Goal: Transaction & Acquisition: Purchase product/service

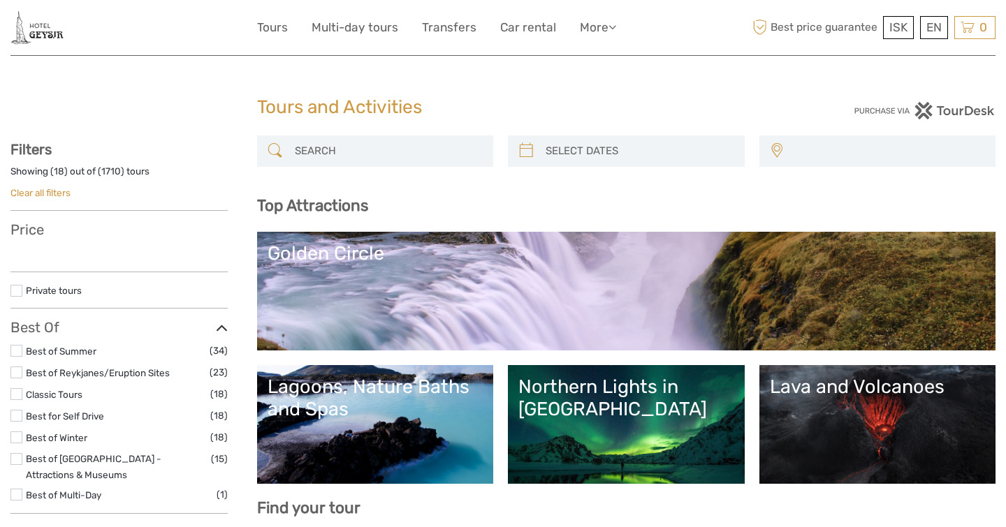
select select
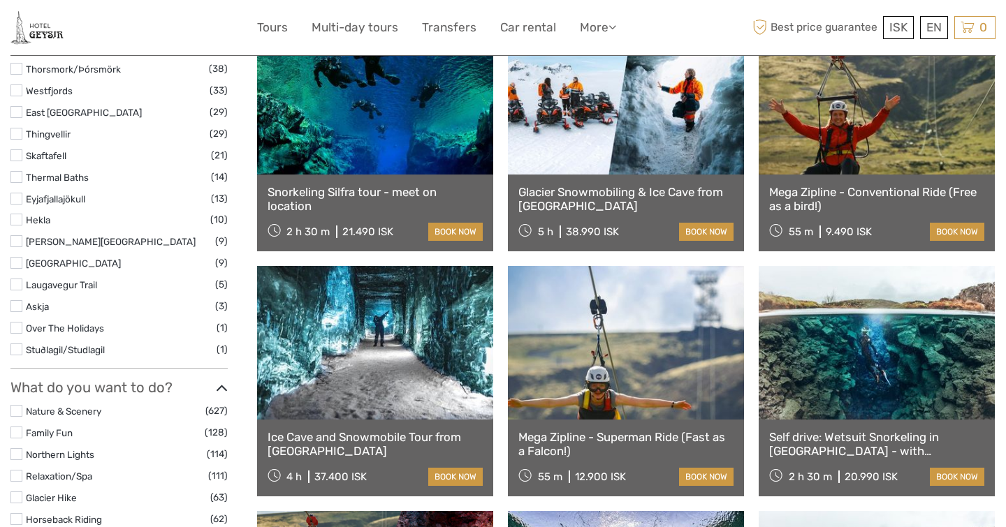
scroll to position [1004, 0]
click at [703, 473] on link "book now" at bounding box center [706, 477] width 54 height 18
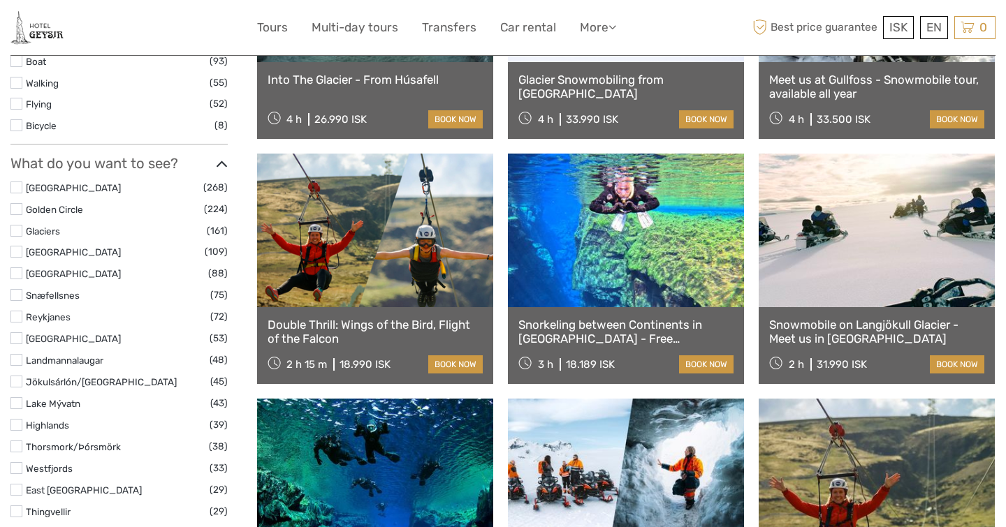
scroll to position [643, 0]
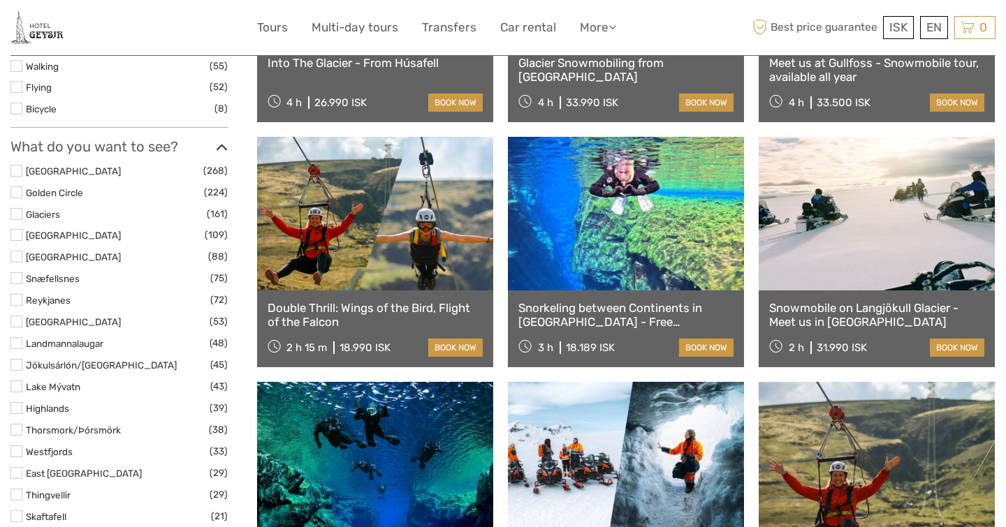
click at [381, 265] on link at bounding box center [375, 214] width 236 height 154
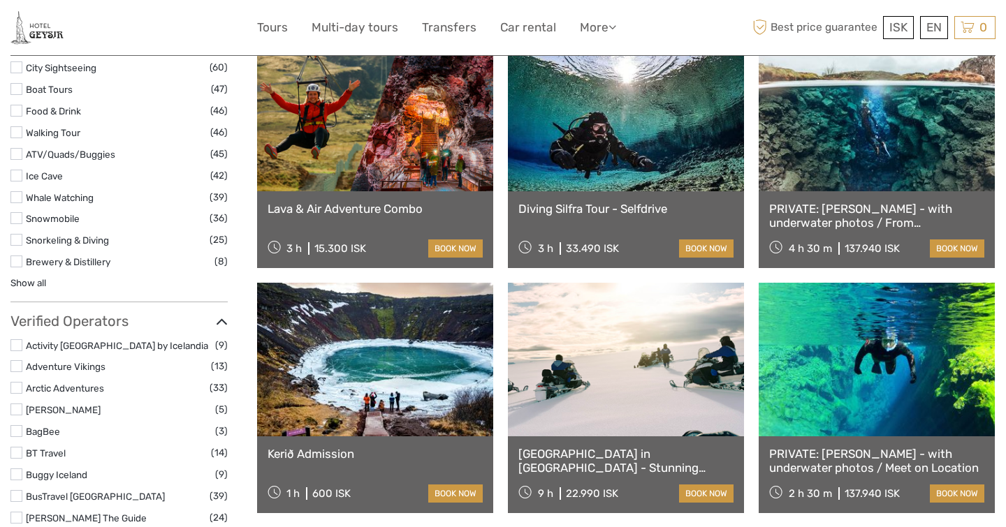
scroll to position [1479, 0]
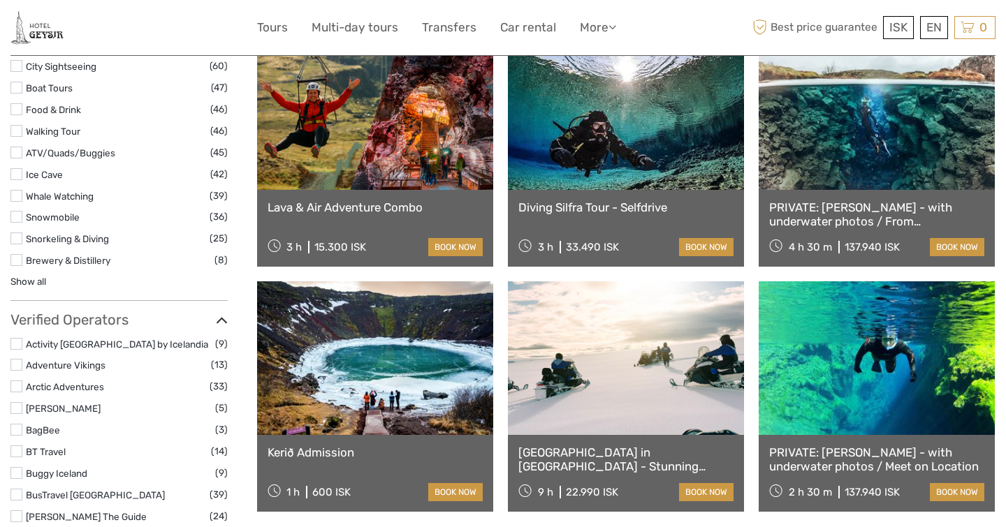
click at [372, 354] on link at bounding box center [375, 358] width 236 height 154
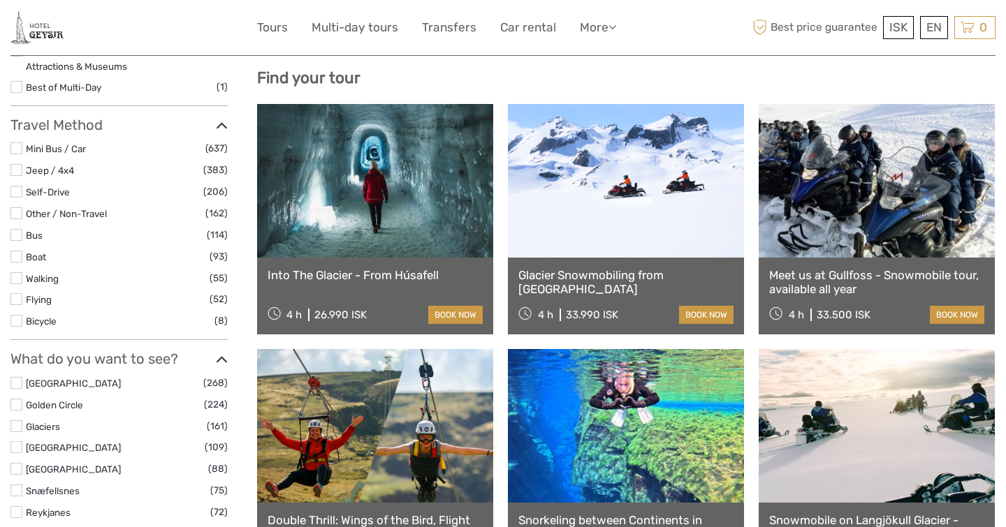
scroll to position [440, 0]
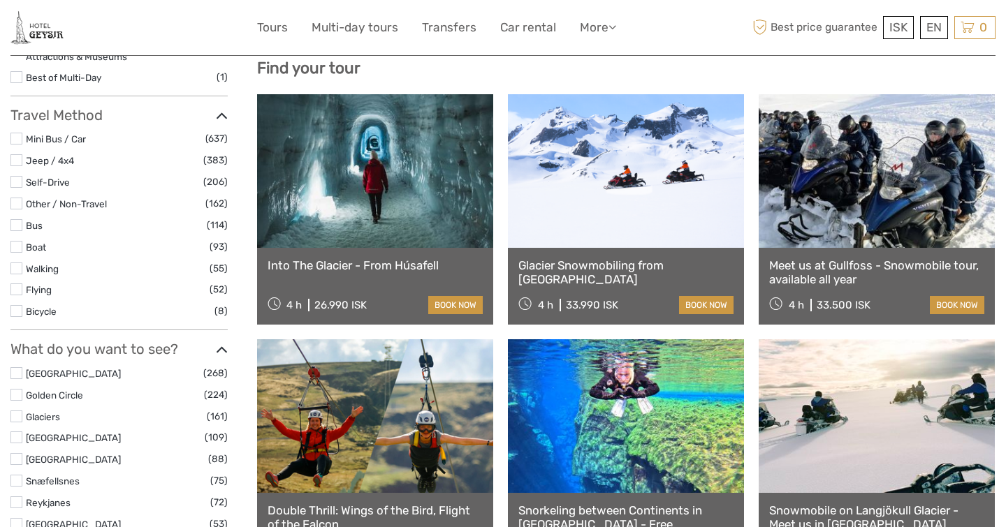
click at [846, 223] on link at bounding box center [877, 171] width 236 height 154
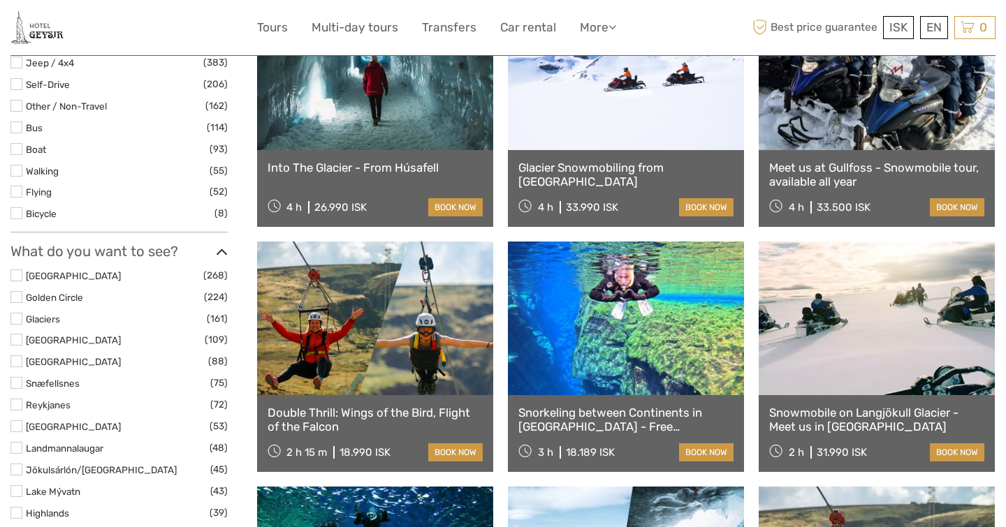
scroll to position [551, 0]
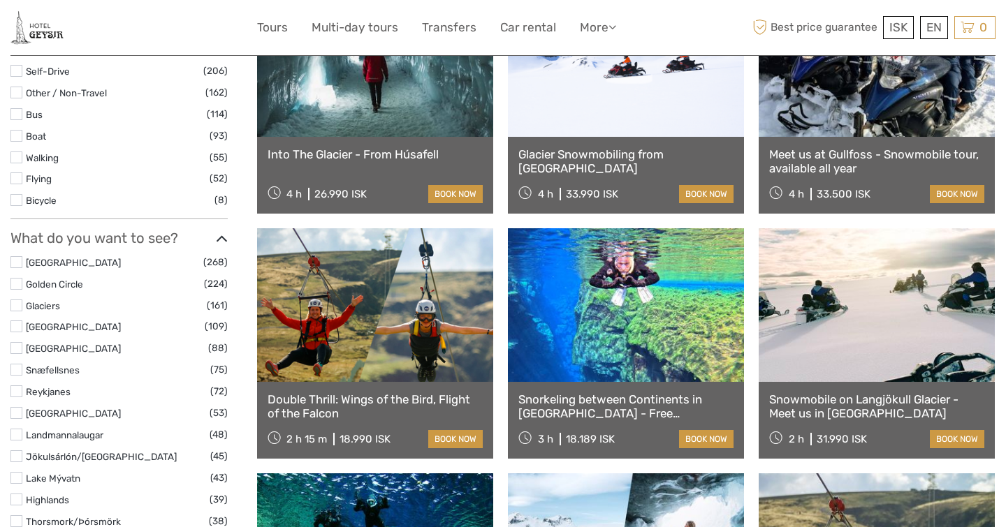
click at [826, 365] on link at bounding box center [877, 305] width 236 height 154
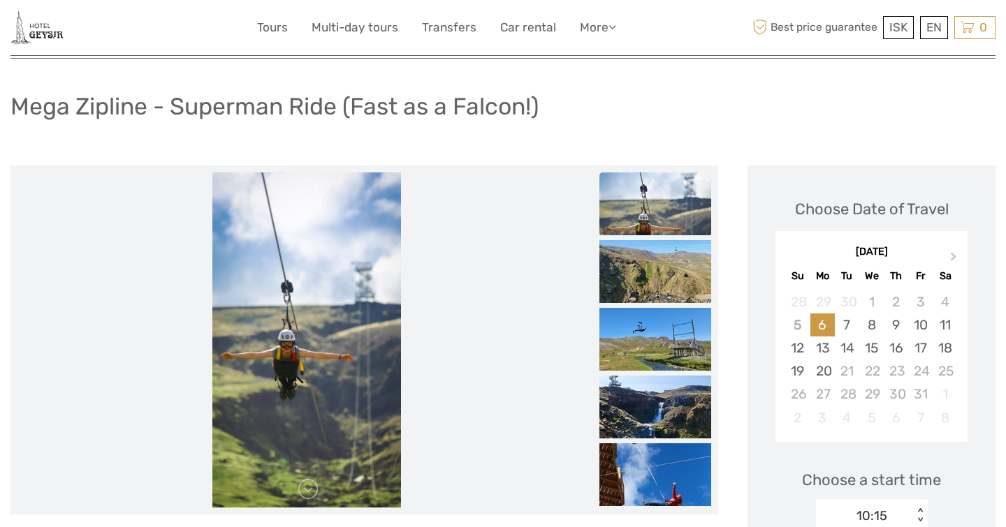
scroll to position [179, 0]
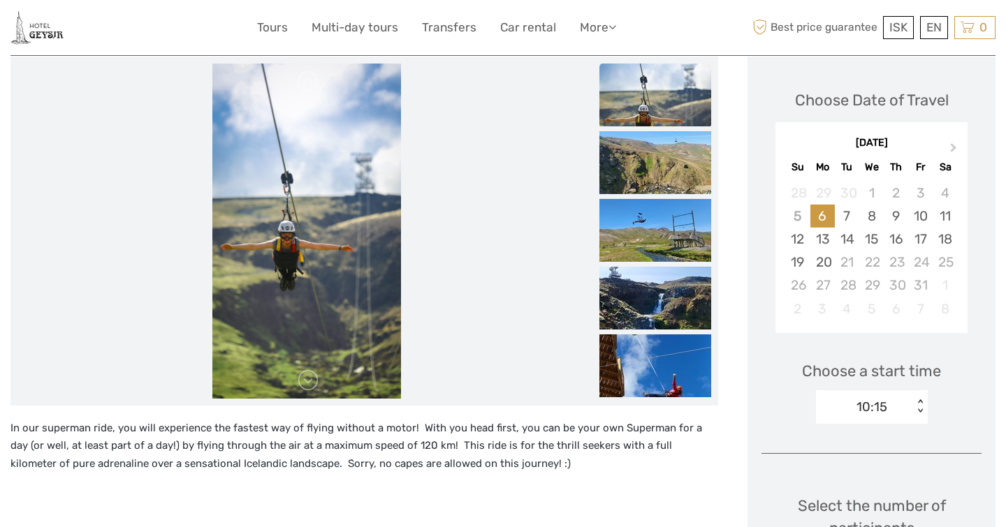
click at [358, 342] on img at bounding box center [306, 231] width 189 height 335
click at [641, 154] on img at bounding box center [655, 162] width 112 height 63
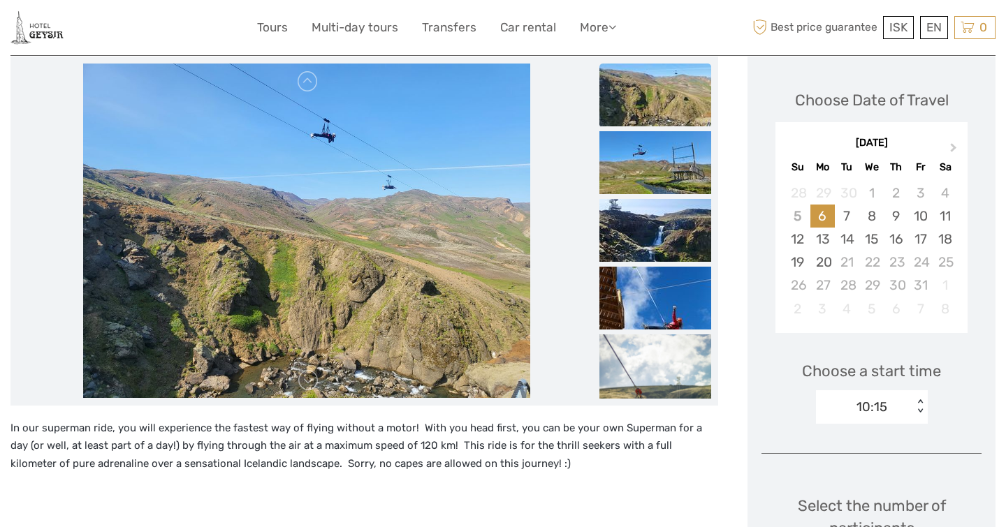
click at [639, 196] on ul at bounding box center [655, 403] width 112 height 814
click at [638, 219] on img at bounding box center [655, 230] width 112 height 63
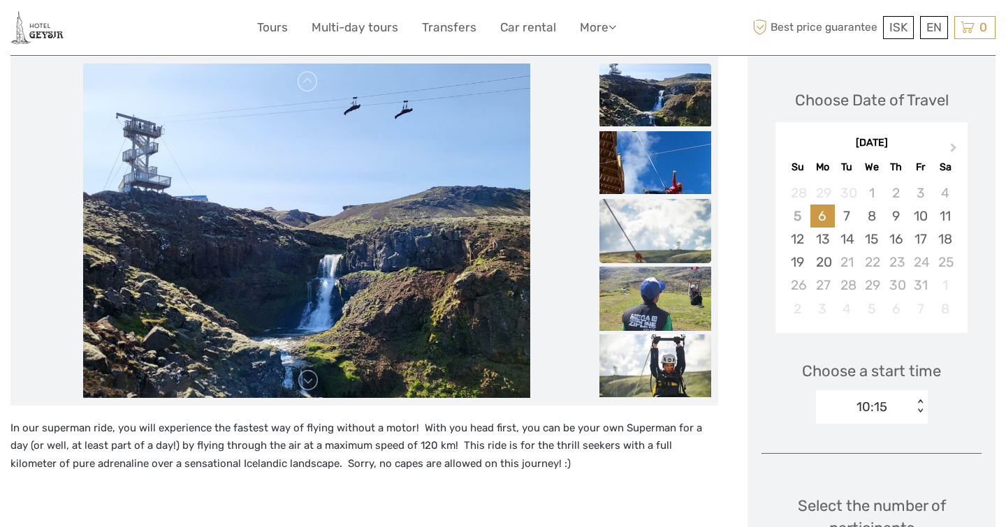
click at [637, 246] on img at bounding box center [655, 283] width 112 height 168
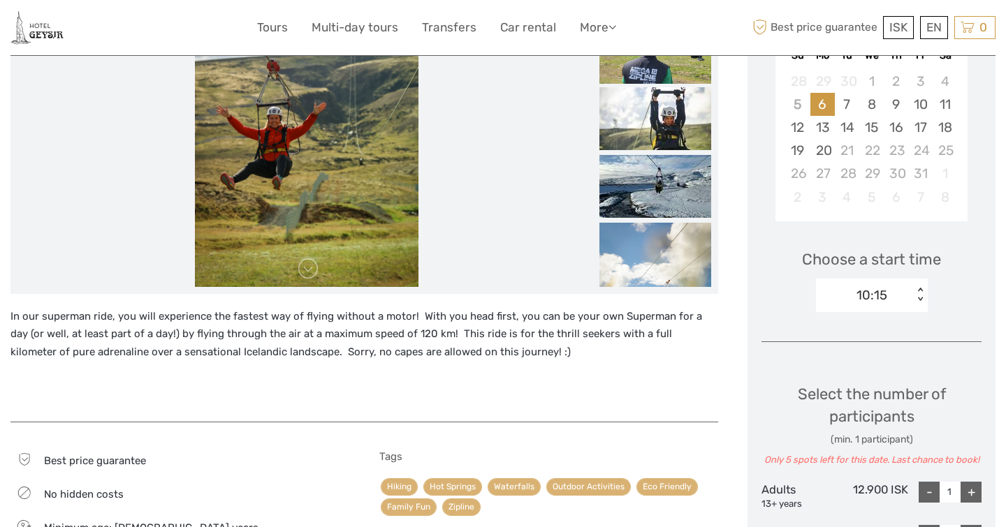
scroll to position [228, 0]
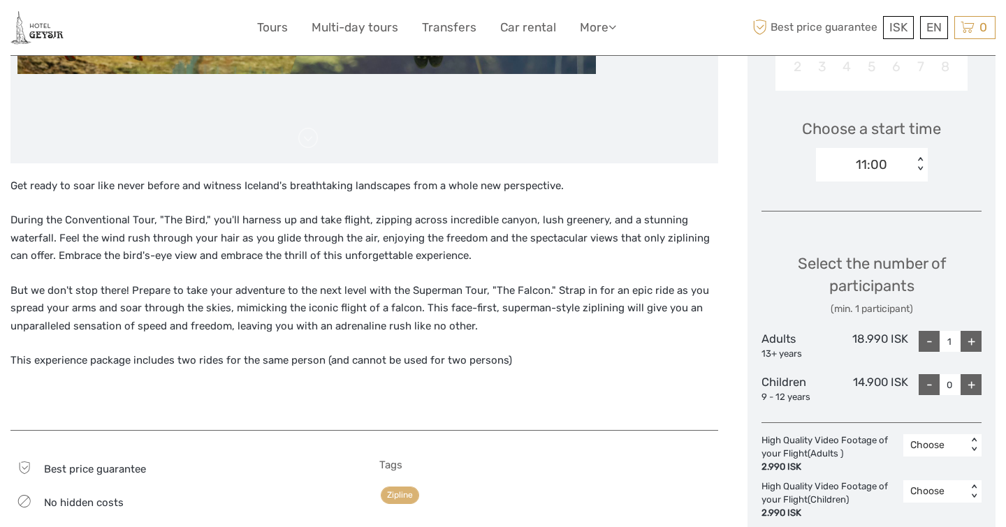
scroll to position [206, 0]
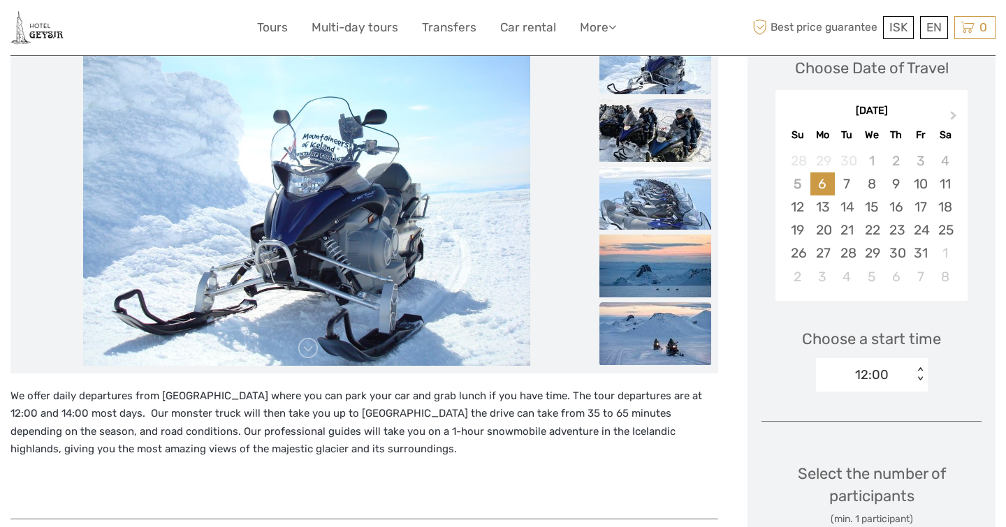
scroll to position [203, 0]
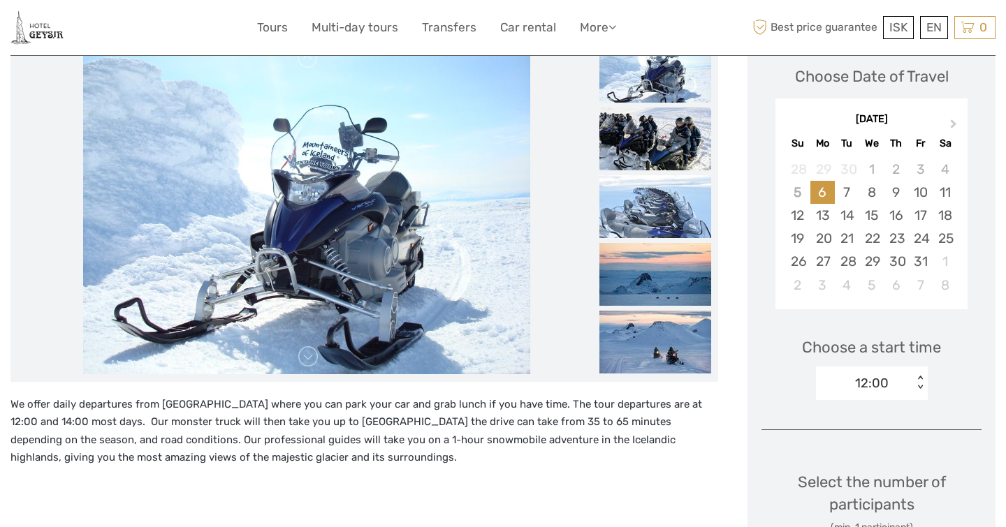
click at [641, 144] on img at bounding box center [655, 139] width 112 height 63
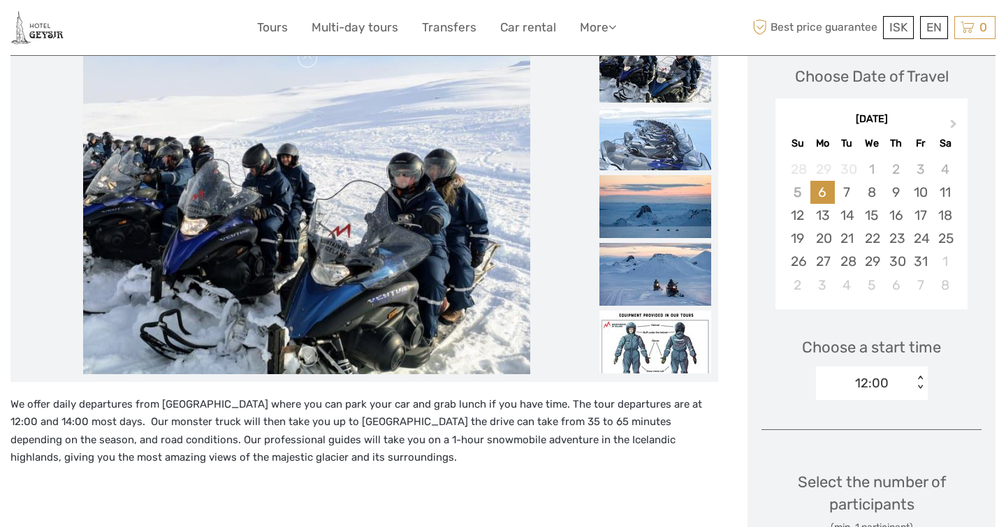
click at [641, 158] on img at bounding box center [655, 139] width 112 height 63
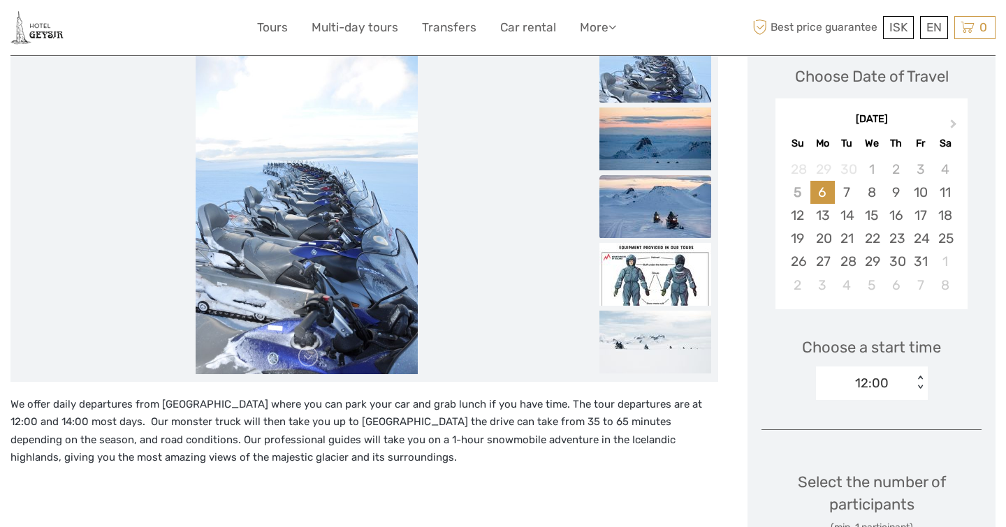
click at [639, 191] on img at bounding box center [655, 206] width 112 height 63
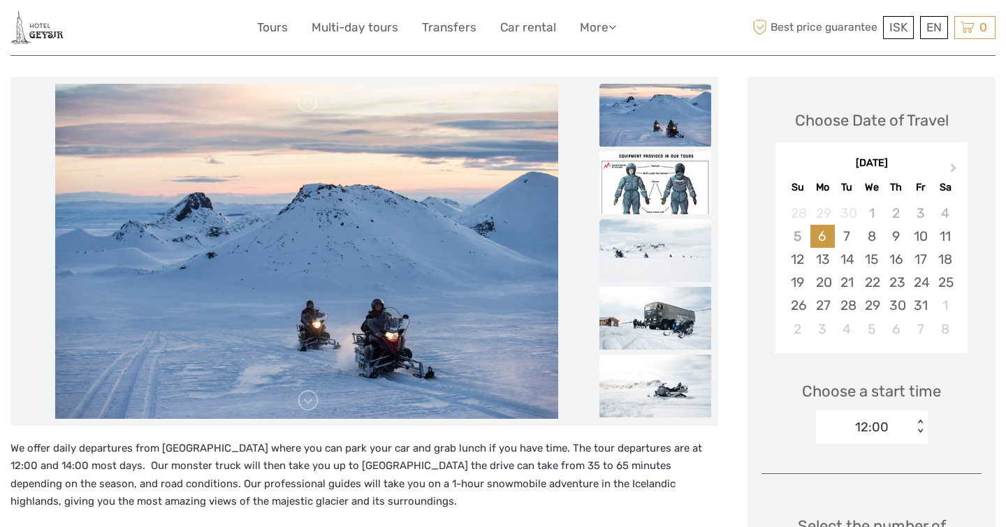
scroll to position [159, 0]
click at [633, 322] on img at bounding box center [655, 317] width 112 height 63
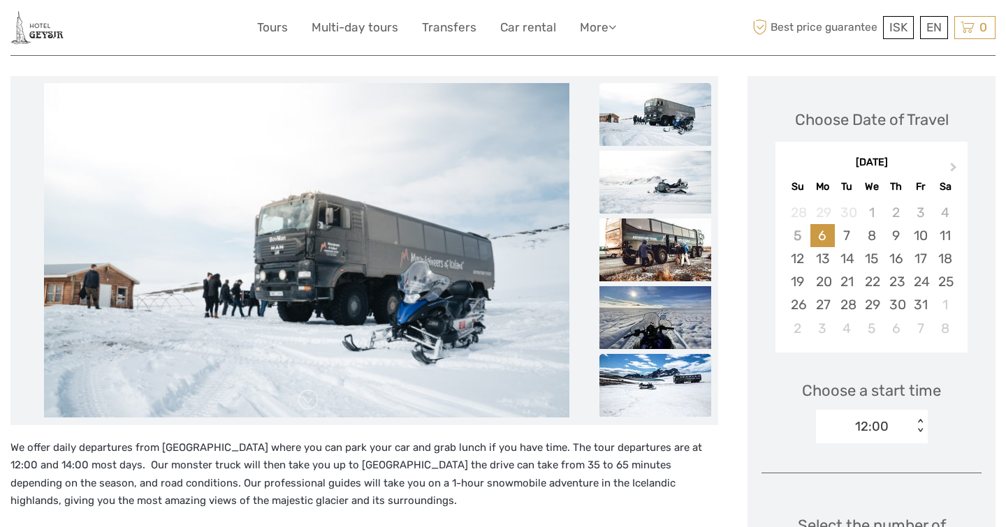
click at [633, 358] on img at bounding box center [655, 385] width 112 height 63
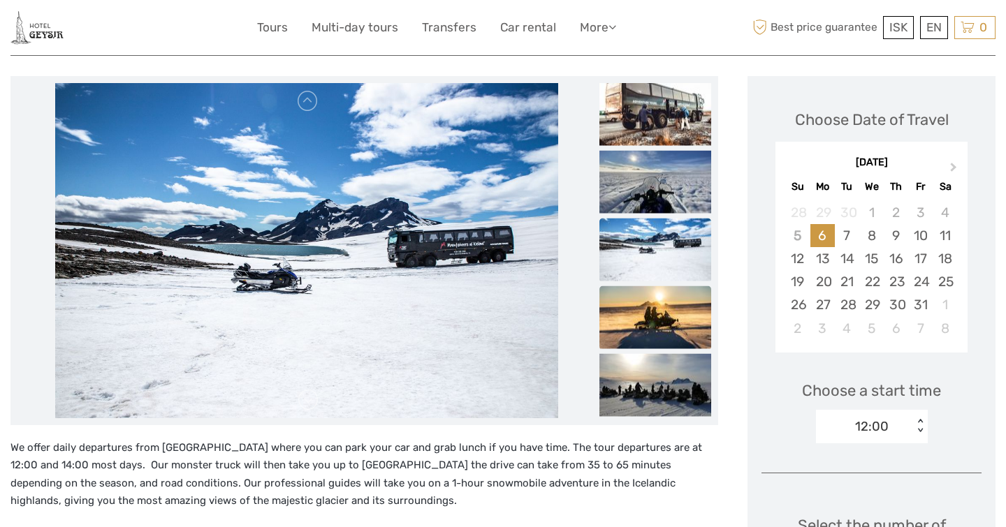
click at [635, 348] on img at bounding box center [655, 317] width 112 height 63
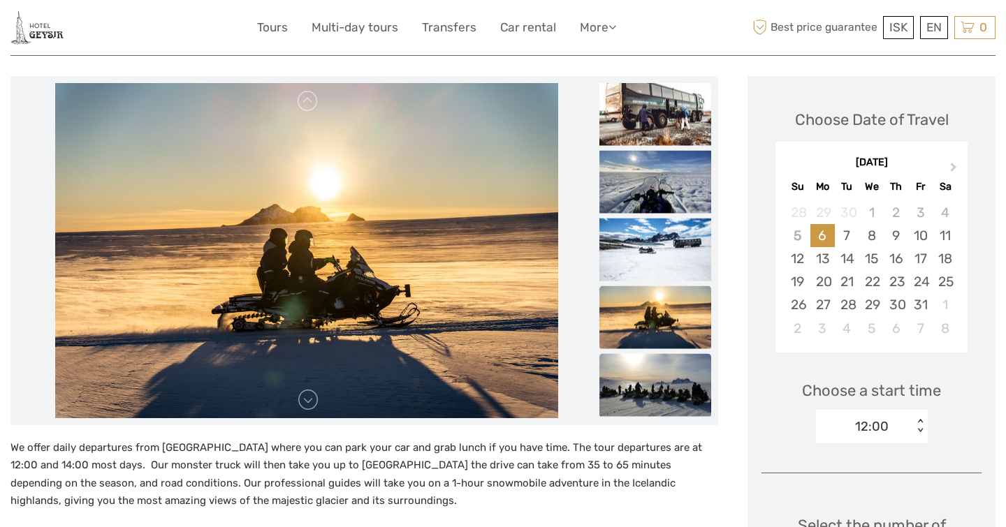
click at [631, 391] on img at bounding box center [655, 384] width 112 height 63
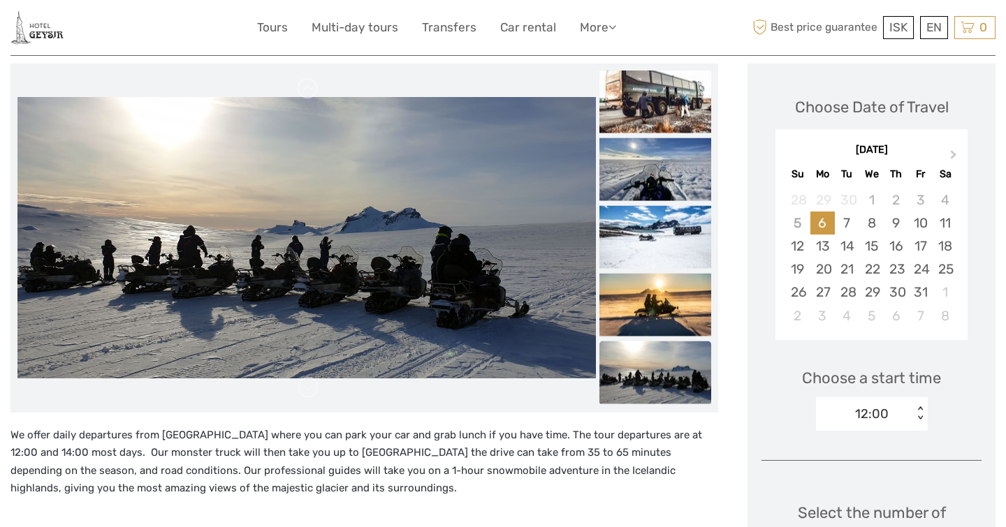
scroll to position [172, 0]
click at [842, 291] on div "28" at bounding box center [847, 292] width 24 height 23
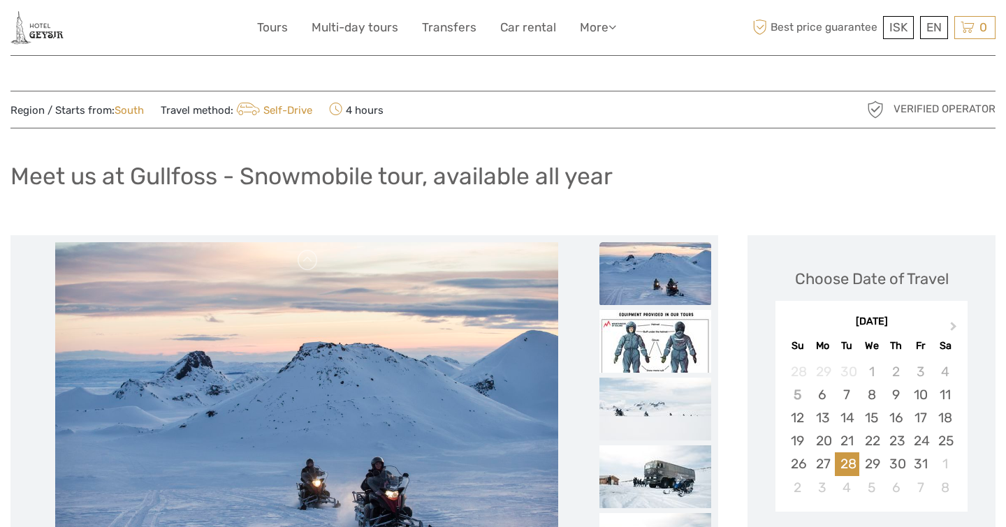
scroll to position [0, 0]
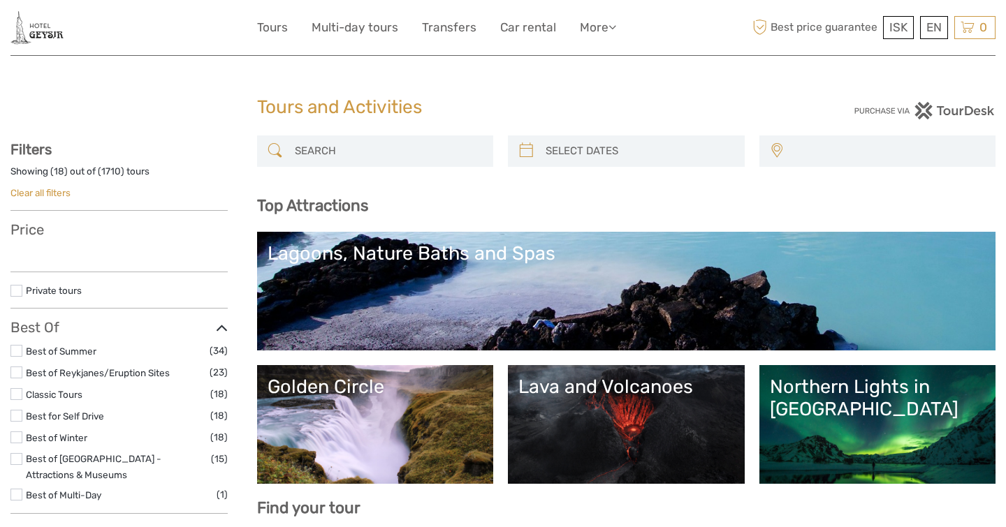
select select
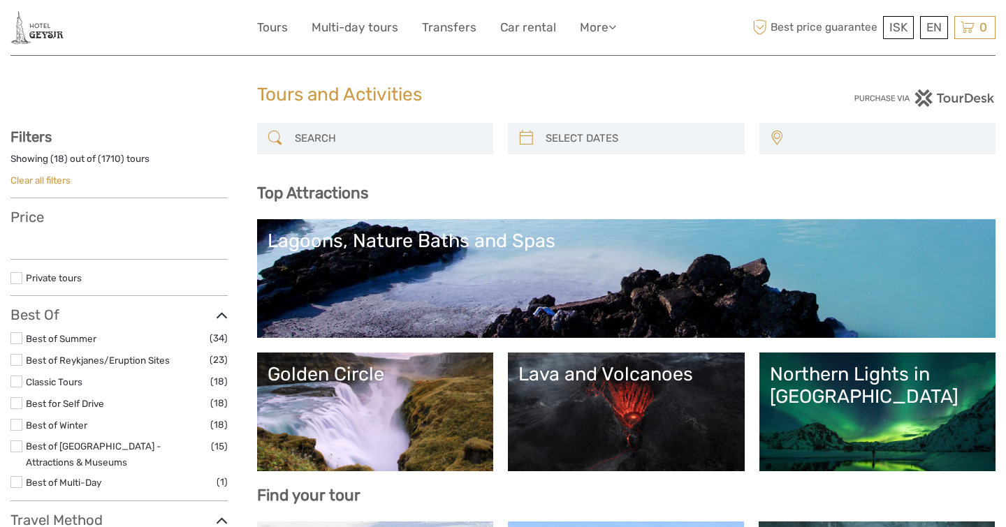
select select
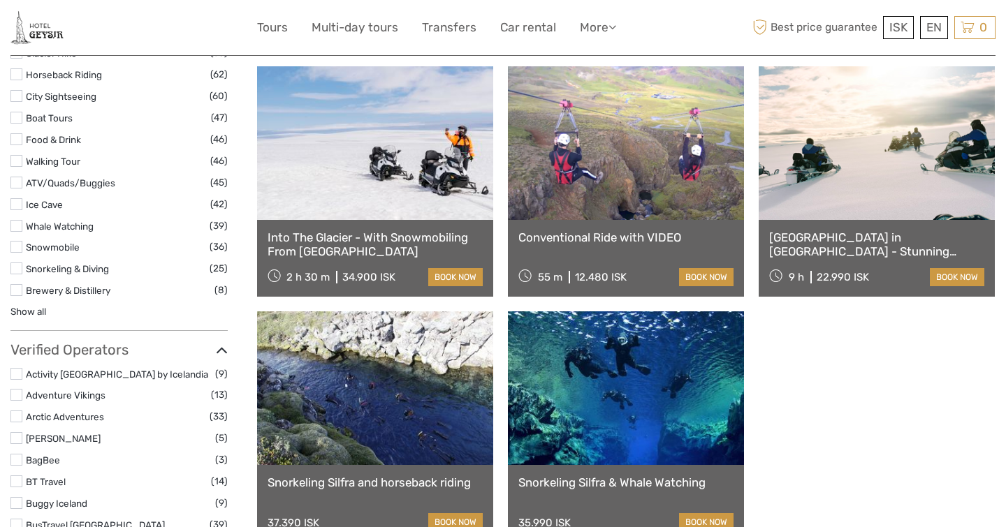
scroll to position [1295, 0]
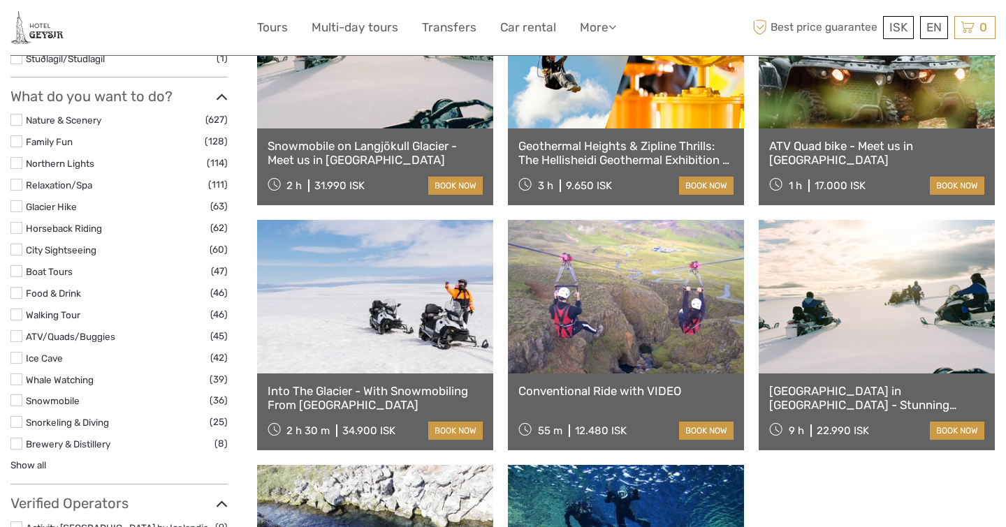
click at [388, 342] on link at bounding box center [375, 297] width 236 height 154
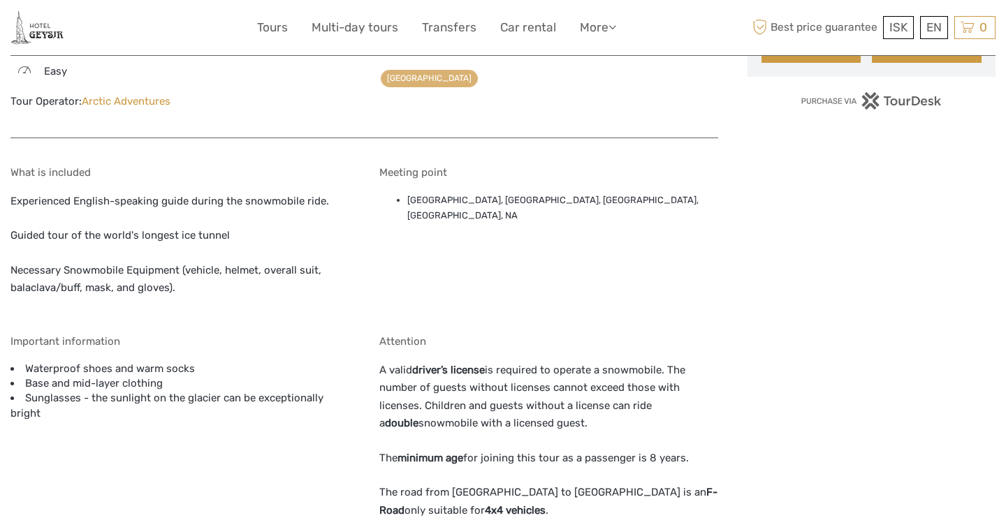
scroll to position [922, 0]
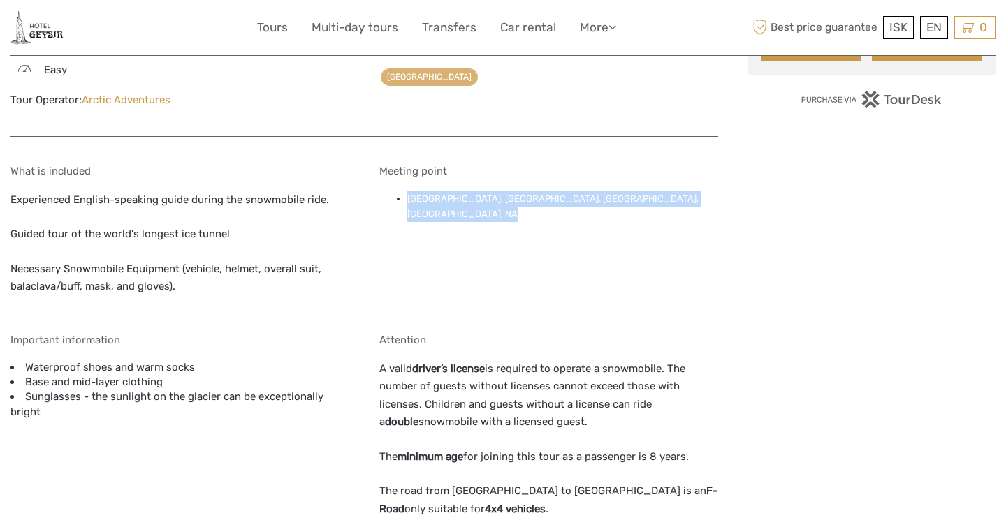
drag, startPoint x: 408, startPoint y: 207, endPoint x: 512, endPoint y: 240, distance: 109.3
click at [513, 240] on div "Meeting point [GEOGRAPHIC_DATA], [GEOGRAPHIC_DATA], [GEOGRAPHIC_DATA], [GEOGRAP…" at bounding box center [548, 239] width 339 height 148
copy li "[GEOGRAPHIC_DATA], [GEOGRAPHIC_DATA], [GEOGRAPHIC_DATA], [GEOGRAPHIC_DATA], NA"
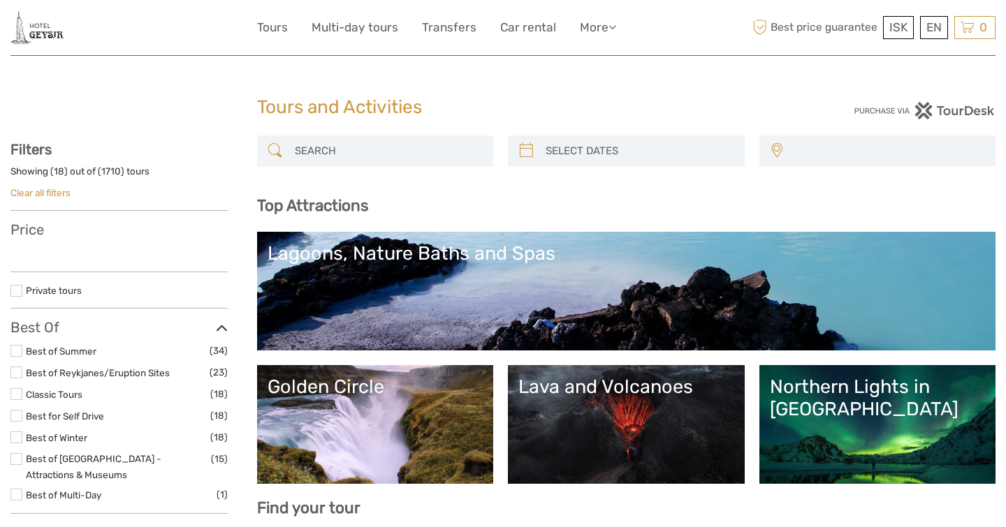
select select
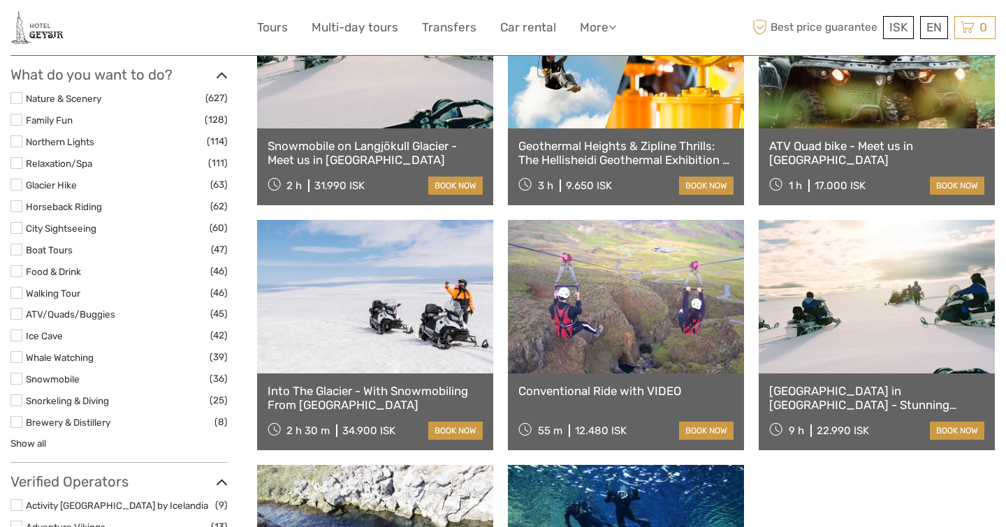
select select
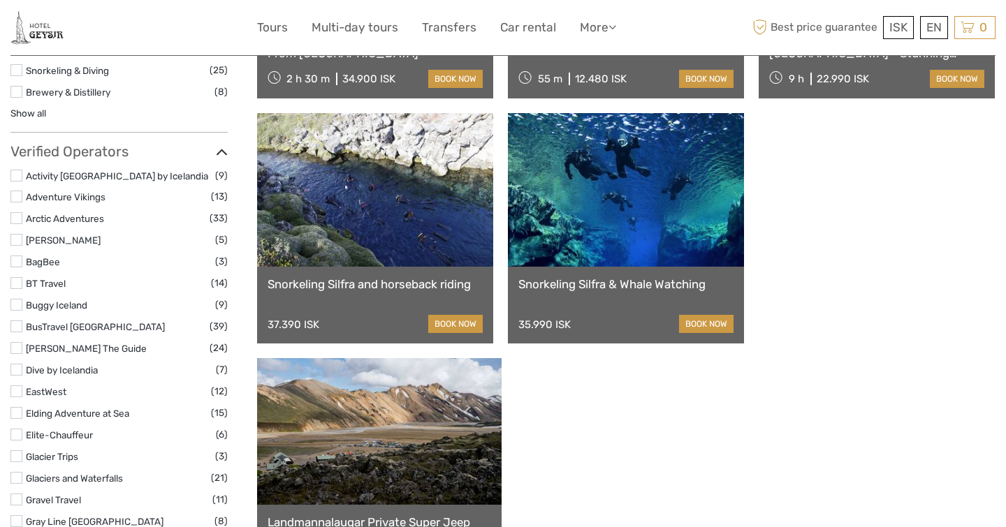
scroll to position [1654, 0]
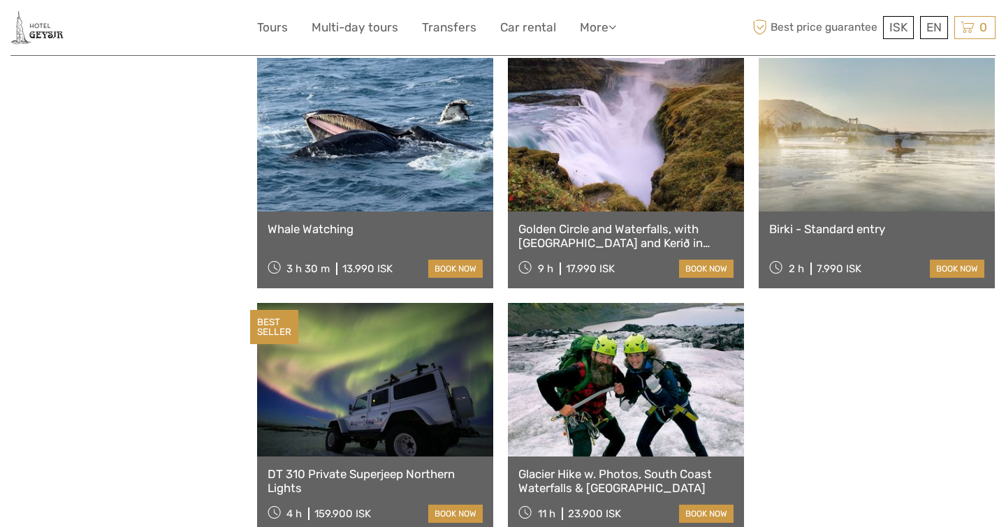
scroll to position [2762, 0]
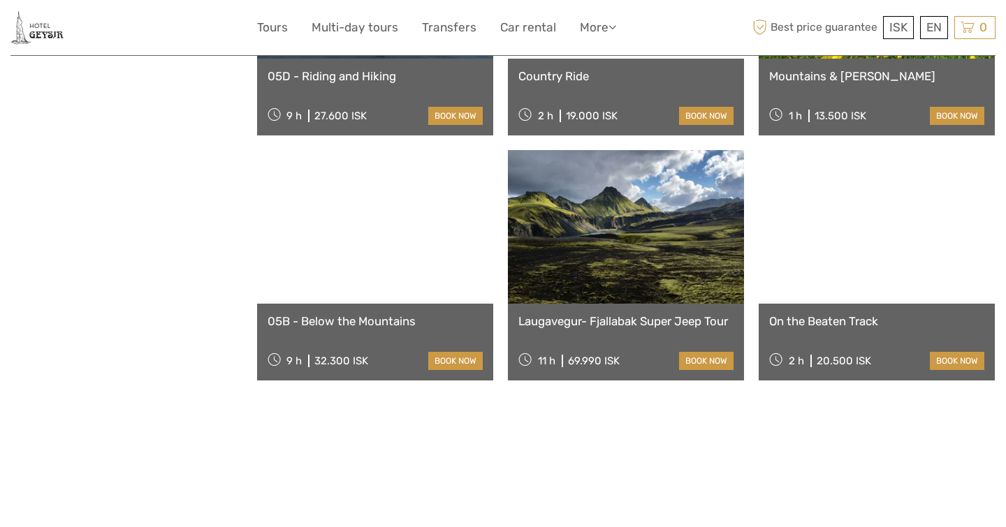
scroll to position [4217, 0]
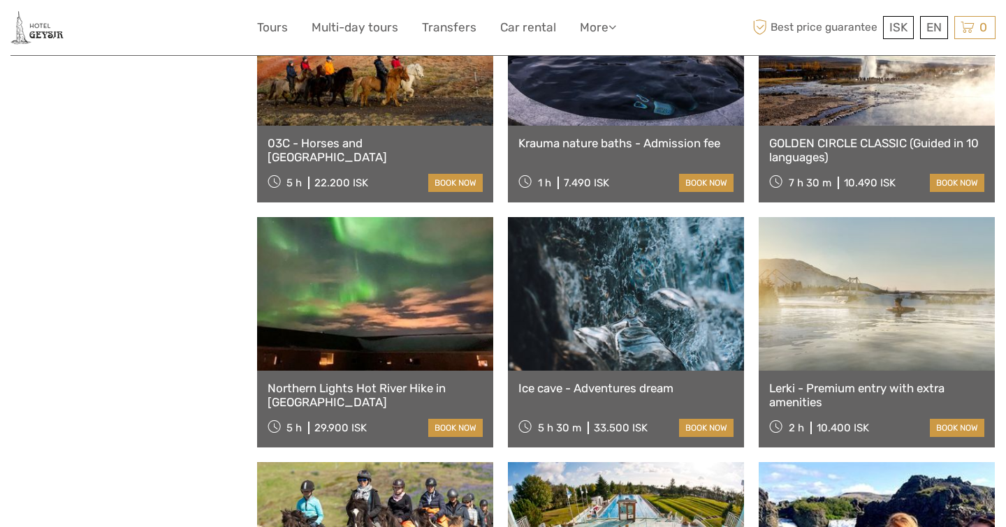
scroll to position [4645, 0]
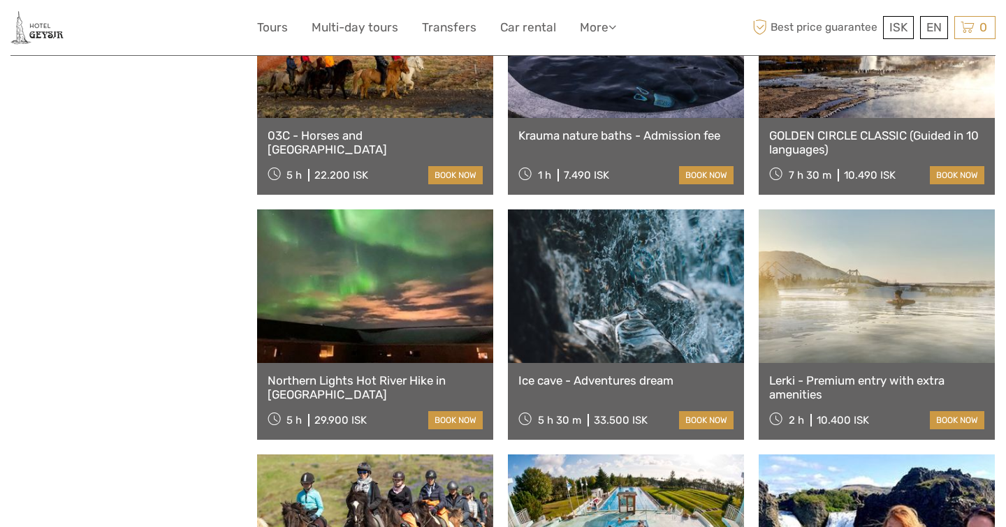
click at [744, 455] on link at bounding box center [626, 532] width 236 height 154
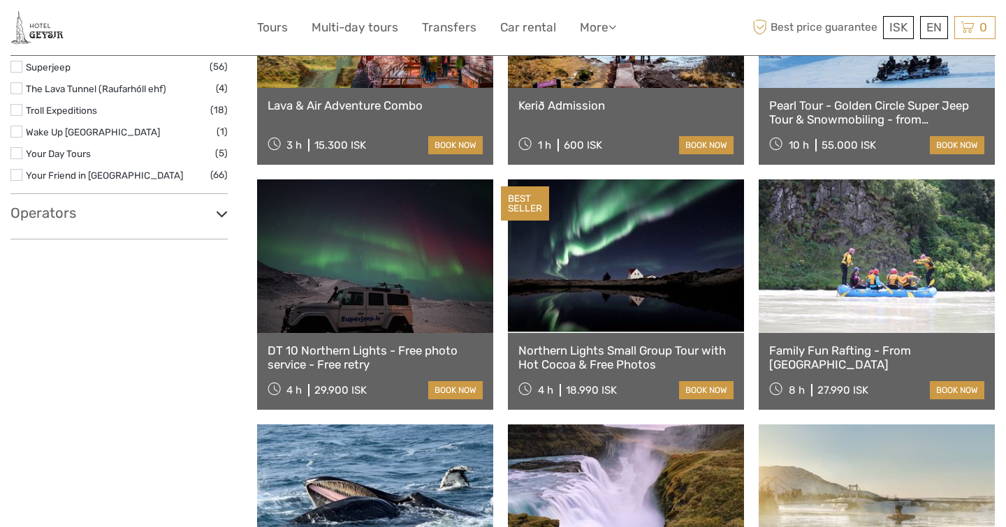
scroll to position [2459, 0]
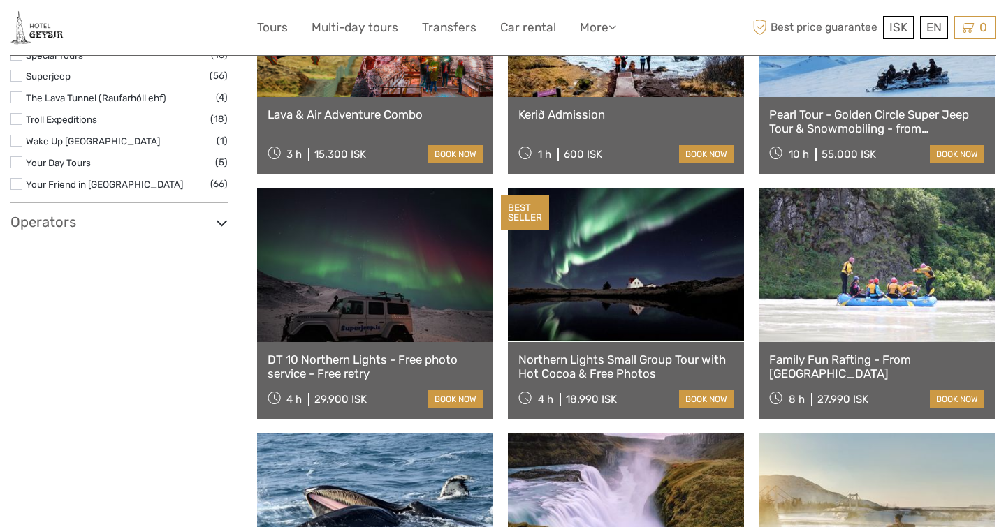
click at [759, 288] on link at bounding box center [877, 266] width 236 height 154
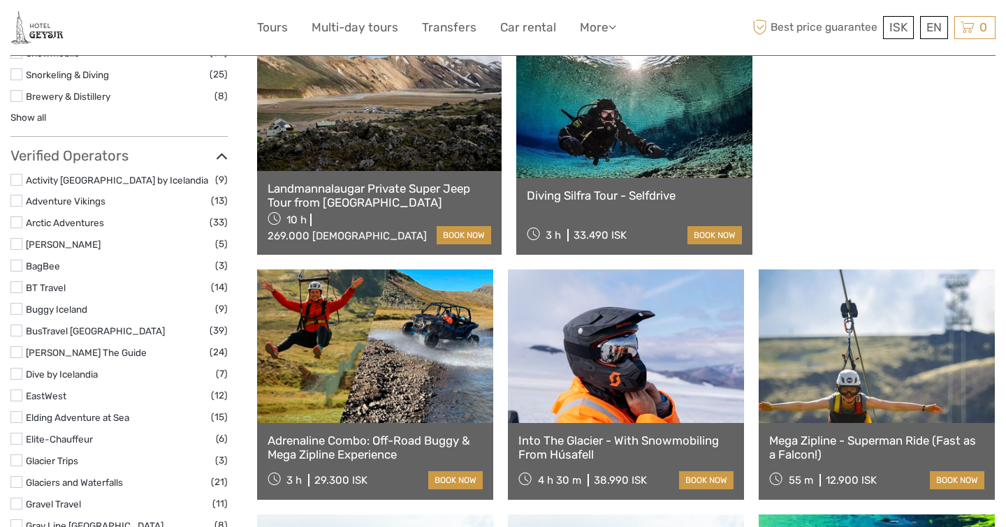
scroll to position [1509, 0]
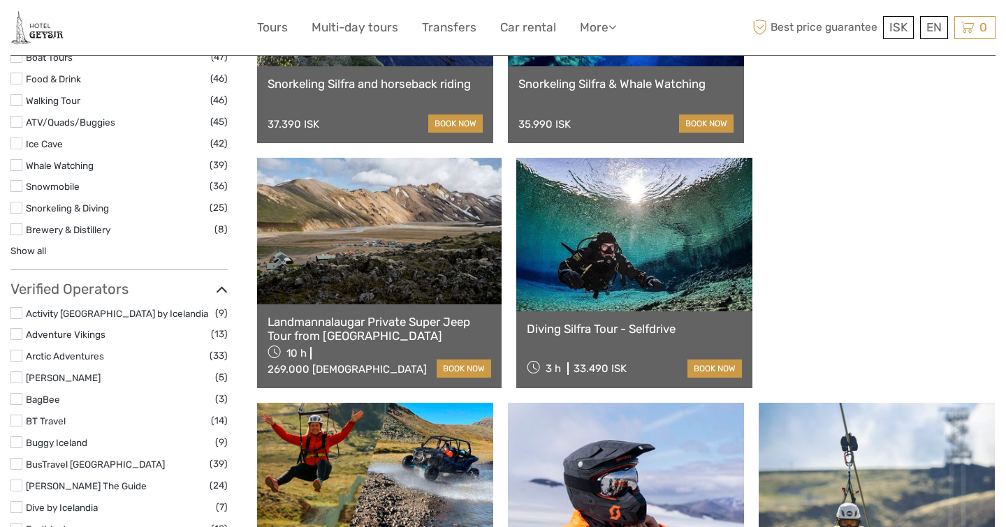
click at [744, 403] on link at bounding box center [626, 480] width 236 height 154
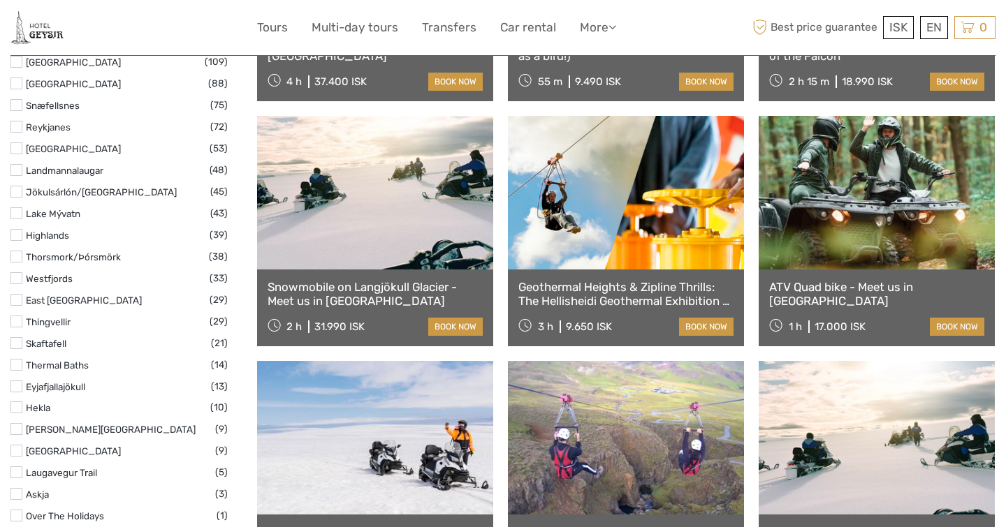
scroll to position [808, 0]
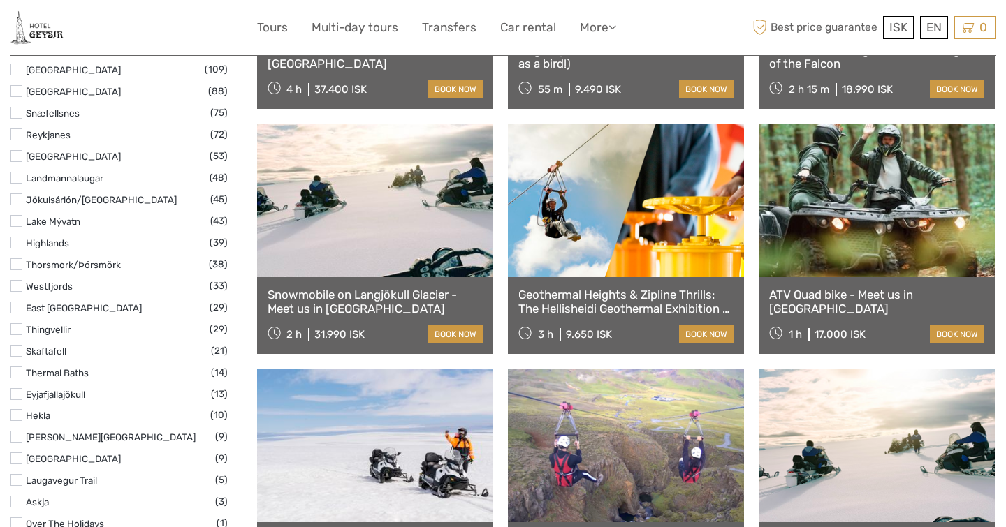
click at [418, 233] on link at bounding box center [375, 201] width 236 height 154
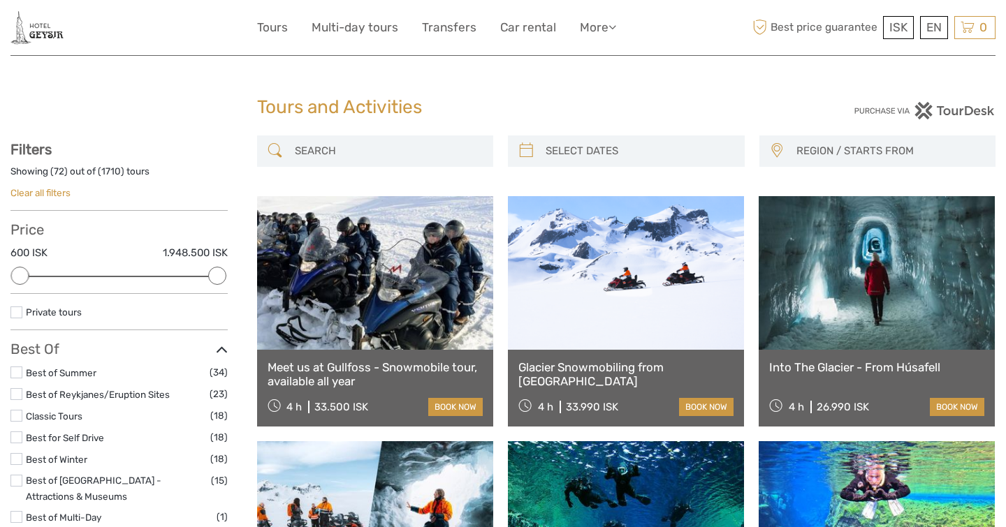
scroll to position [0, 0]
click at [659, 313] on link at bounding box center [626, 273] width 236 height 154
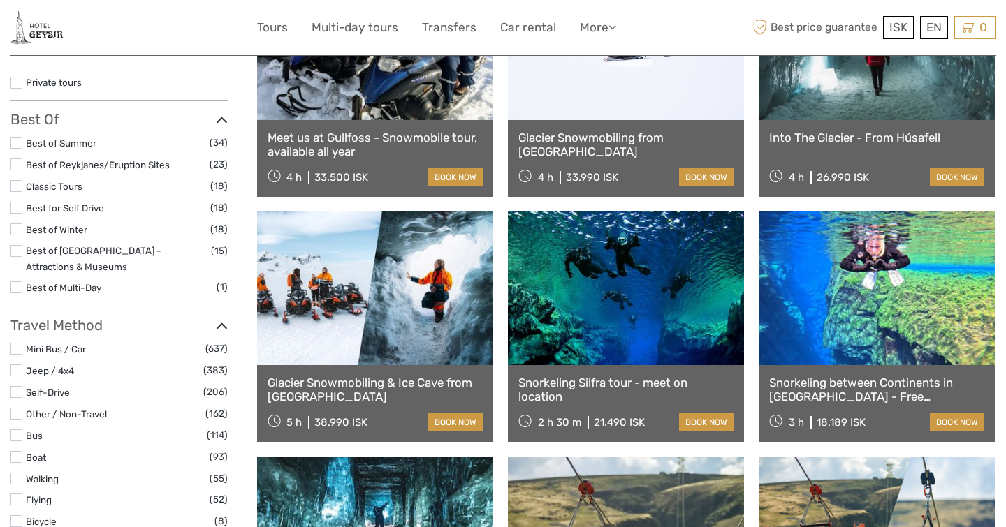
scroll to position [230, 0]
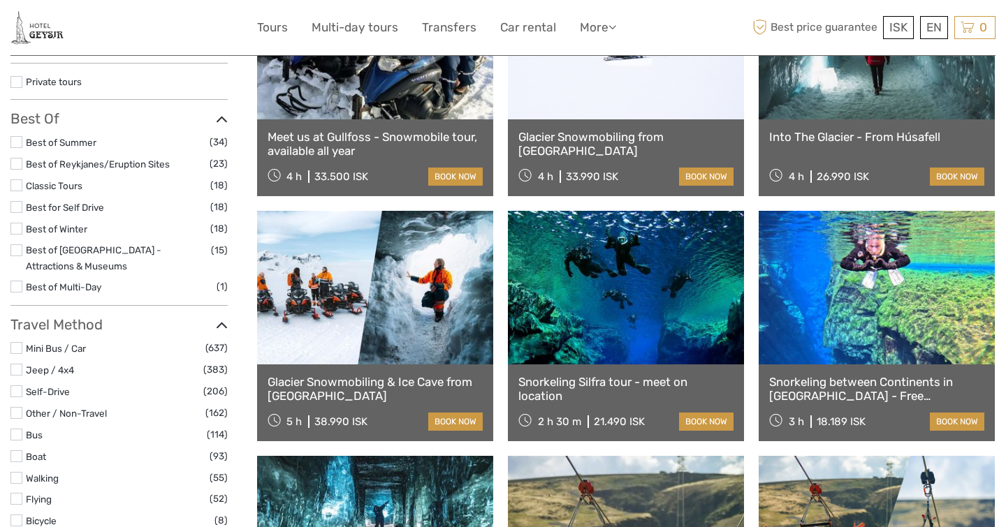
click at [406, 314] on link at bounding box center [375, 288] width 236 height 154
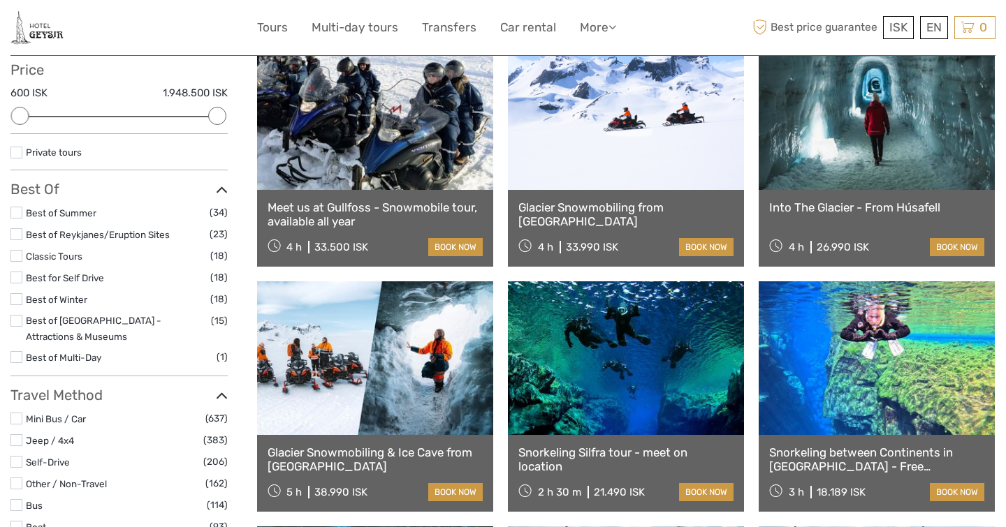
scroll to position [133, 0]
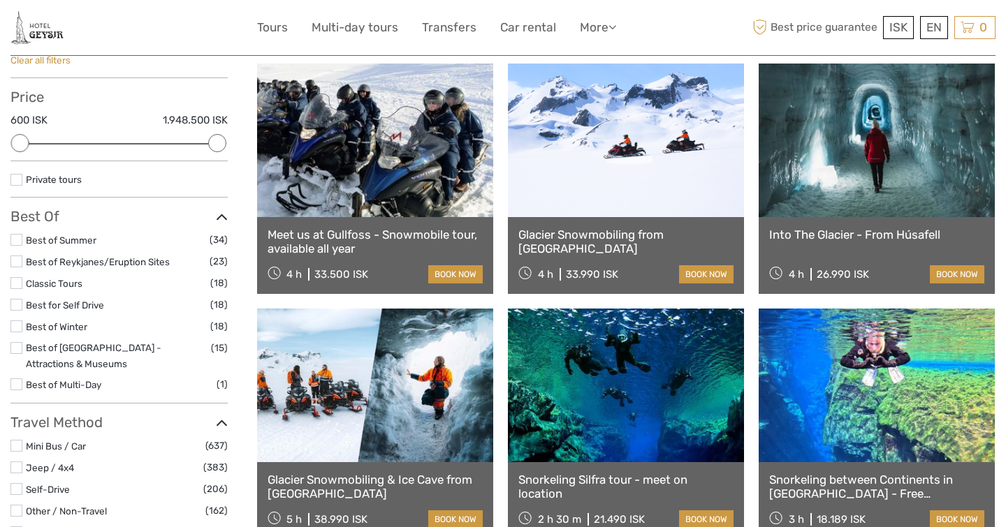
click at [588, 159] on link at bounding box center [626, 141] width 236 height 154
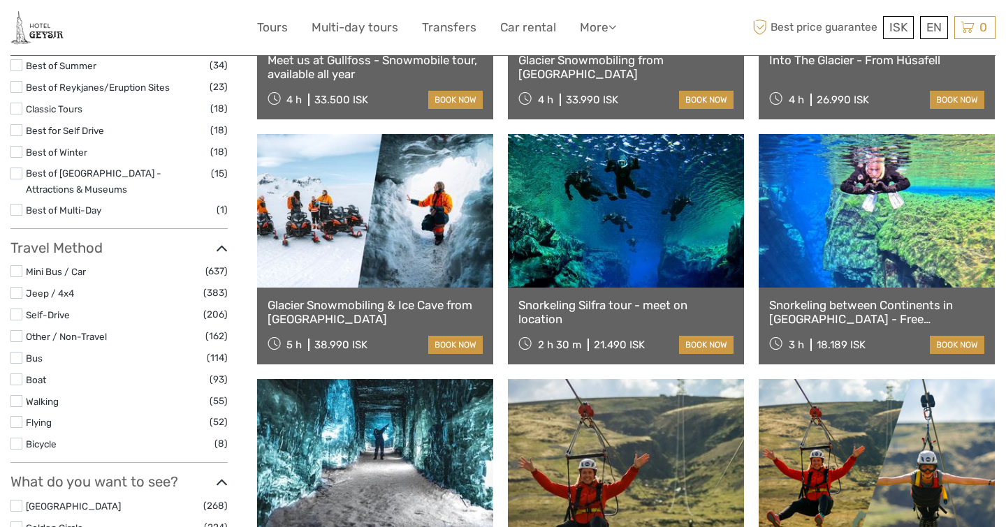
scroll to position [309, 0]
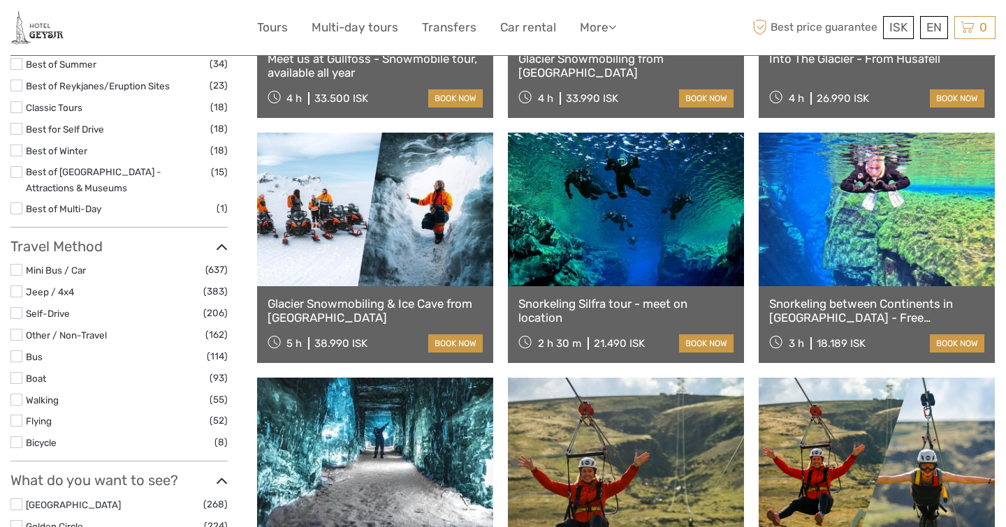
click at [398, 243] on link at bounding box center [375, 210] width 236 height 154
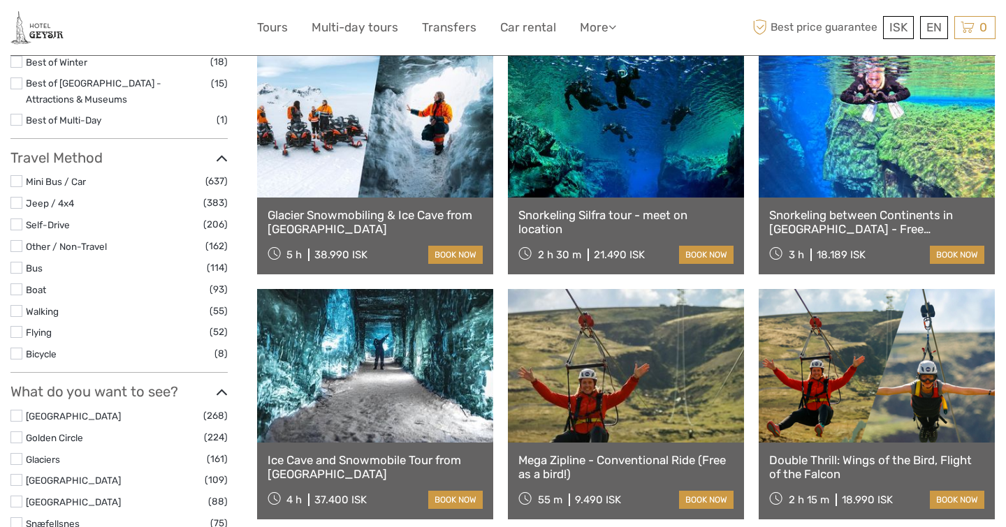
scroll to position [398, 0]
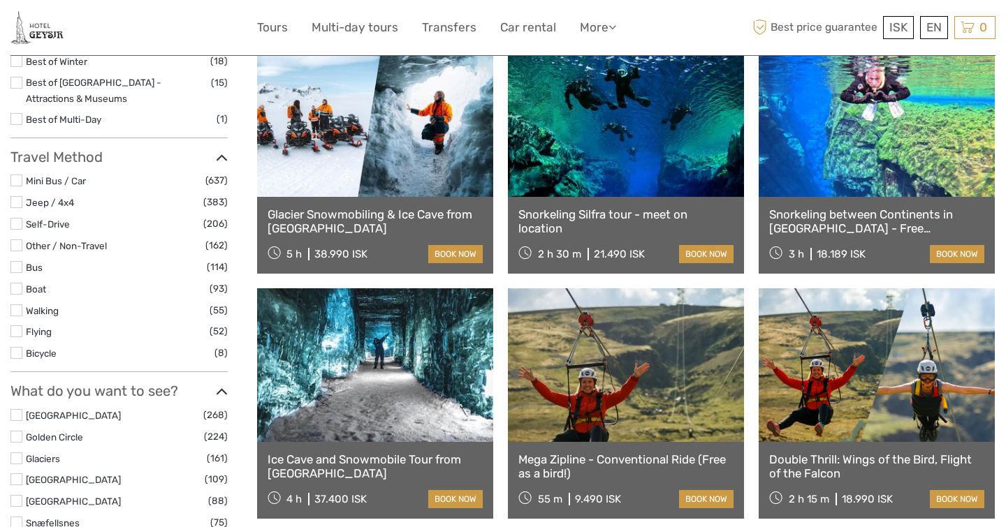
click at [413, 395] on link at bounding box center [375, 365] width 236 height 154
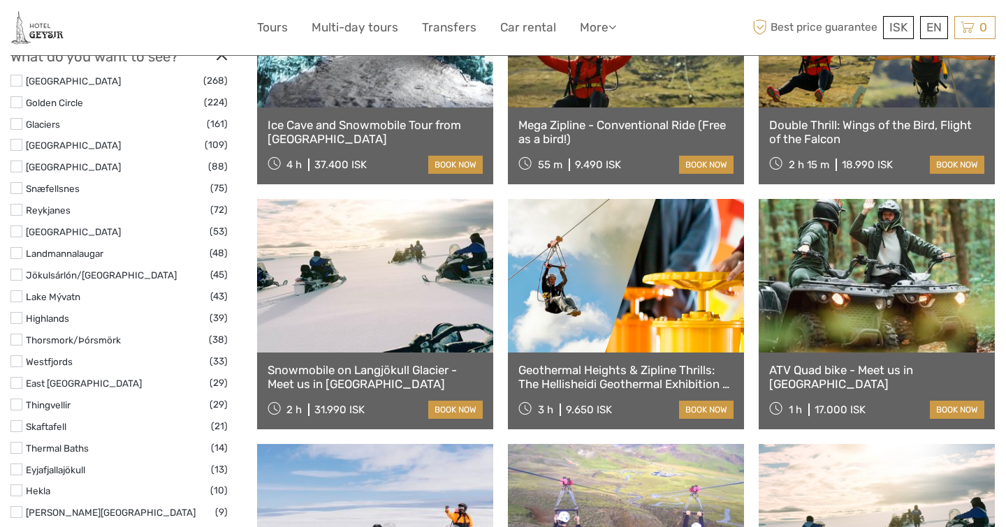
scroll to position [730, 0]
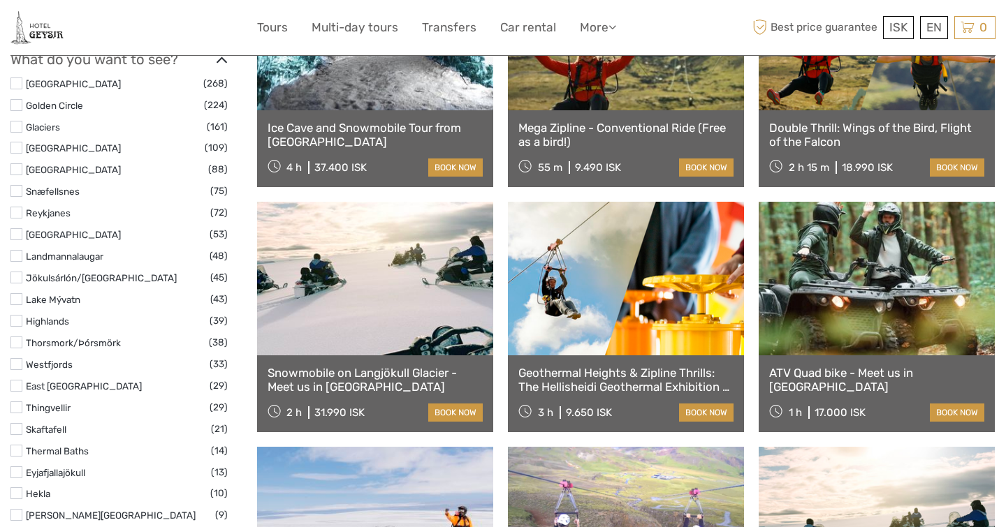
click at [375, 271] on link at bounding box center [375, 279] width 236 height 154
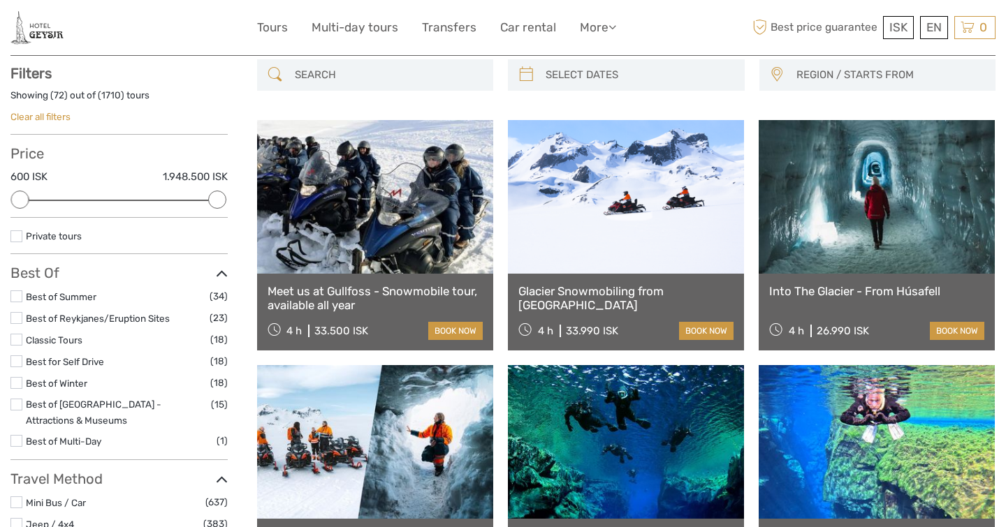
scroll to position [66, 0]
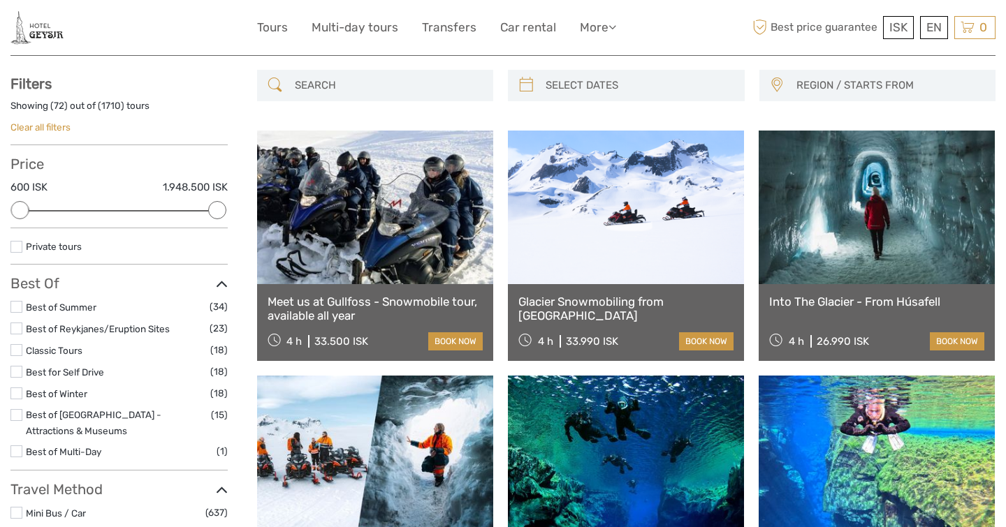
click at [645, 264] on link at bounding box center [626, 208] width 236 height 154
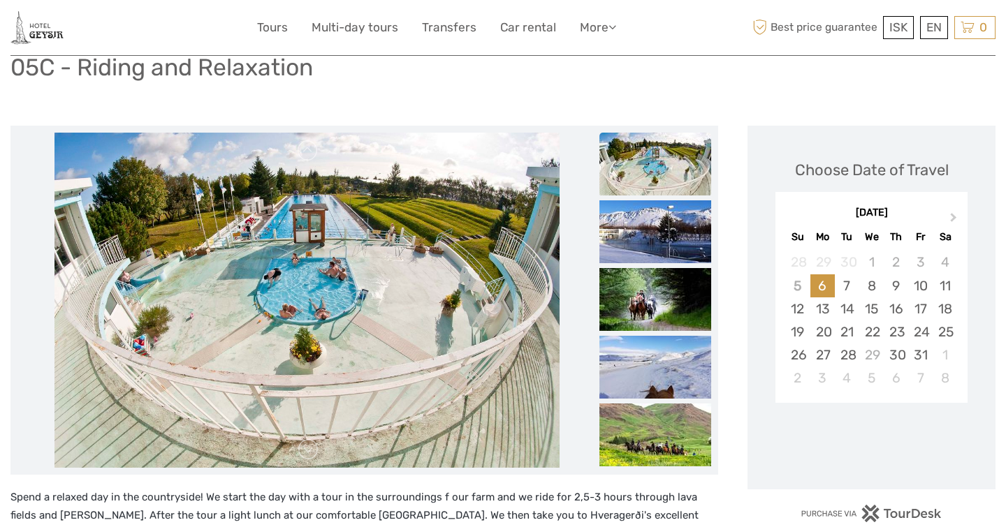
scroll to position [108, 0]
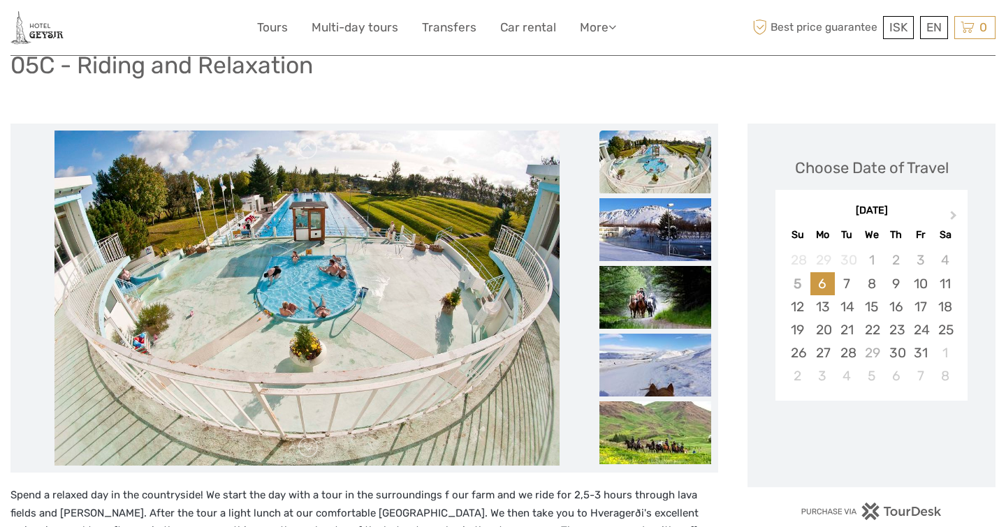
click at [518, 274] on img at bounding box center [306, 298] width 505 height 335
click at [670, 163] on img at bounding box center [655, 162] width 112 height 63
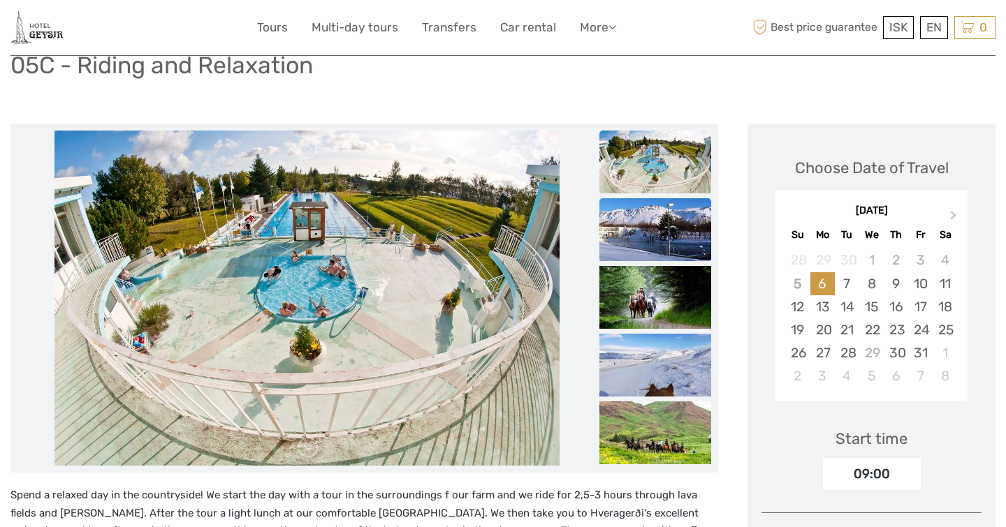
click at [650, 219] on img at bounding box center [655, 229] width 112 height 63
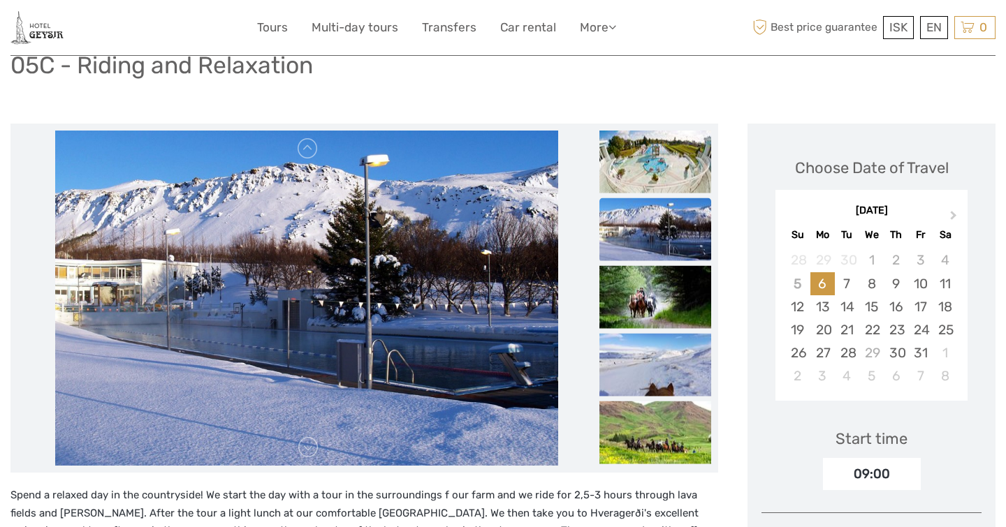
click at [648, 226] on img at bounding box center [655, 229] width 112 height 63
click at [641, 284] on img at bounding box center [655, 297] width 112 height 63
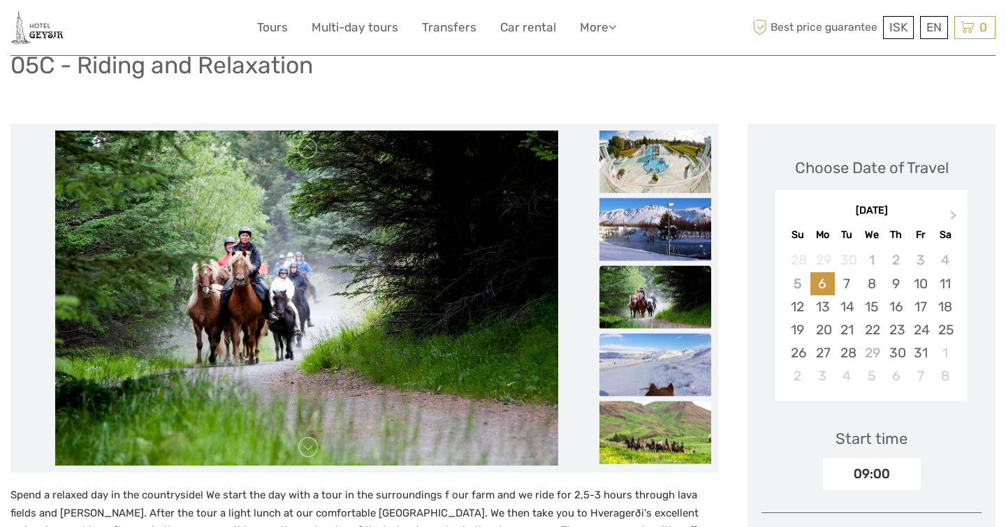
click at [631, 338] on img at bounding box center [655, 365] width 112 height 63
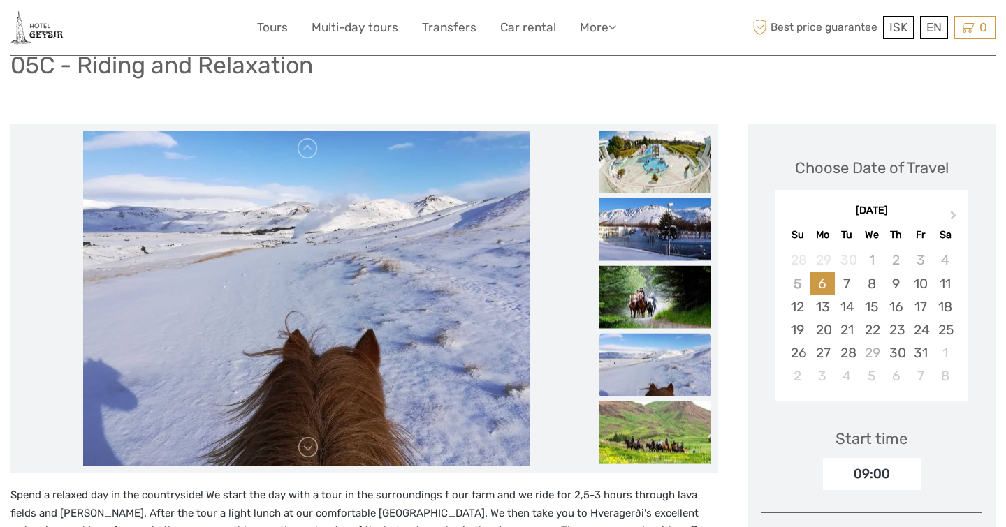
click at [635, 400] on ul at bounding box center [655, 300] width 112 height 339
click at [635, 421] on img at bounding box center [655, 433] width 112 height 63
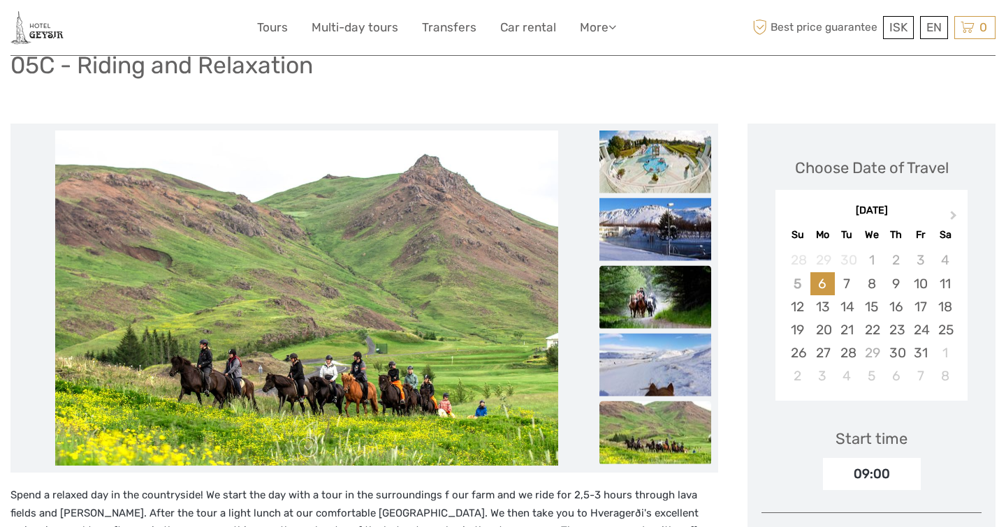
click at [659, 288] on img at bounding box center [655, 297] width 112 height 63
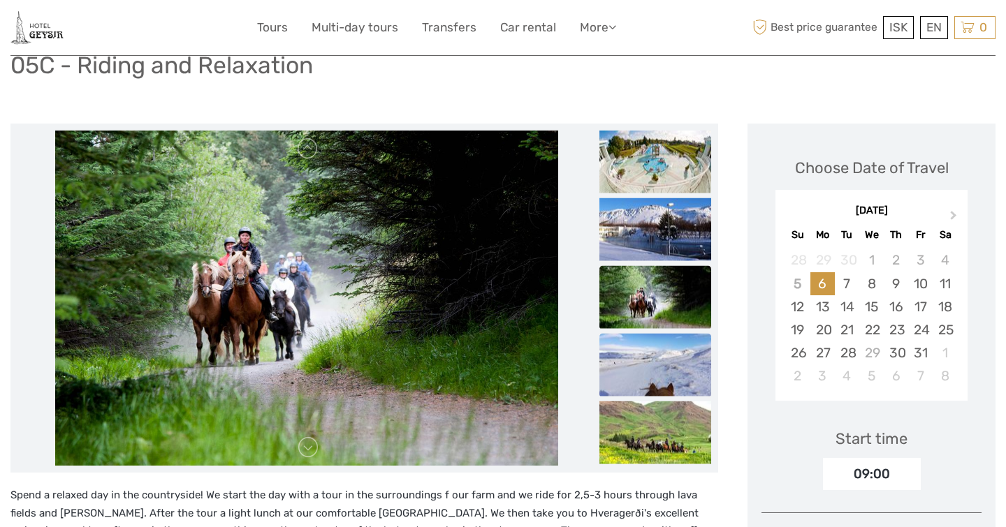
click at [648, 342] on img at bounding box center [655, 365] width 112 height 63
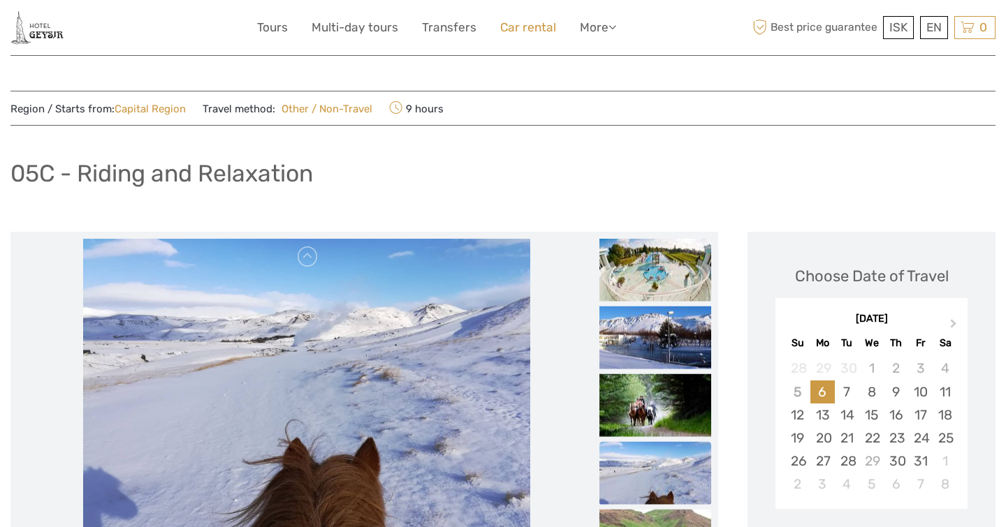
scroll to position [0, 0]
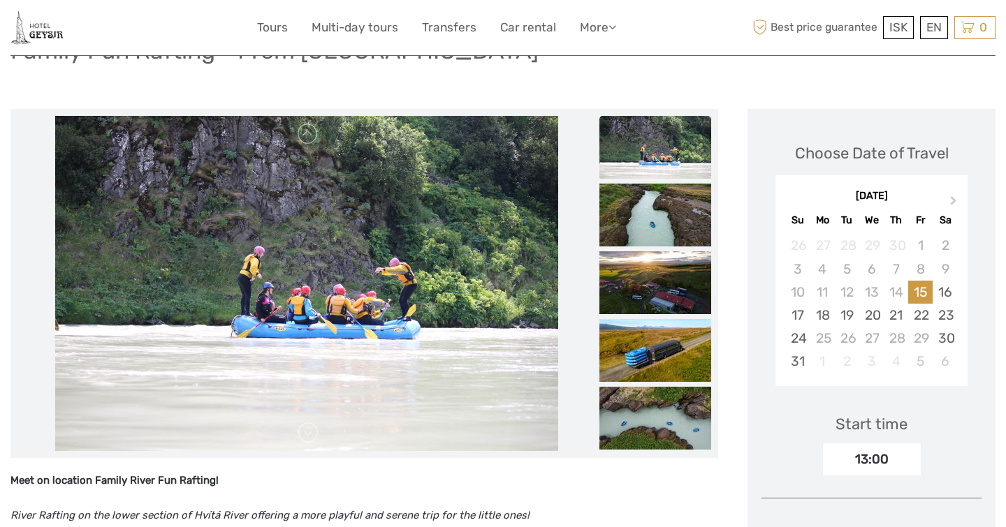
scroll to position [145, 0]
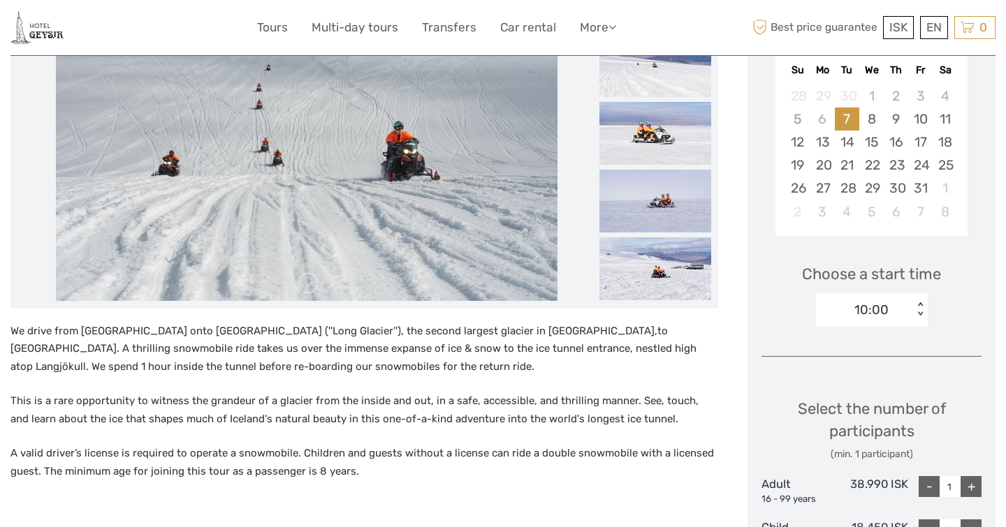
scroll to position [219, 0]
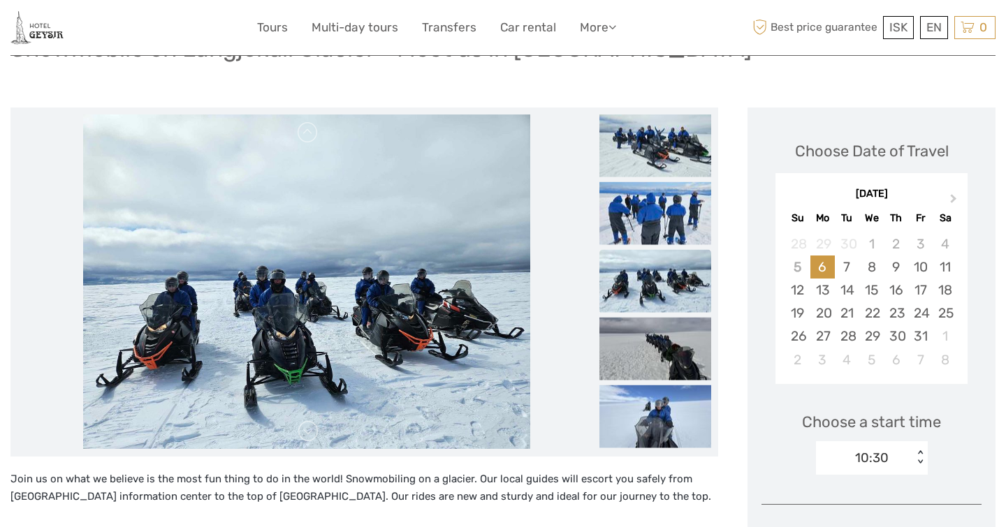
scroll to position [126, 0]
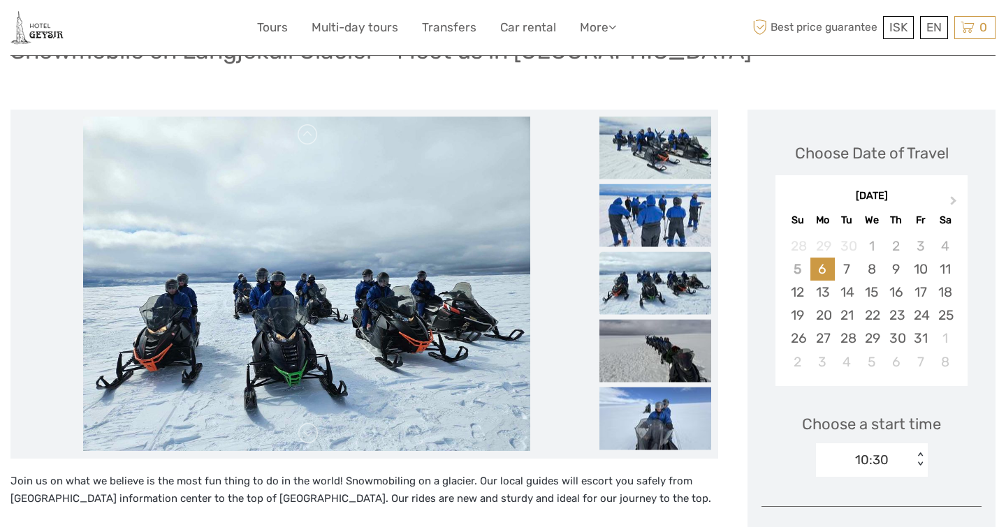
click at [468, 323] on img at bounding box center [306, 284] width 447 height 335
click at [657, 208] on img at bounding box center [655, 215] width 112 height 63
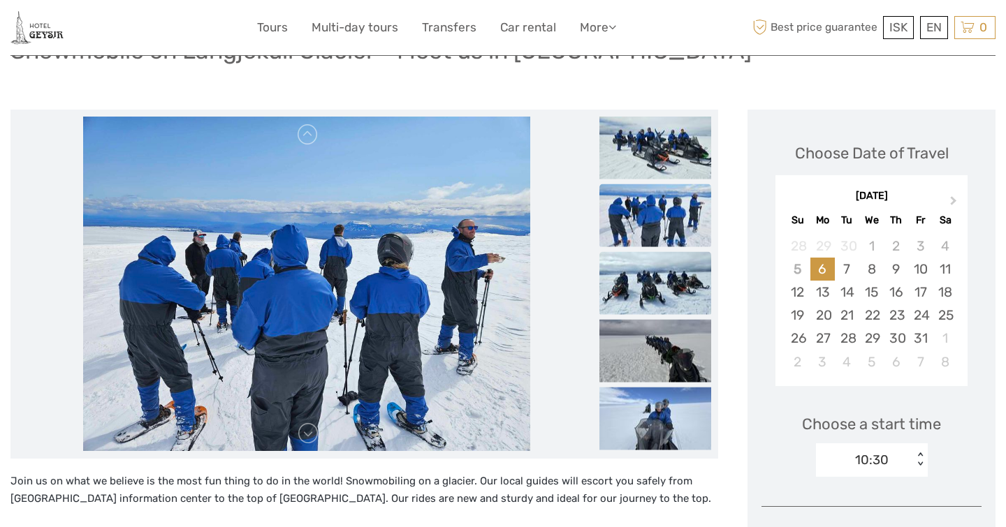
click at [643, 276] on img at bounding box center [655, 282] width 112 height 63
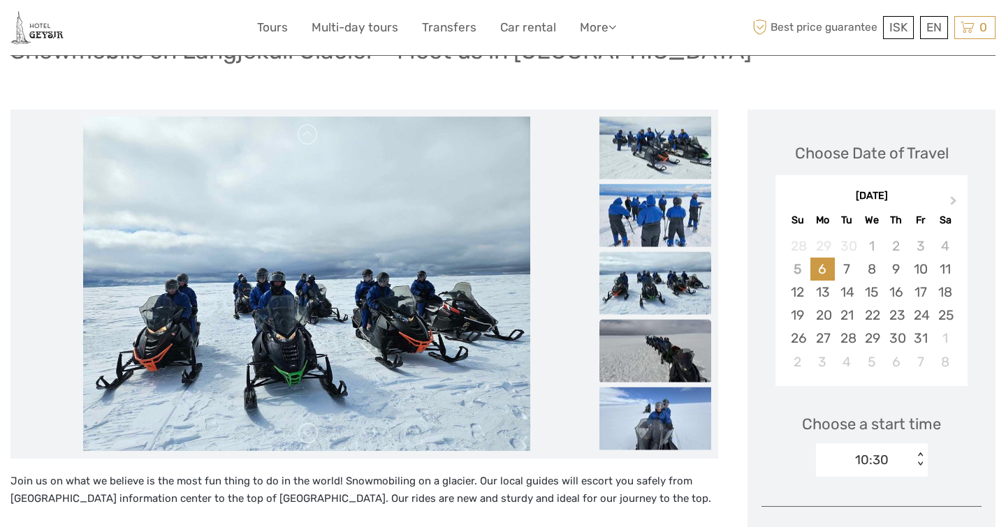
click at [636, 339] on img at bounding box center [655, 350] width 112 height 63
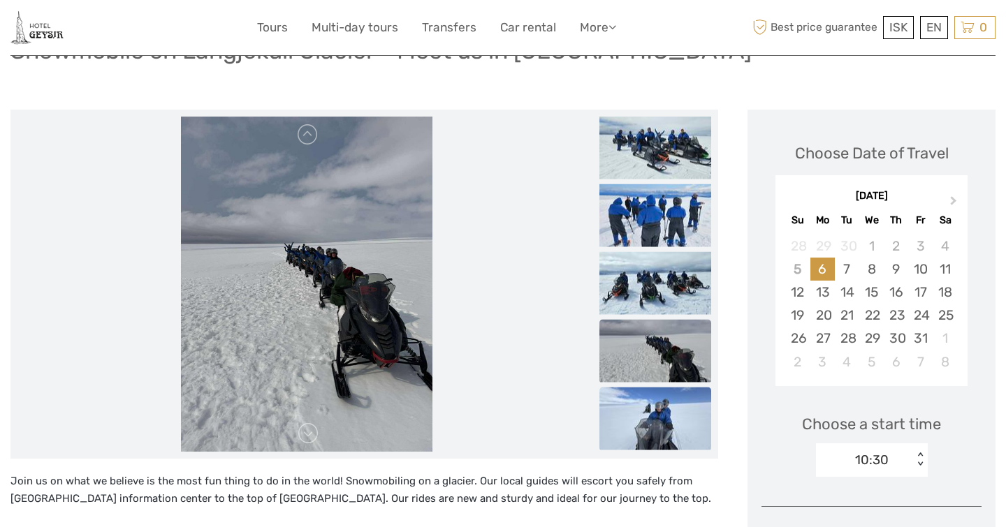
click at [633, 405] on img at bounding box center [655, 418] width 112 height 63
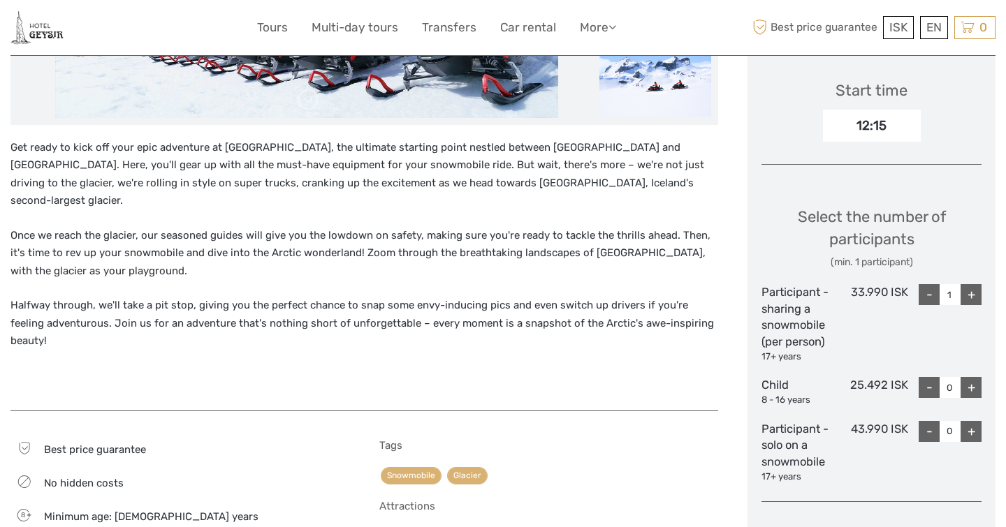
scroll to position [478, 0]
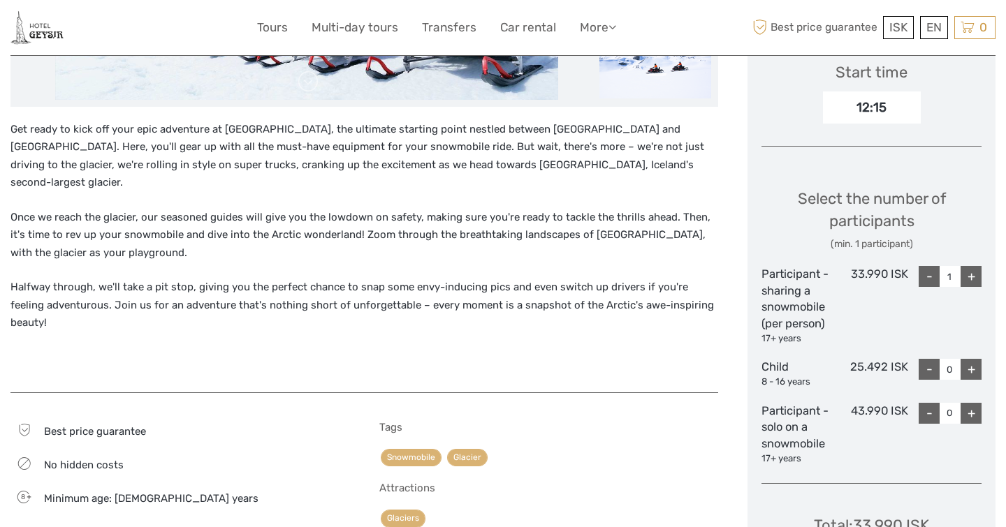
click at [972, 367] on div "+" at bounding box center [970, 369] width 21 height 21
type input "1"
click at [968, 275] on div "+" at bounding box center [970, 276] width 21 height 21
type input "2"
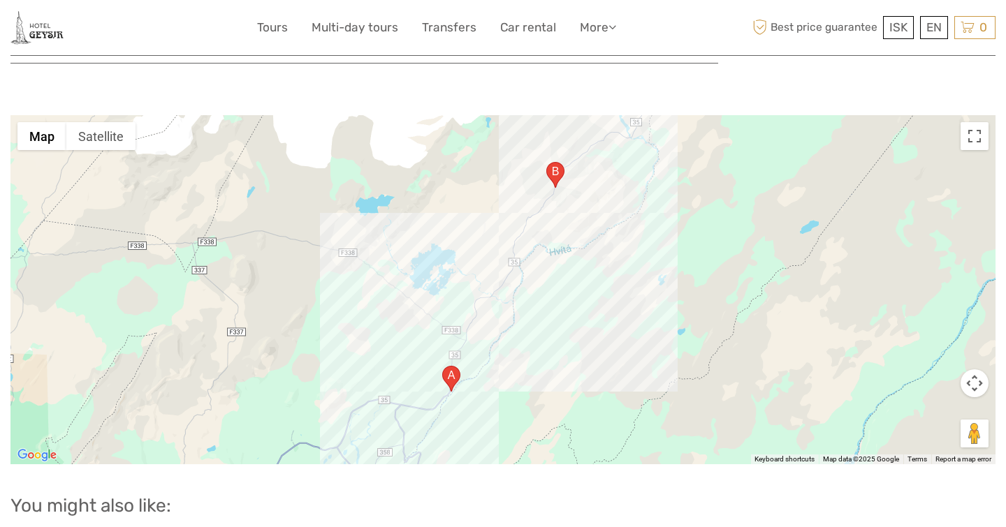
scroll to position [1519, 0]
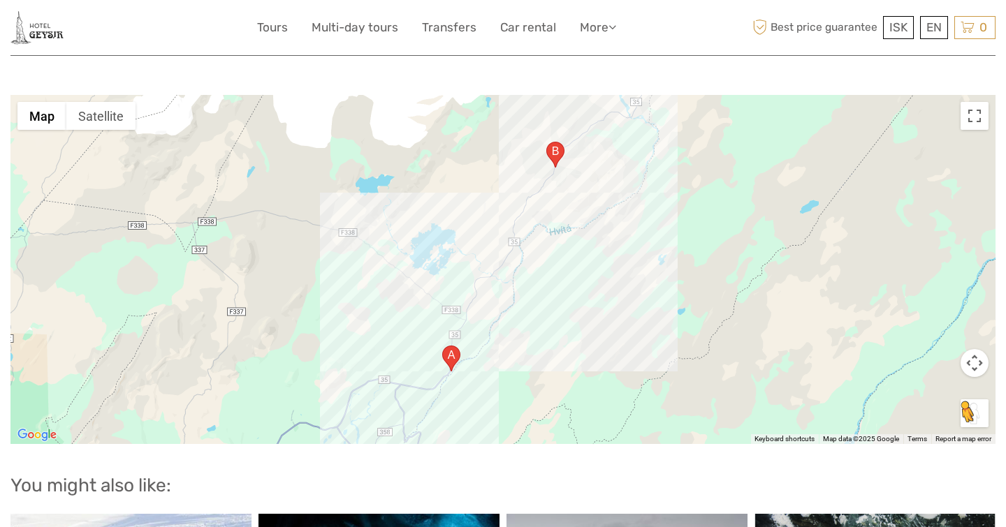
click at [975, 400] on button "Drag Pegman onto the map to open Street View" at bounding box center [974, 414] width 28 height 28
click at [442, 346] on area "Gullfossvegur, 806, Iceland" at bounding box center [442, 346] width 0 height 0
click at [546, 142] on area "35, 806, Iceland" at bounding box center [546, 142] width 0 height 0
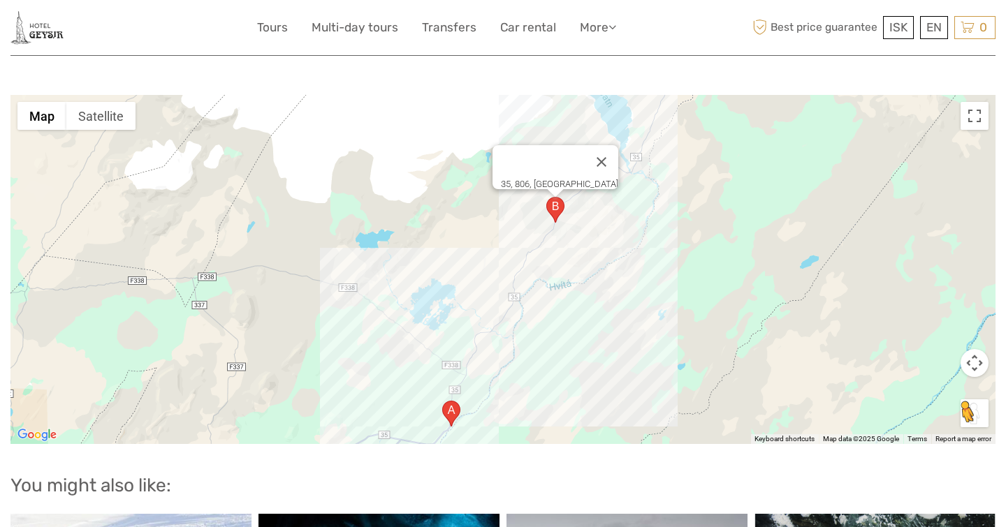
click at [972, 400] on button "Drag Pegman onto the map to open Street View" at bounding box center [974, 414] width 28 height 28
click at [684, 335] on div "35, 806, Iceland" at bounding box center [502, 269] width 985 height 349
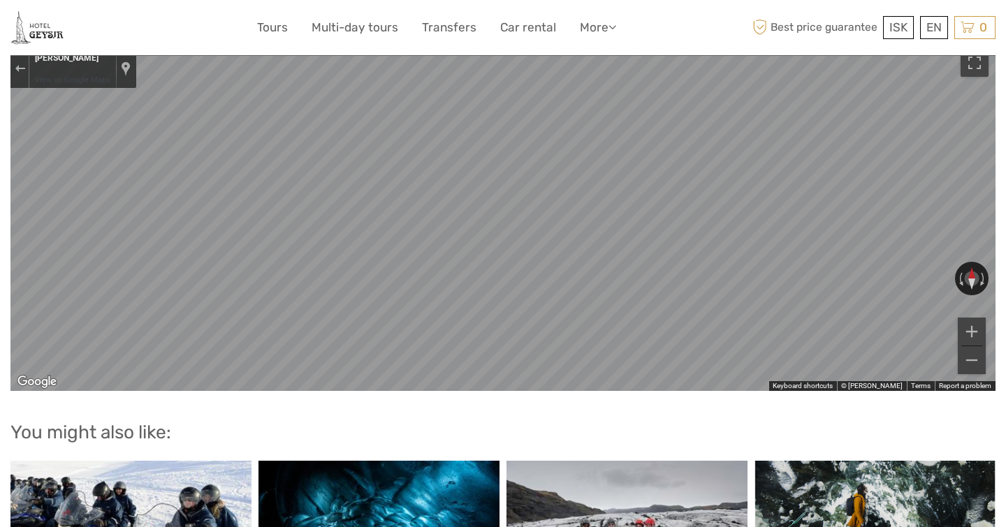
scroll to position [1444, 0]
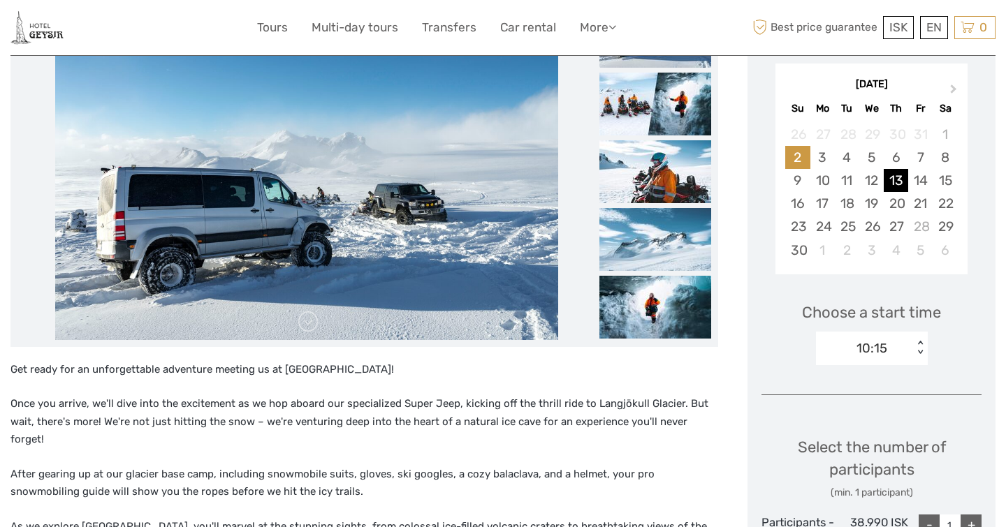
scroll to position [241, 0]
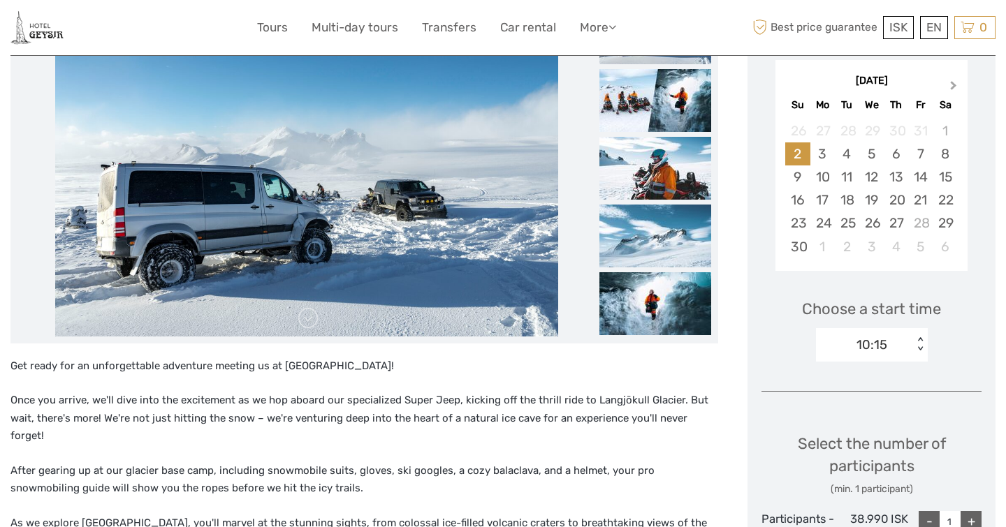
click at [953, 83] on span "Next Month" at bounding box center [953, 88] width 0 height 20
click at [789, 84] on span "Previous Month" at bounding box center [789, 88] width 0 height 20
click at [793, 84] on div "November 2025" at bounding box center [871, 81] width 192 height 15
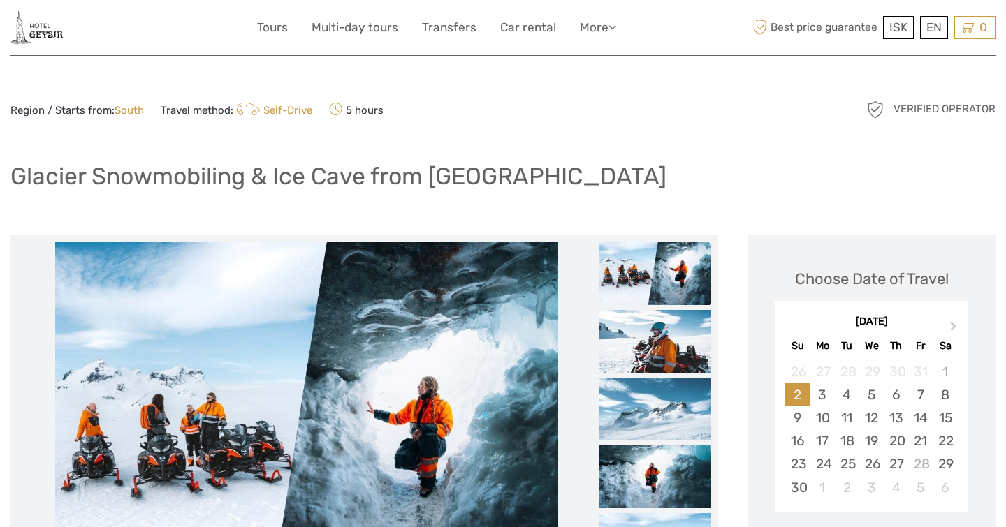
scroll to position [0, 0]
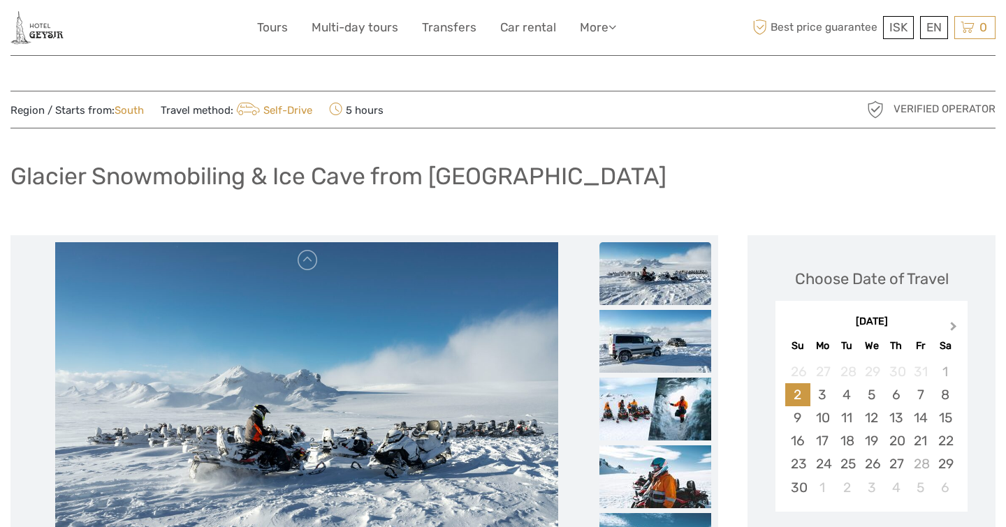
click at [947, 325] on button "Next Month" at bounding box center [955, 330] width 22 height 22
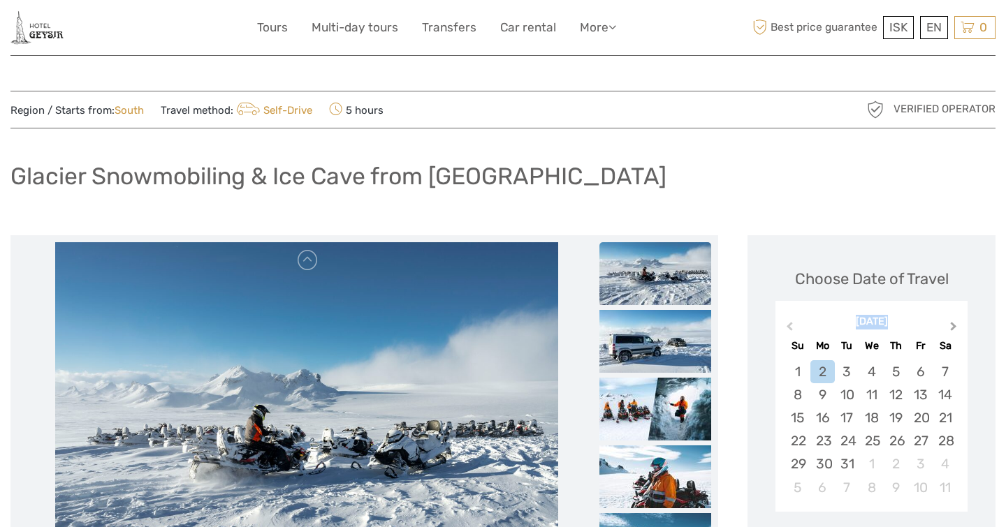
click at [947, 325] on div "[DATE]" at bounding box center [871, 322] width 192 height 15
click at [789, 326] on span "Previous Month" at bounding box center [789, 329] width 0 height 20
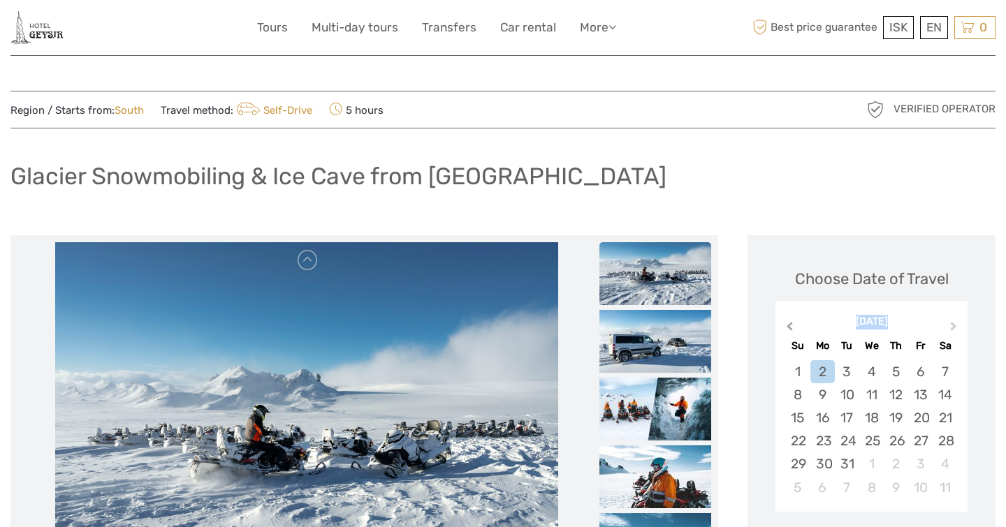
click at [789, 326] on span "Previous Month" at bounding box center [789, 329] width 0 height 20
click at [790, 326] on div "[DATE]" at bounding box center [871, 322] width 192 height 15
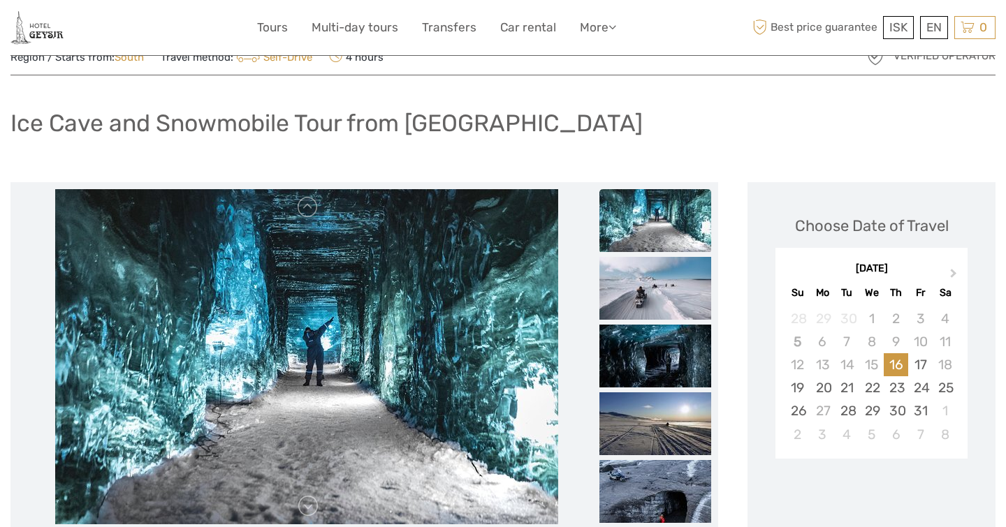
scroll to position [97, 0]
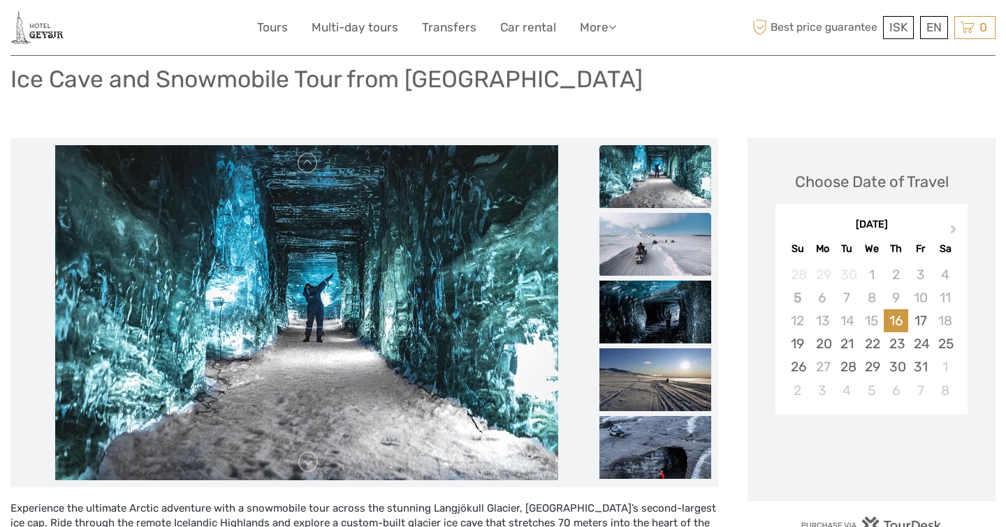
click at [640, 244] on img at bounding box center [655, 244] width 112 height 63
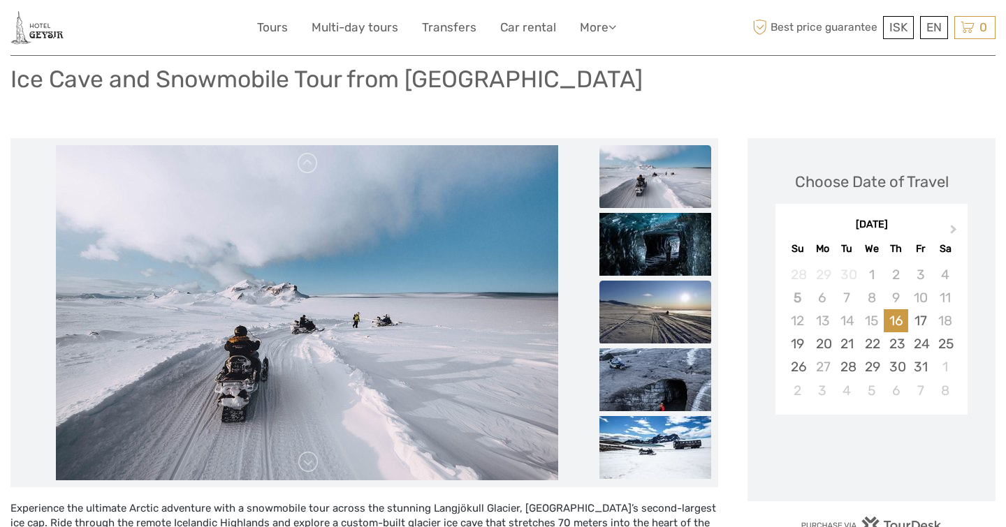
click at [638, 290] on img at bounding box center [655, 312] width 112 height 63
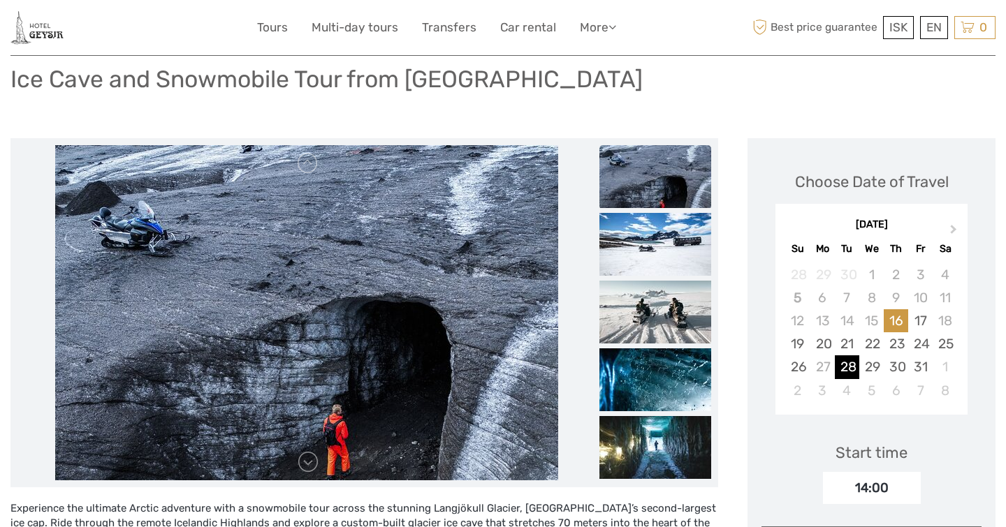
click at [851, 366] on div "28" at bounding box center [847, 367] width 24 height 23
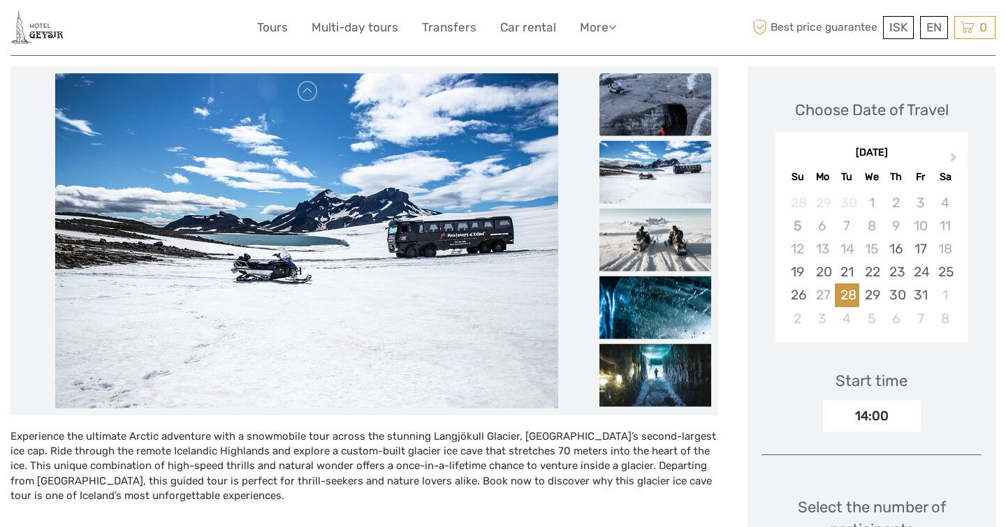
scroll to position [159, 0]
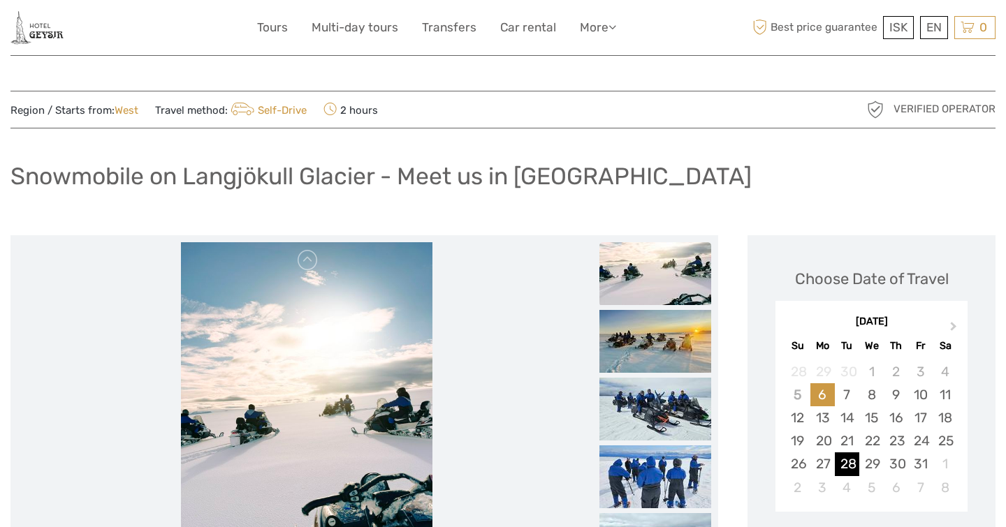
click at [850, 462] on div "28" at bounding box center [847, 464] width 24 height 23
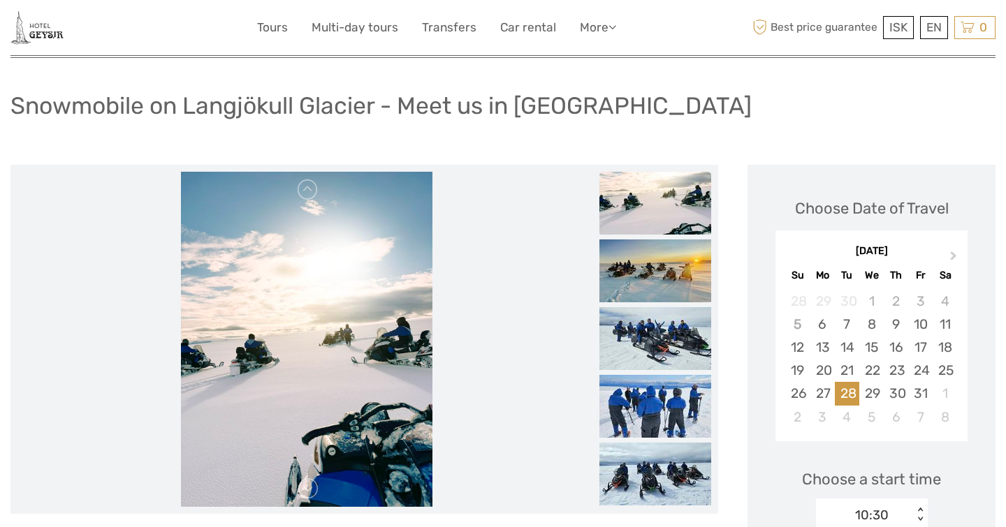
scroll to position [48, 0]
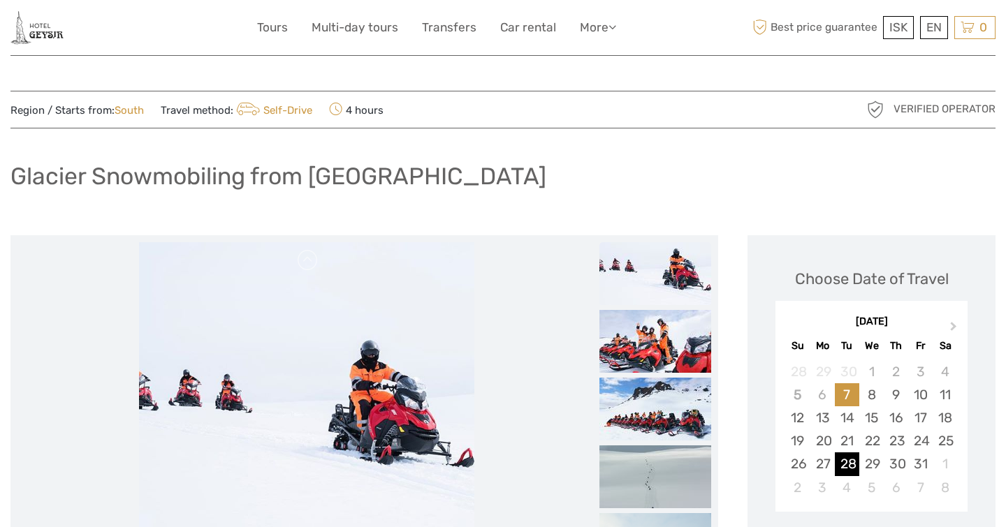
click at [847, 463] on div "28" at bounding box center [847, 464] width 24 height 23
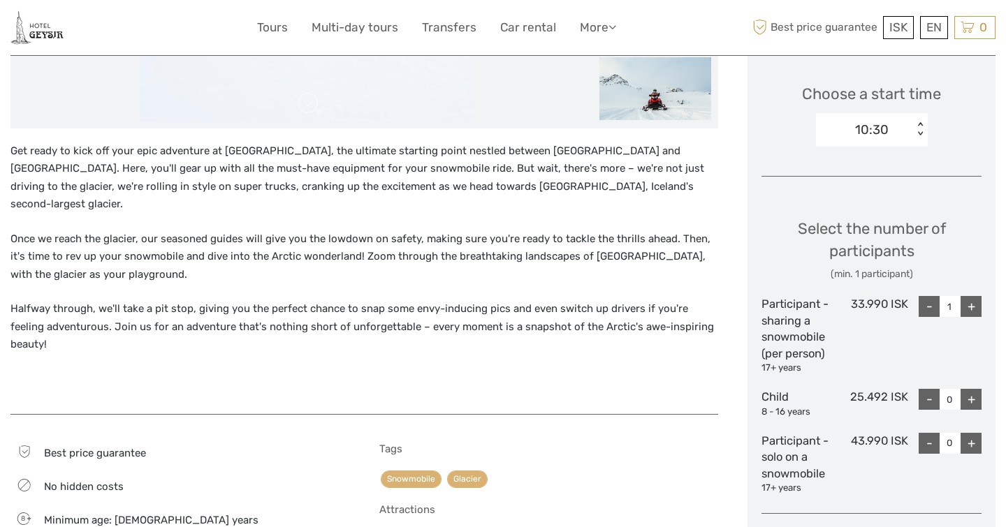
scroll to position [456, 0]
click at [969, 393] on div "+" at bounding box center [970, 399] width 21 height 21
type input "1"
click at [971, 302] on div "+" at bounding box center [970, 306] width 21 height 21
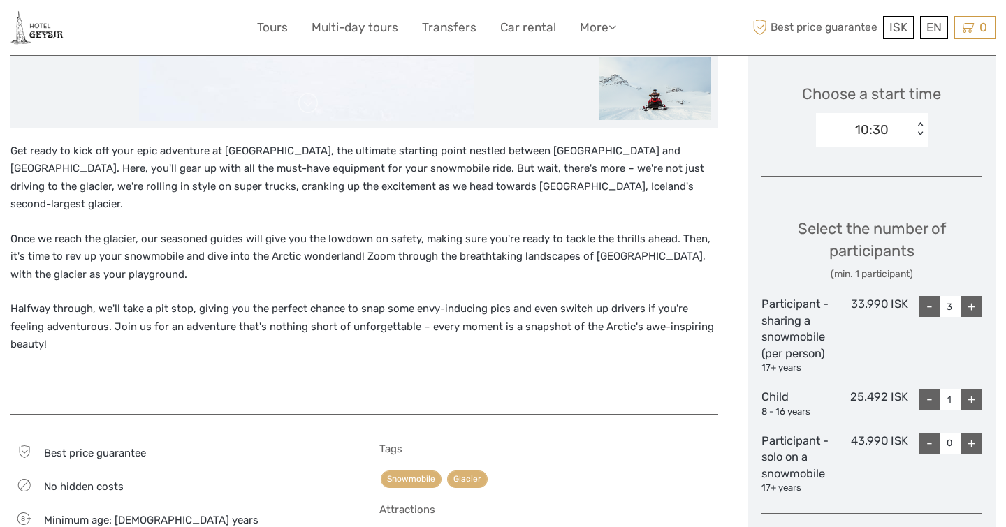
click at [926, 309] on div "-" at bounding box center [929, 306] width 21 height 21
type input "2"
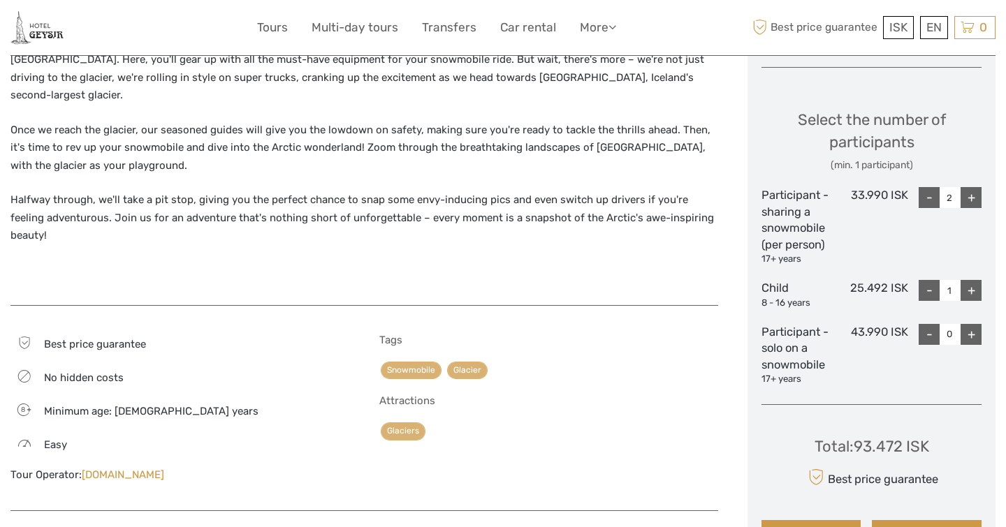
scroll to position [564, 0]
click at [971, 330] on div "+" at bounding box center [970, 335] width 21 height 21
type input "1"
click at [928, 198] on div "-" at bounding box center [929, 199] width 21 height 21
type input "1"
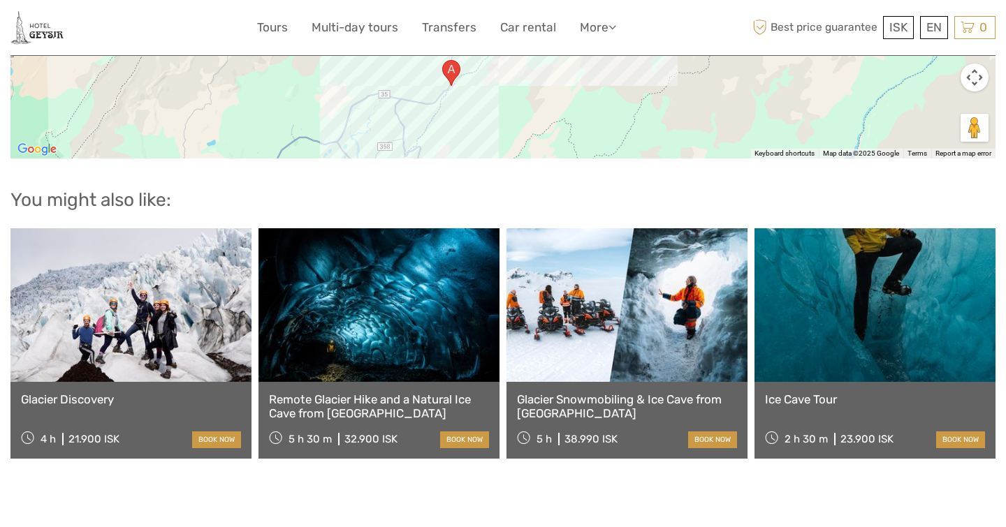
scroll to position [1804, 0]
click at [598, 295] on link at bounding box center [626, 305] width 241 height 154
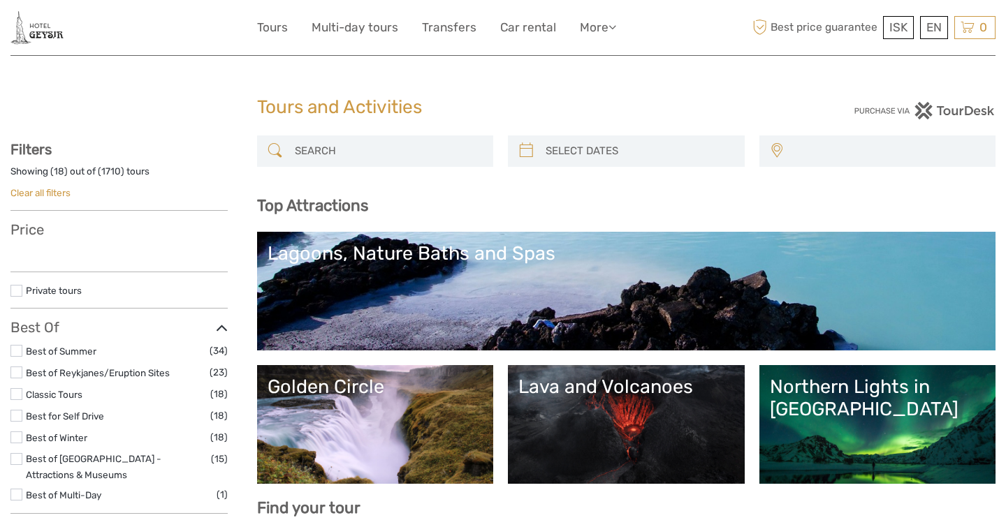
select select
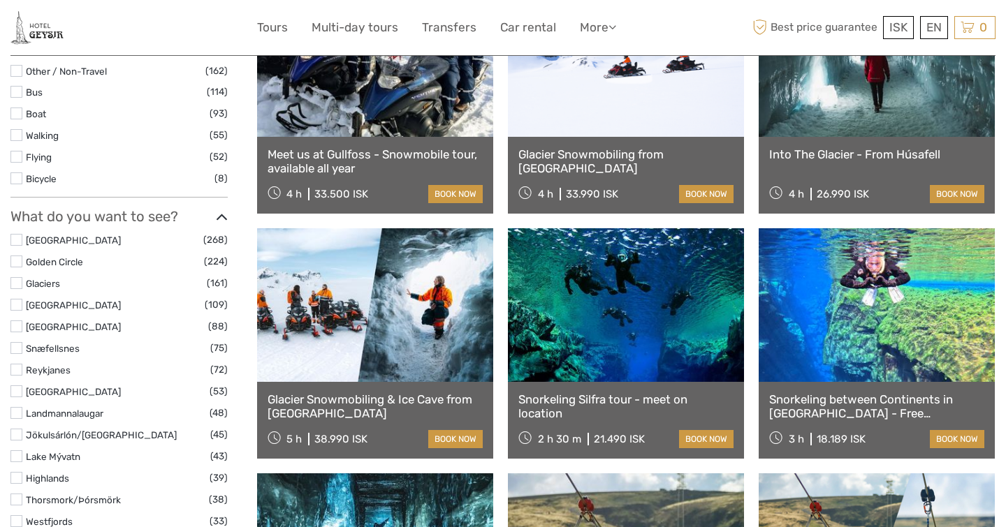
select select
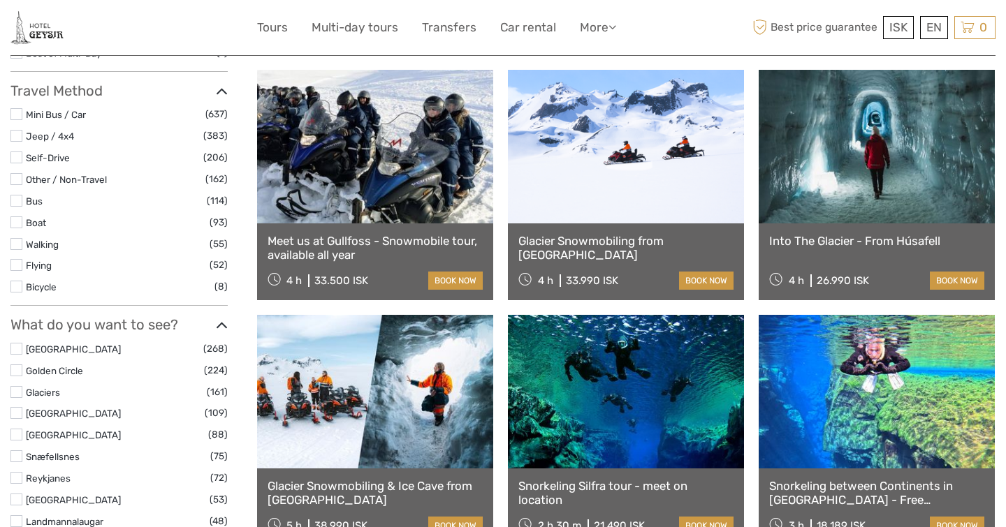
scroll to position [457, 0]
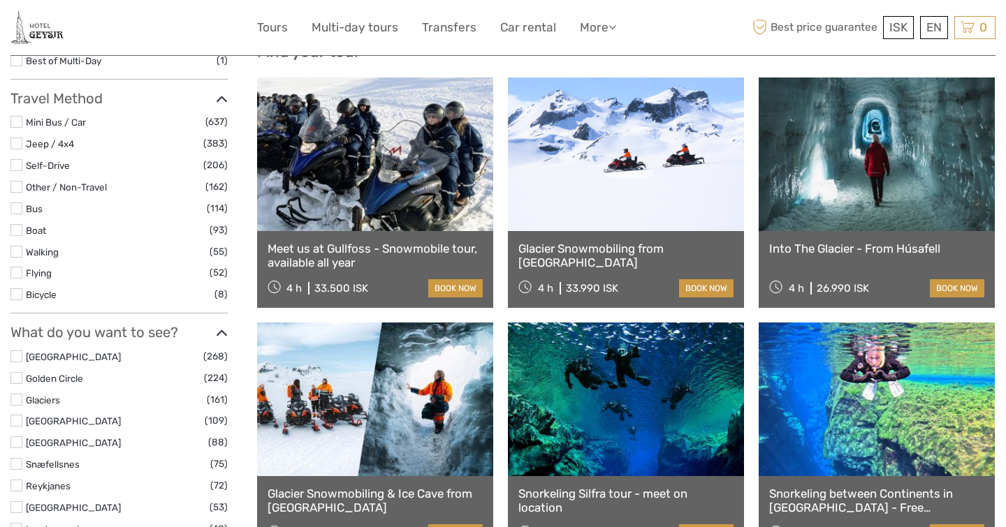
click at [583, 212] on link at bounding box center [626, 155] width 236 height 154
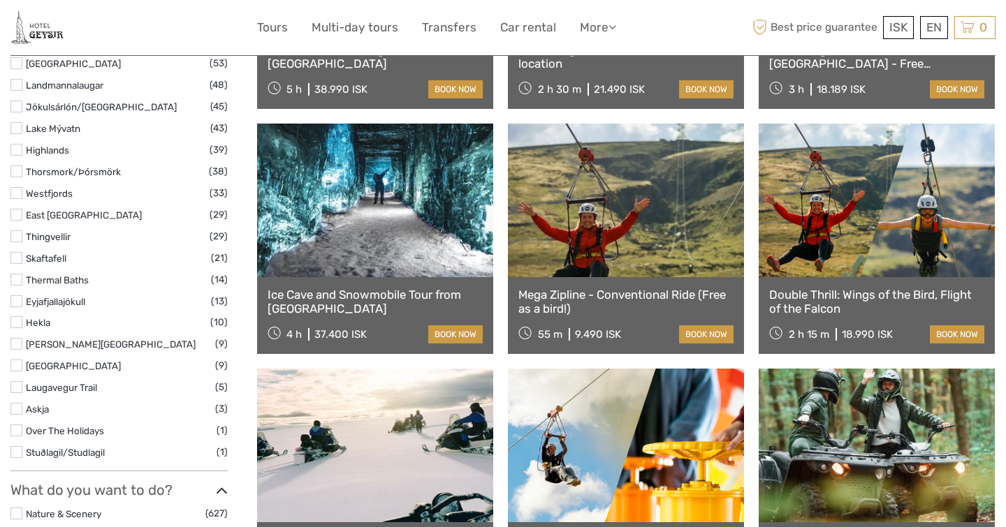
scroll to position [902, 0]
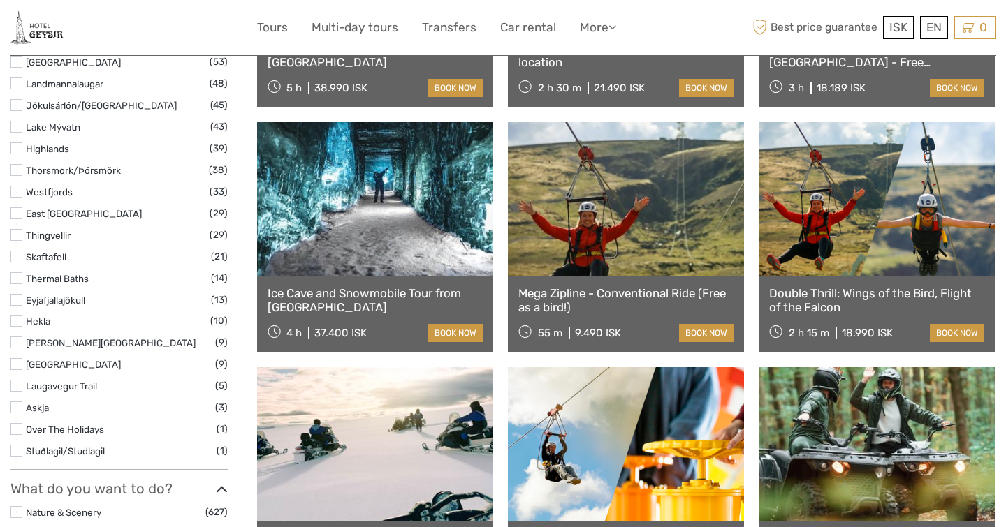
click at [383, 208] on link at bounding box center [375, 199] width 236 height 154
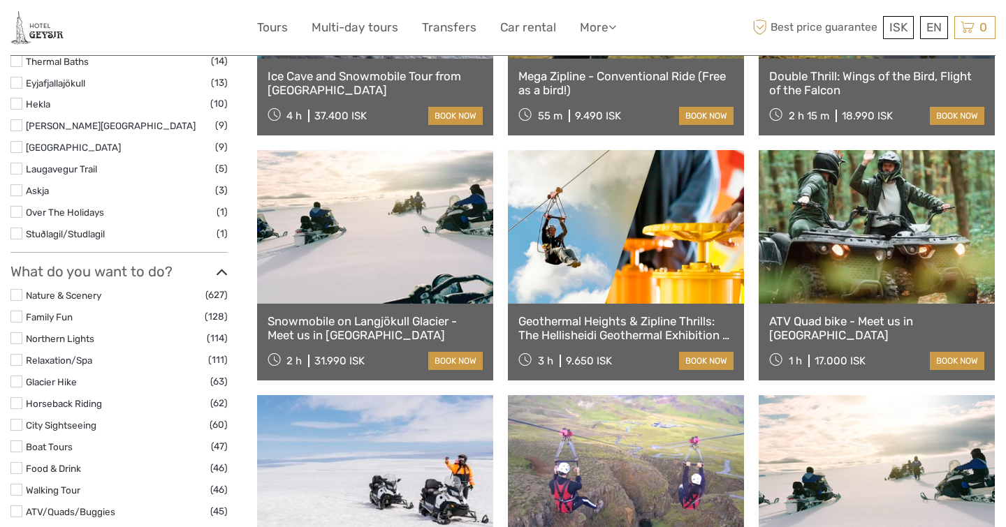
scroll to position [1138, 0]
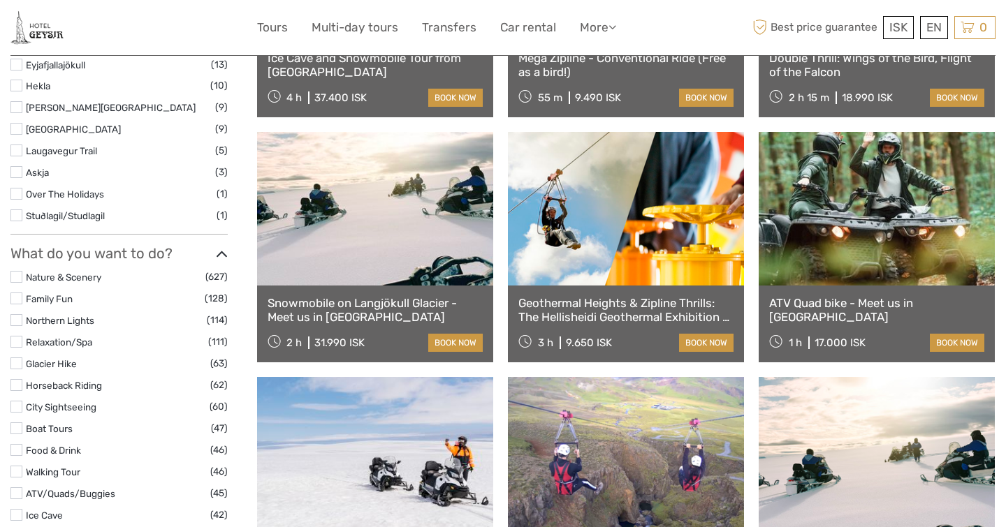
click at [577, 259] on link at bounding box center [626, 209] width 236 height 154
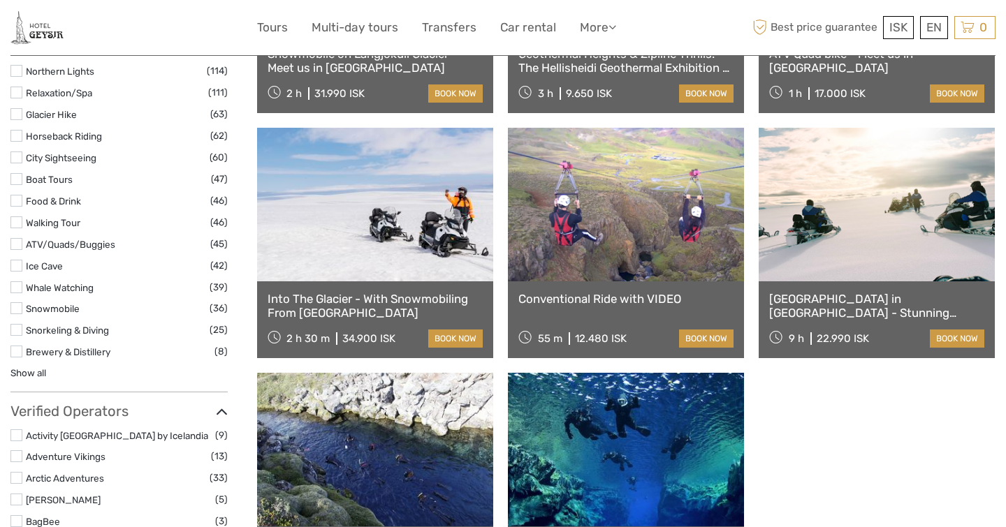
scroll to position [1389, 0]
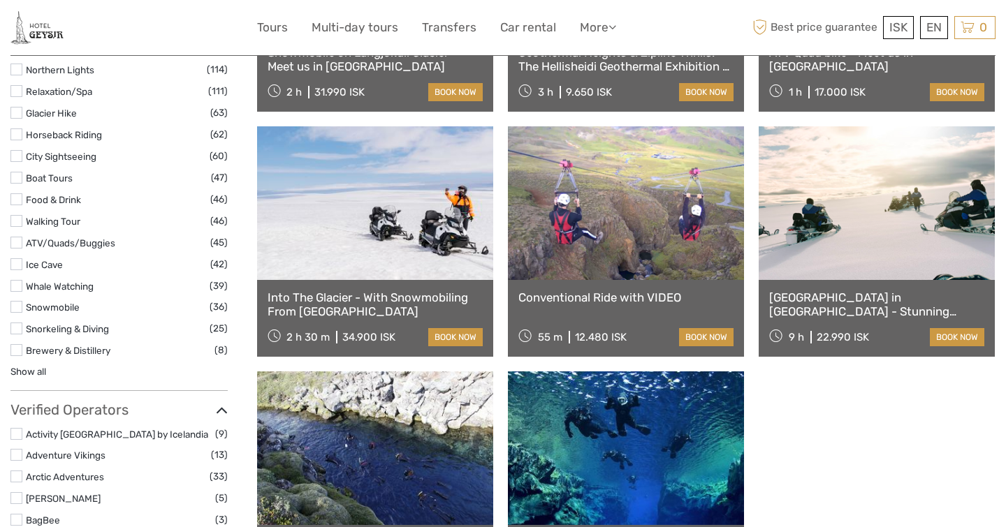
click at [346, 270] on link at bounding box center [375, 203] width 236 height 154
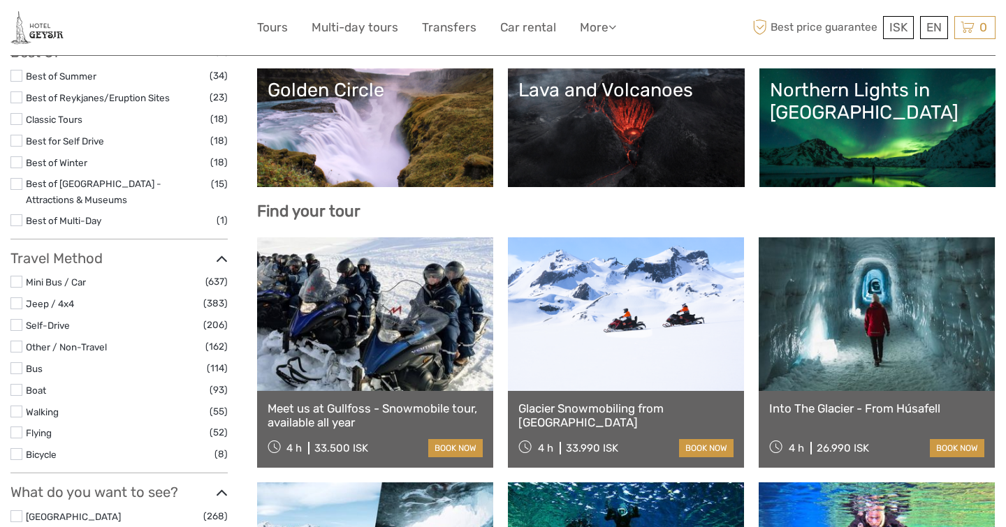
scroll to position [279, 0]
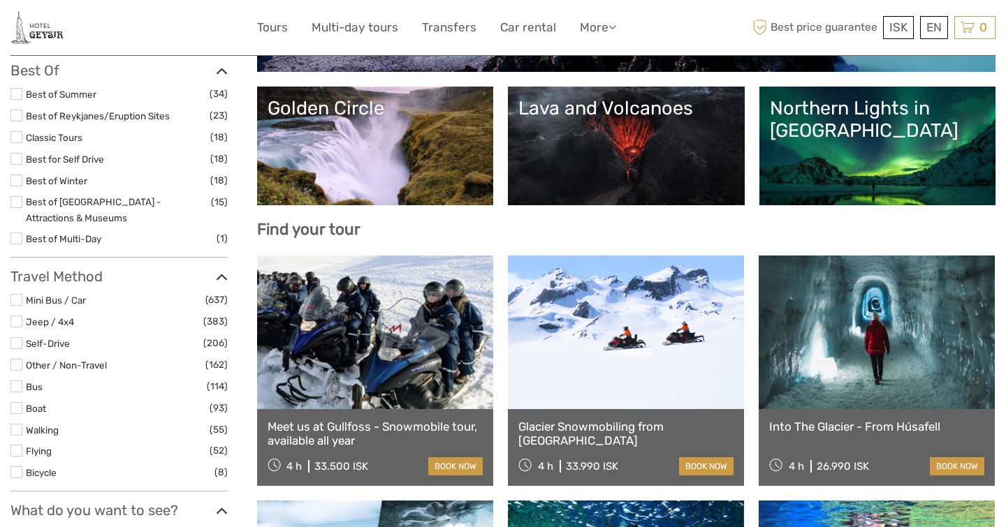
click at [404, 354] on link at bounding box center [375, 333] width 236 height 154
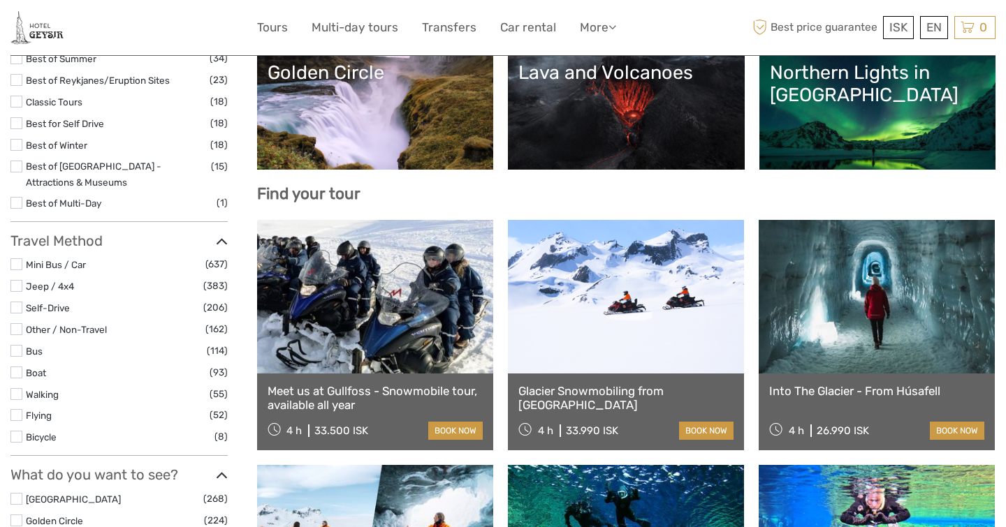
scroll to position [360, 0]
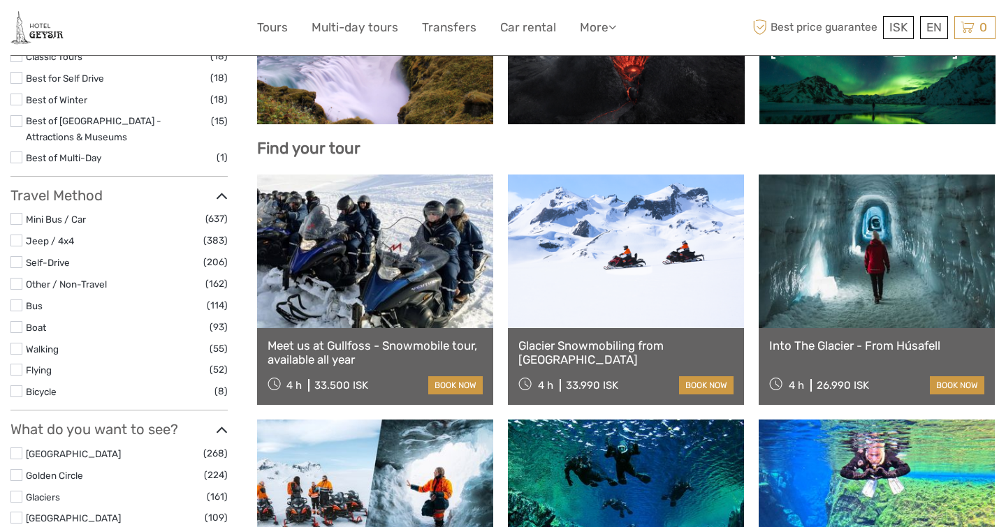
click at [643, 287] on link at bounding box center [626, 252] width 236 height 154
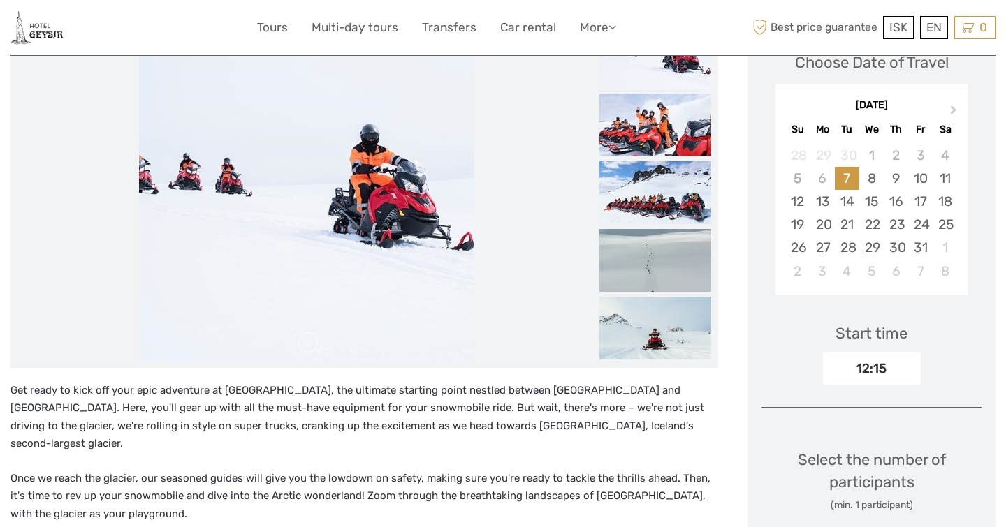
scroll to position [217, 0]
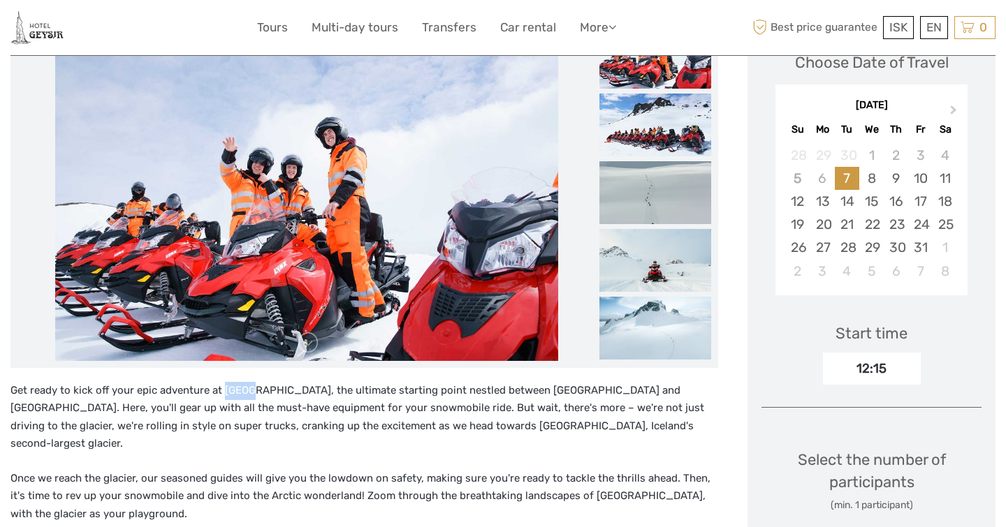
drag, startPoint x: 221, startPoint y: 388, endPoint x: 245, endPoint y: 388, distance: 23.8
click at [245, 388] on p "Get ready to kick off your epic adventure at [GEOGRAPHIC_DATA], the ultimate st…" at bounding box center [364, 417] width 708 height 71
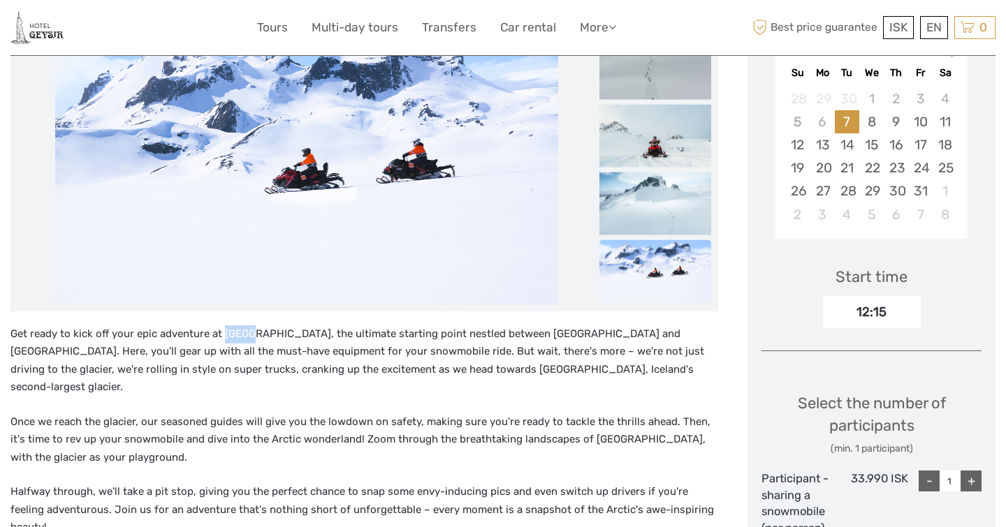
scroll to position [272, 0]
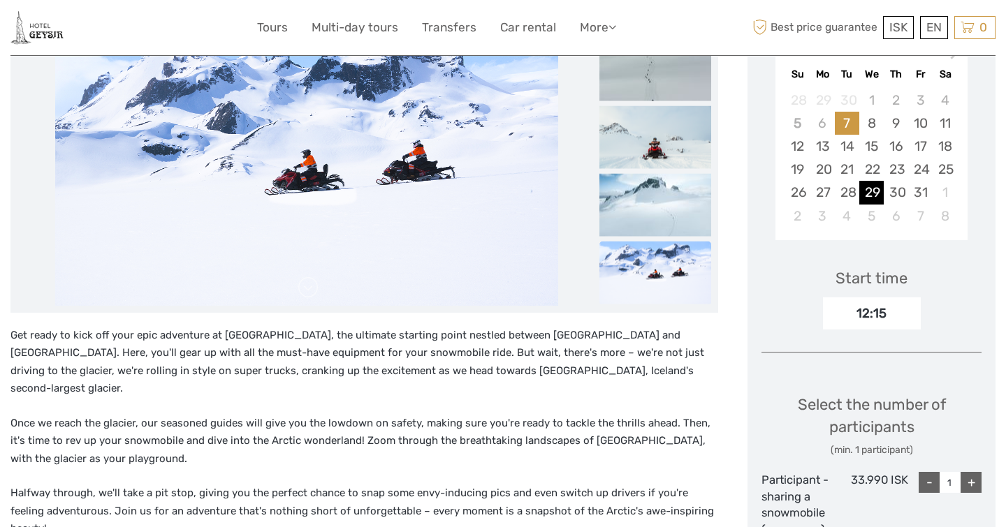
click at [878, 189] on div "29" at bounding box center [871, 192] width 24 height 23
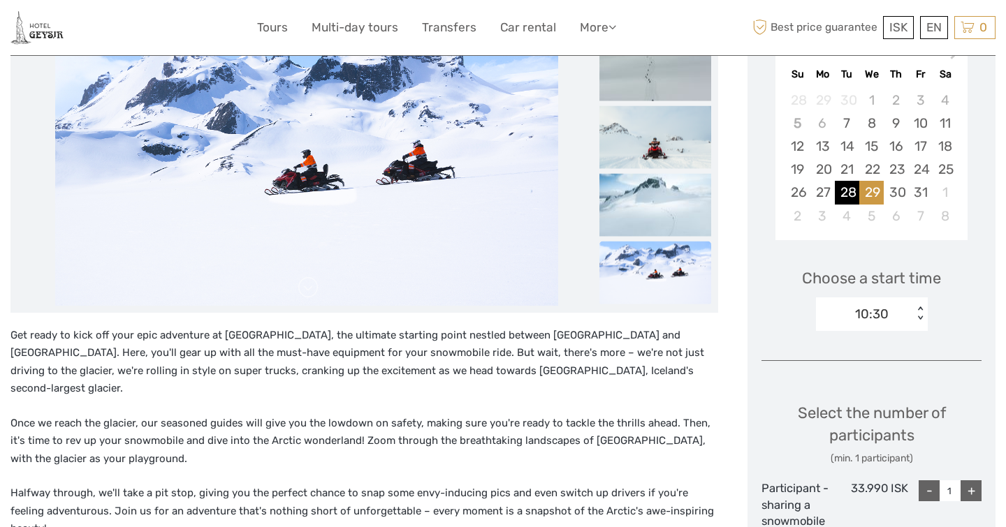
click at [849, 187] on div "28" at bounding box center [847, 192] width 24 height 23
click at [923, 313] on div "< >" at bounding box center [920, 314] width 12 height 15
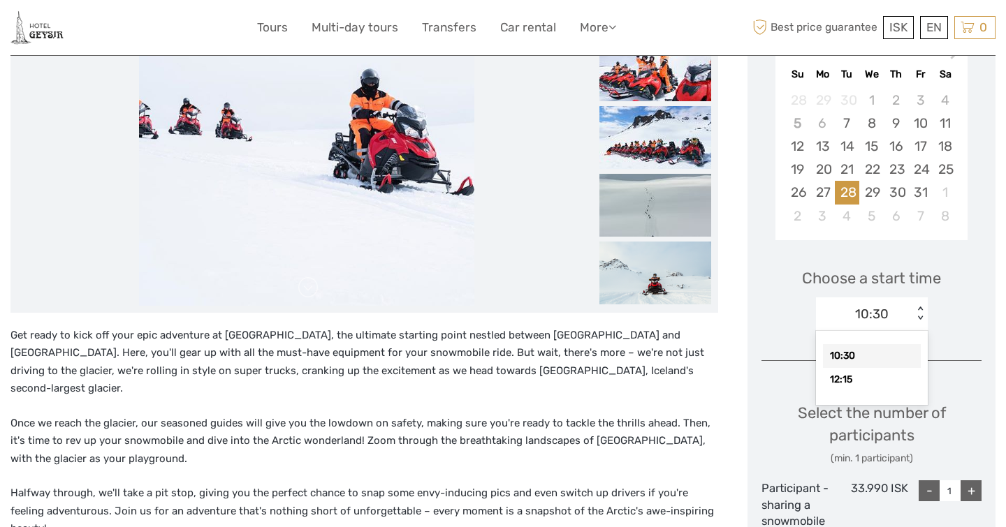
click at [890, 356] on div "10:30" at bounding box center [872, 356] width 98 height 24
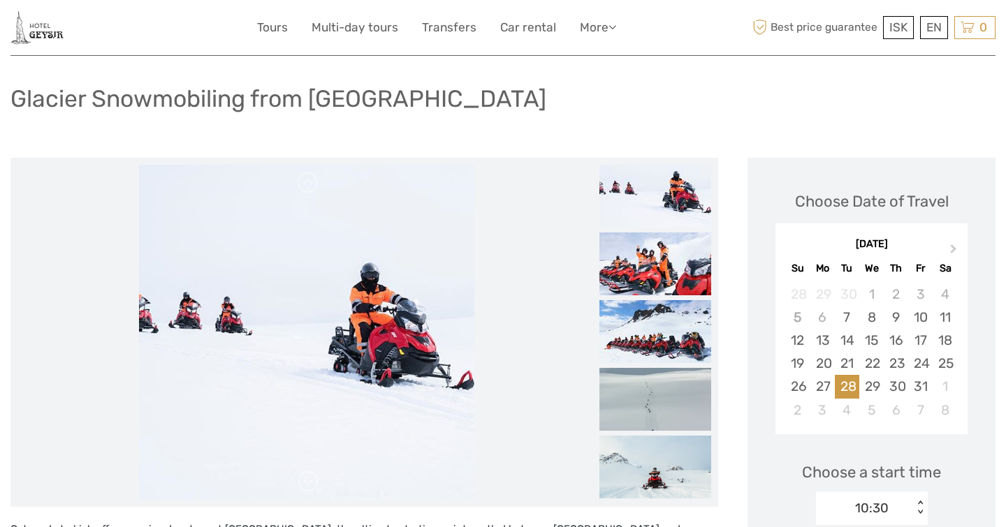
scroll to position [45, 0]
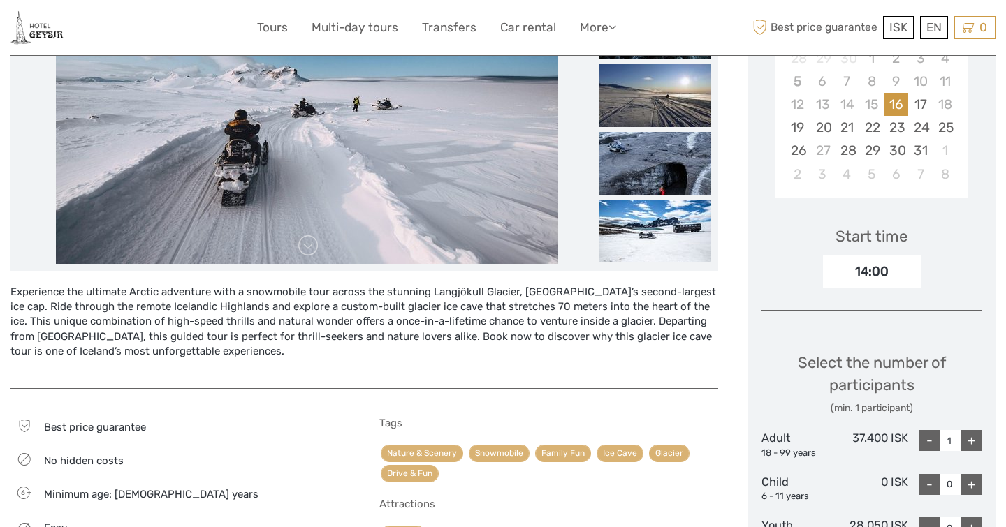
scroll to position [309, 0]
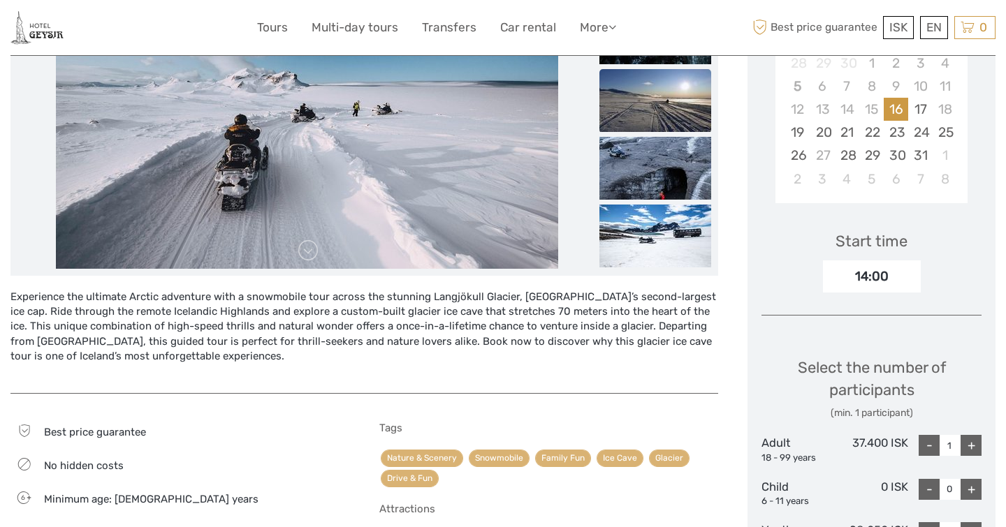
click at [668, 103] on img at bounding box center [655, 100] width 112 height 63
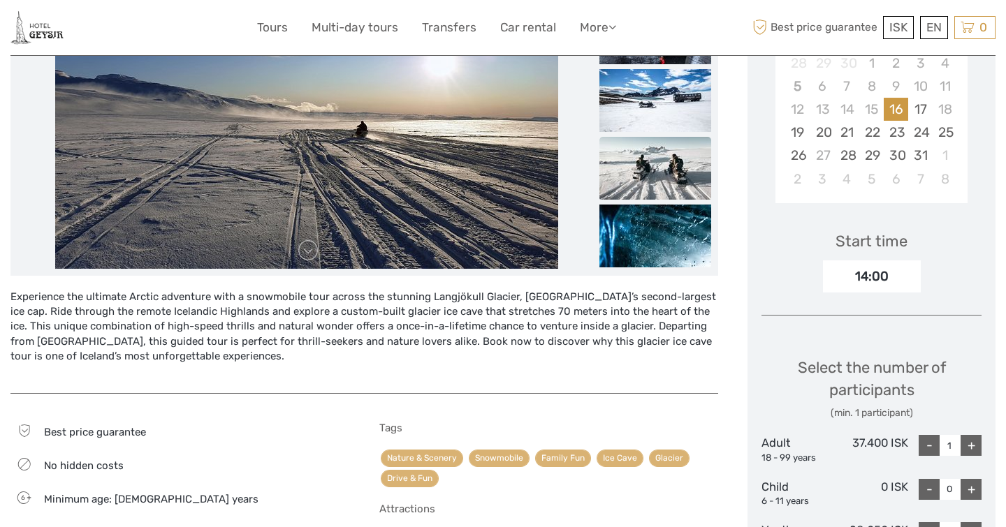
click at [659, 168] on img at bounding box center [655, 168] width 112 height 63
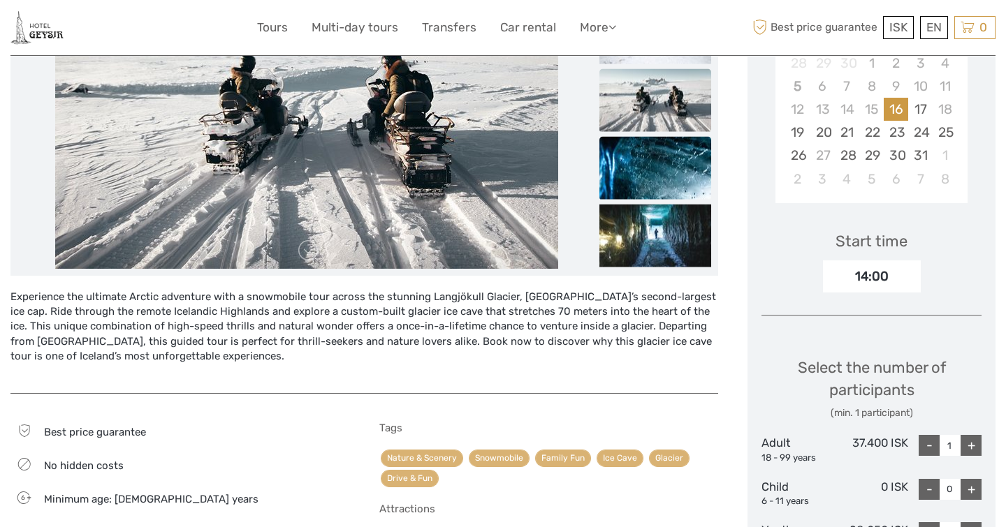
click at [661, 175] on img at bounding box center [655, 167] width 112 height 63
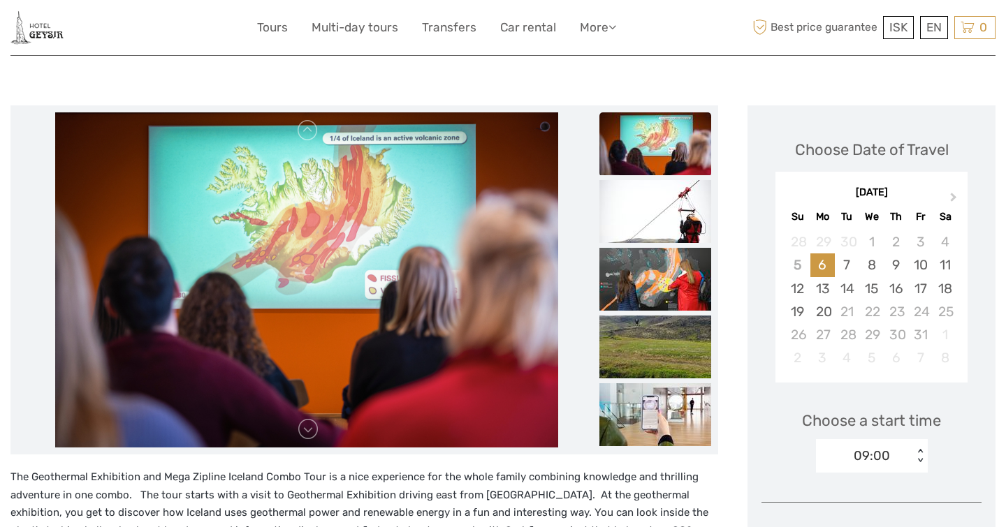
scroll to position [154, 0]
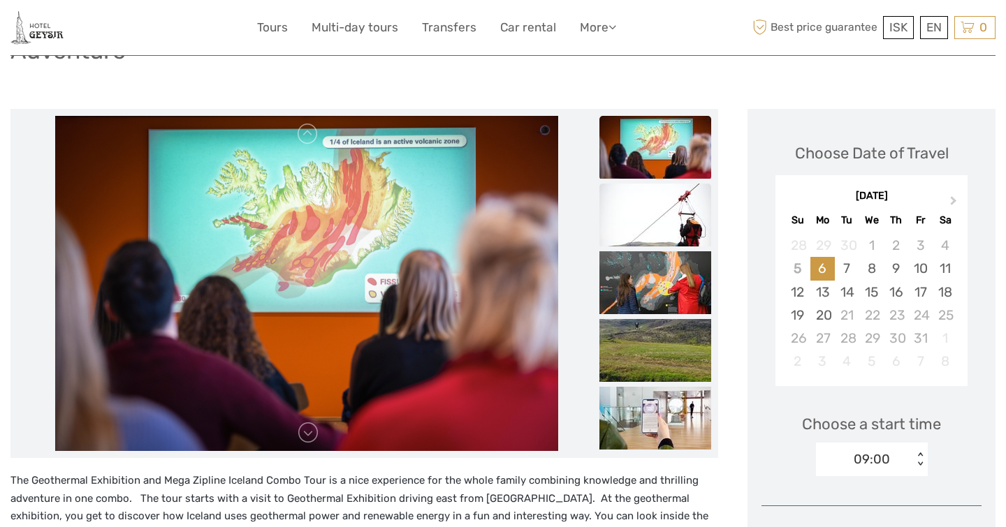
click at [632, 228] on img at bounding box center [655, 215] width 112 height 63
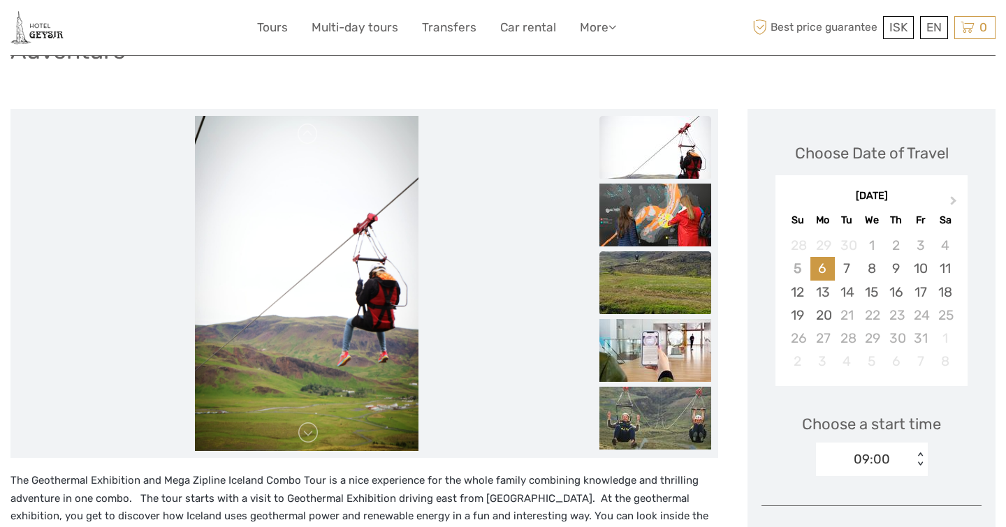
click at [626, 262] on img at bounding box center [655, 282] width 112 height 63
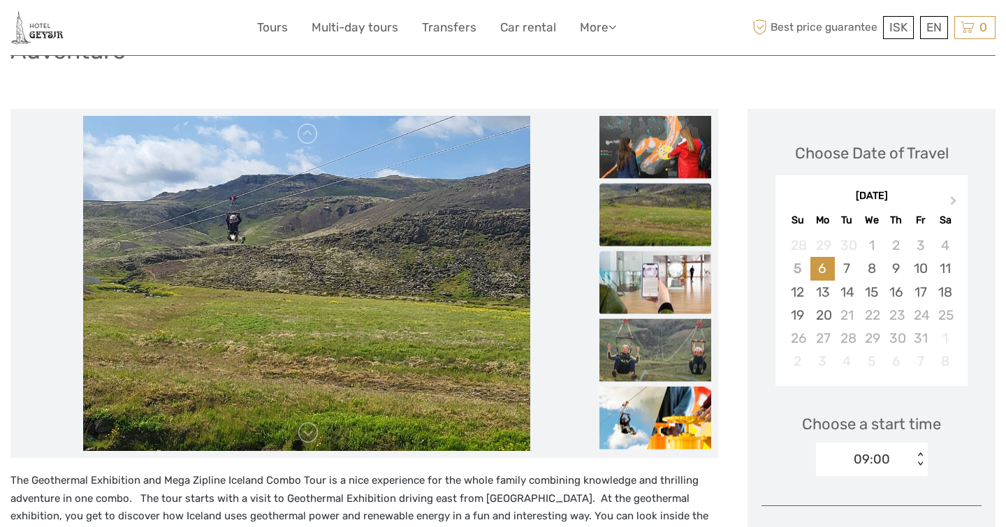
click at [627, 280] on img at bounding box center [655, 282] width 112 height 63
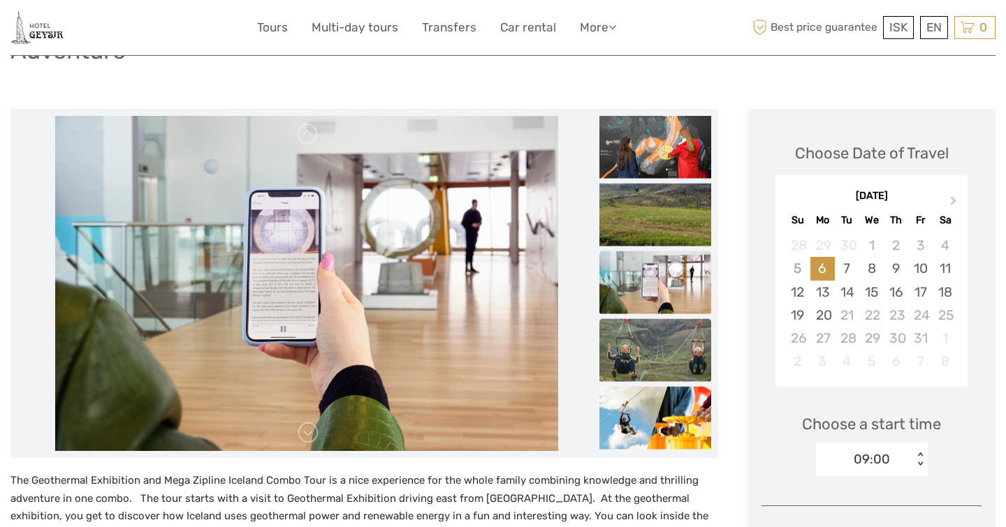
click at [608, 362] on img at bounding box center [655, 350] width 112 height 63
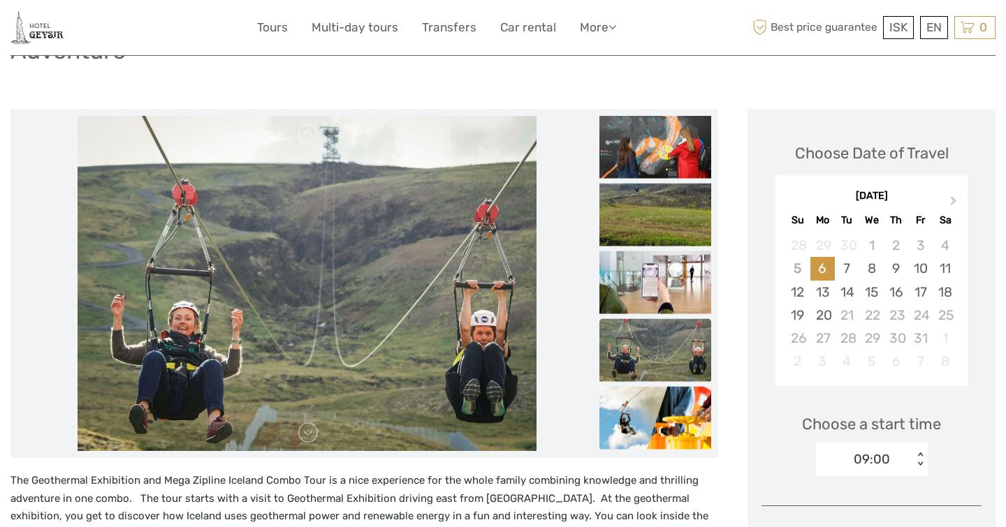
click at [629, 392] on img at bounding box center [655, 418] width 112 height 63
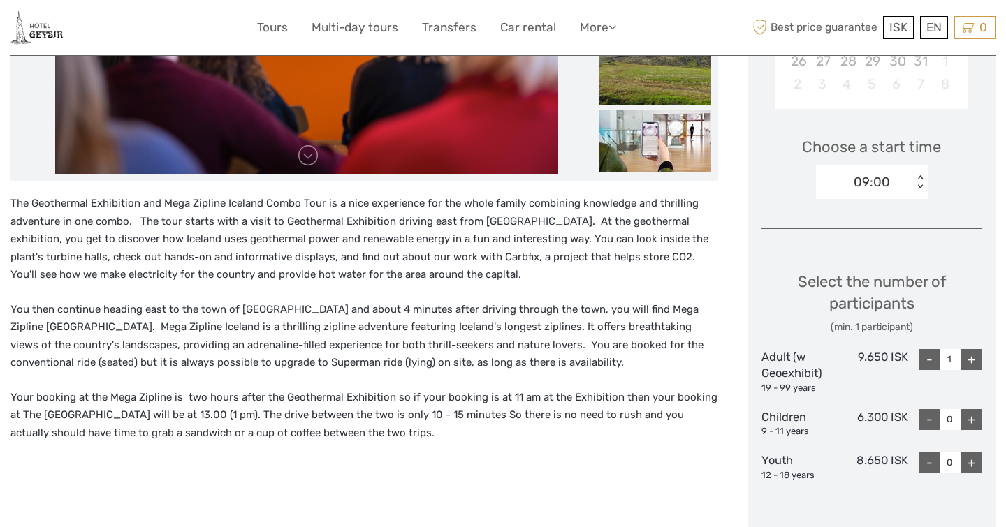
scroll to position [367, 0]
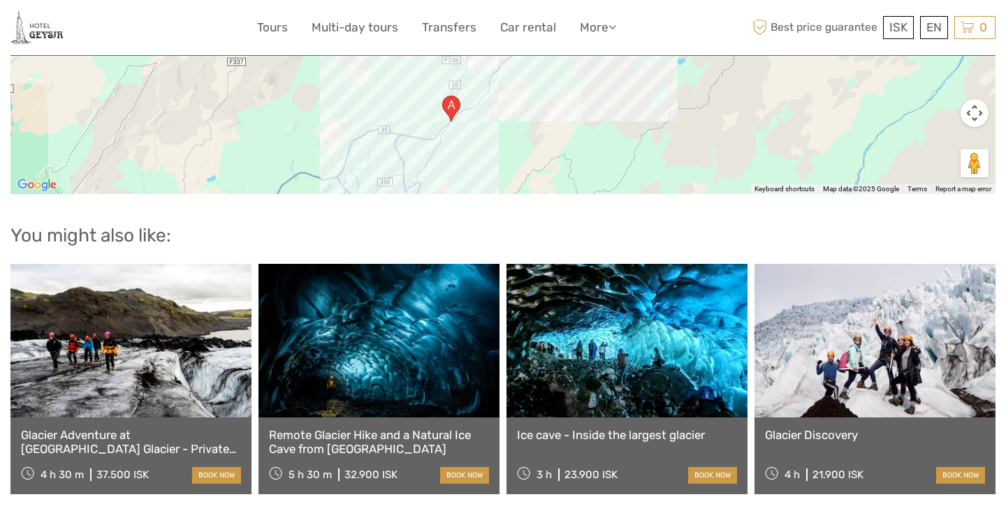
scroll to position [1803, 0]
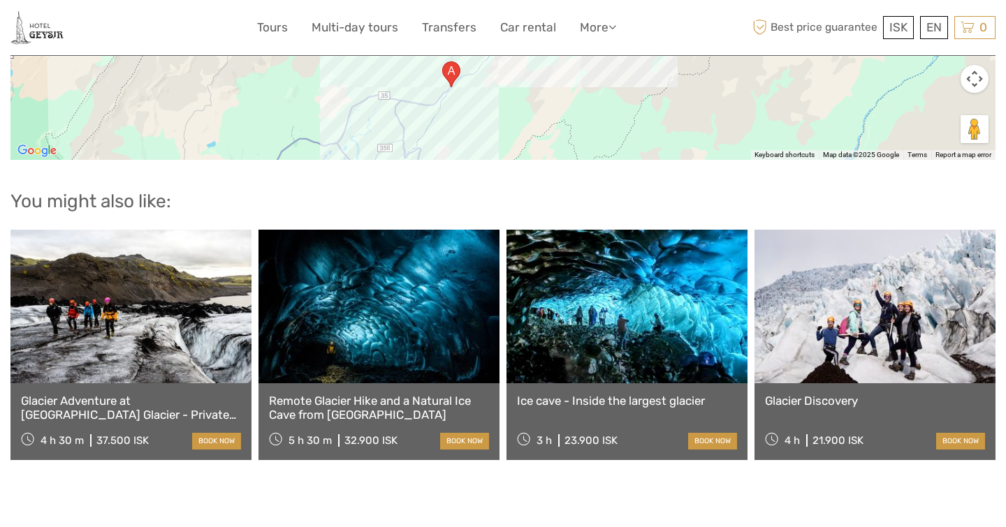
click at [618, 303] on link at bounding box center [626, 307] width 241 height 154
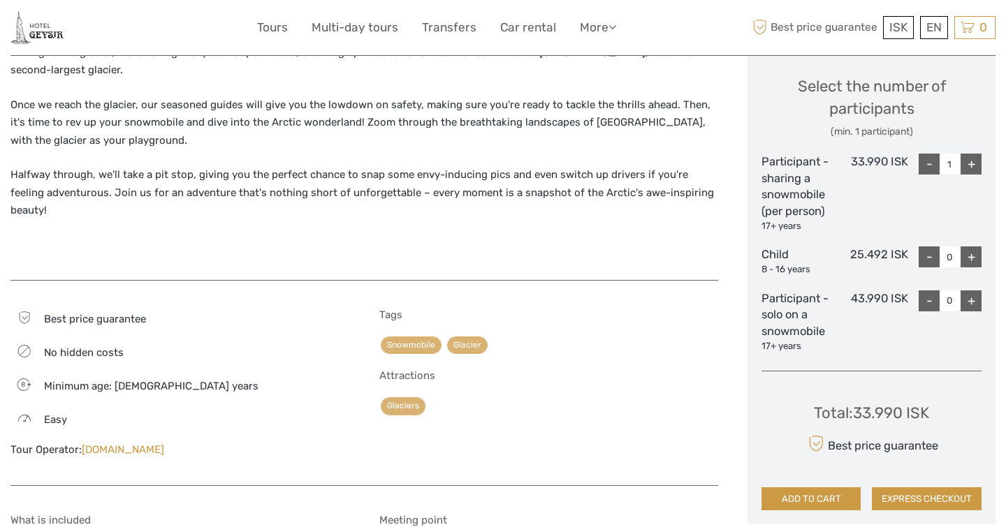
scroll to position [592, 0]
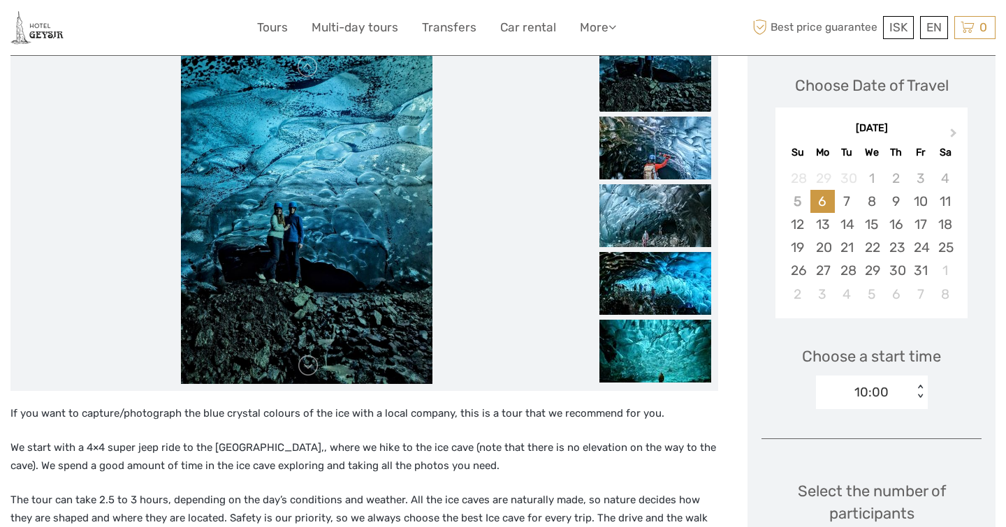
scroll to position [64, 0]
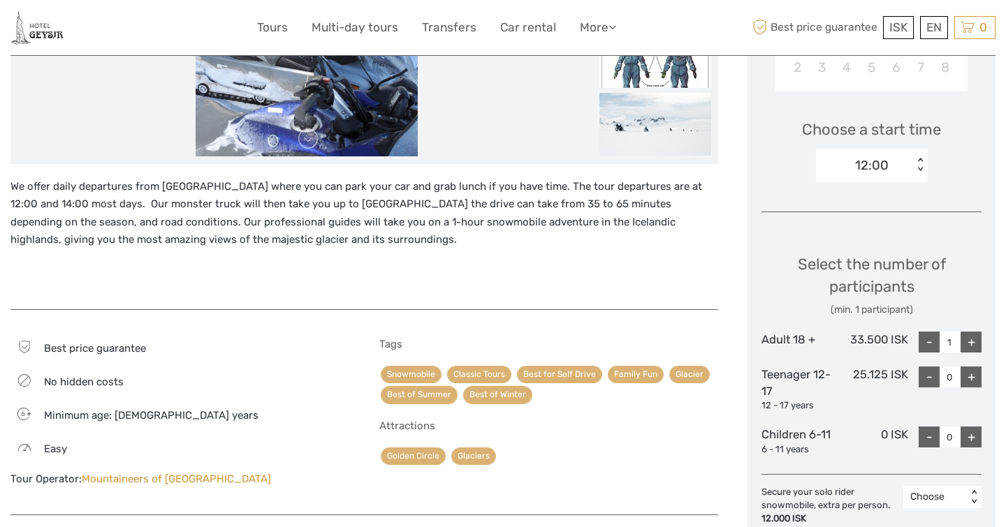
scroll to position [423, 0]
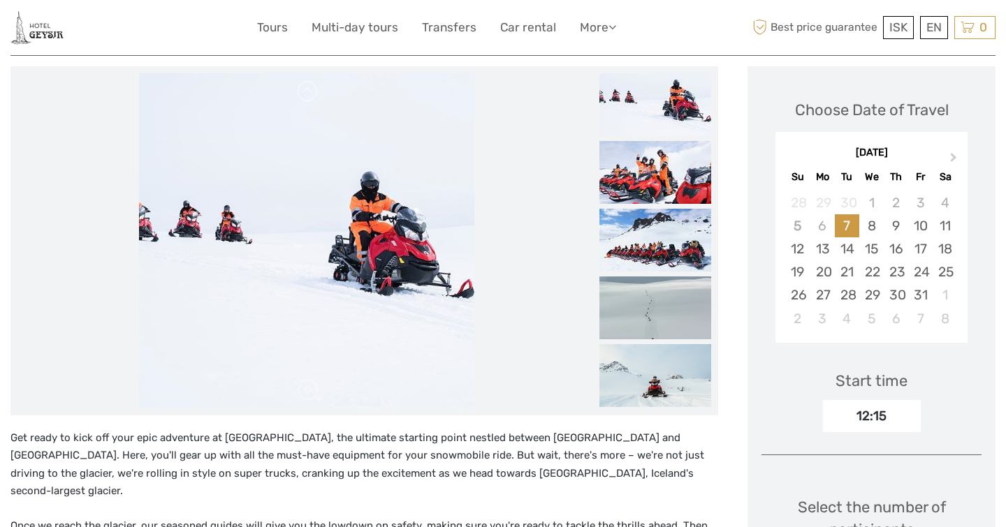
scroll to position [170, 0]
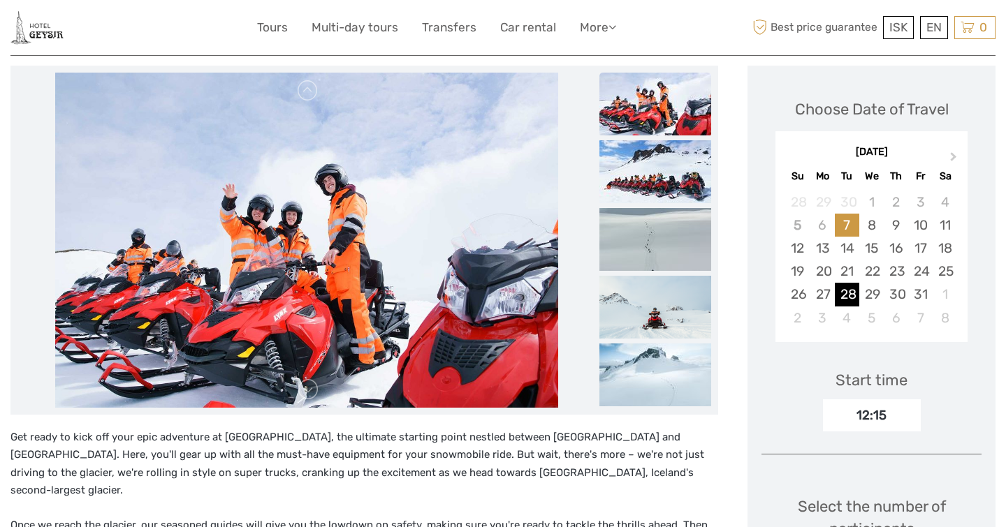
click at [850, 296] on div "28" at bounding box center [847, 294] width 24 height 23
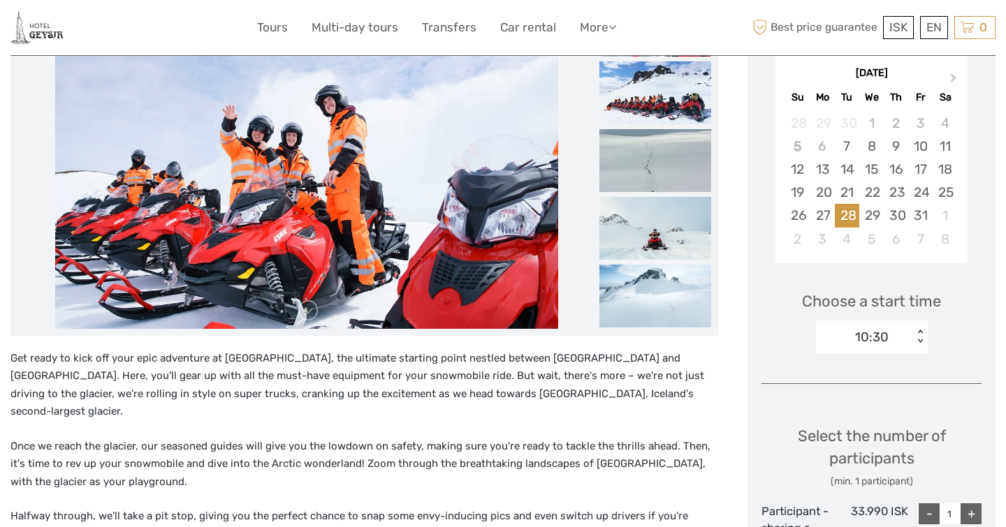
scroll to position [251, 0]
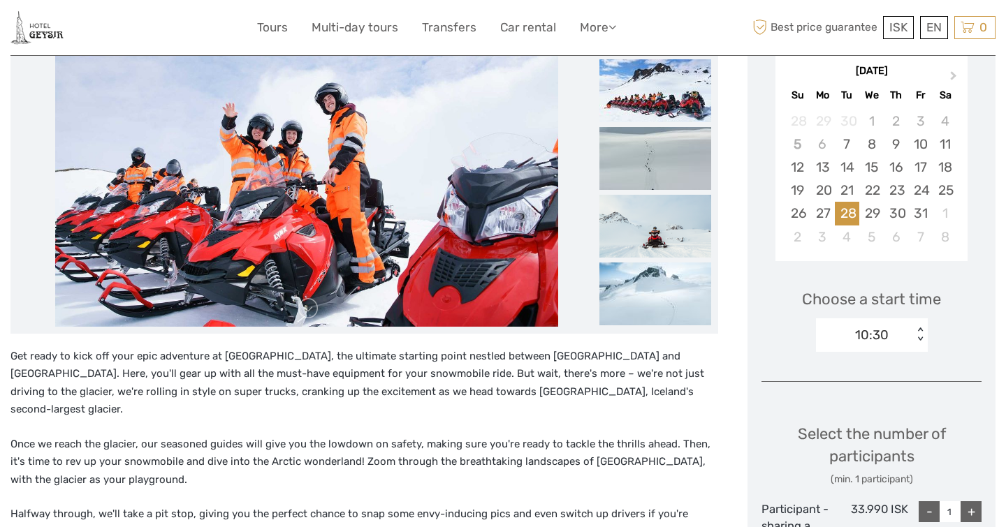
click at [913, 336] on div "10:30 < >" at bounding box center [872, 336] width 112 height 34
click at [947, 339] on div "Choose a start time 10:30 < >" at bounding box center [871, 314] width 220 height 89
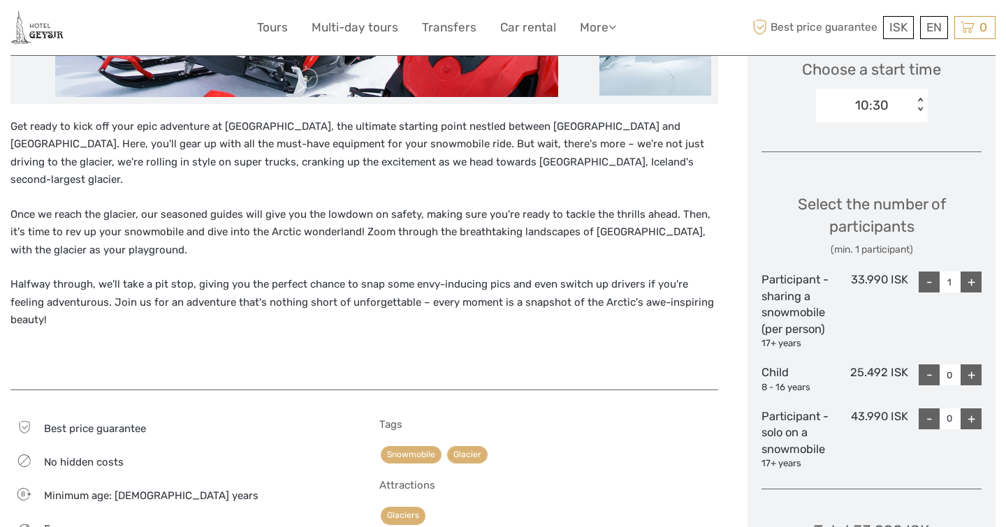
scroll to position [490, 0]
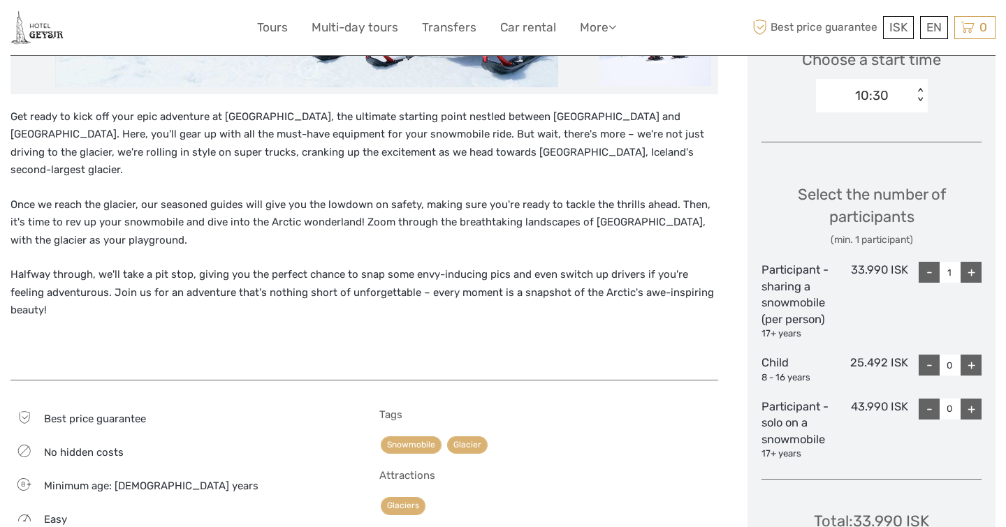
click at [974, 265] on div "+" at bounding box center [970, 272] width 21 height 21
type input "2"
click at [965, 358] on div "+" at bounding box center [970, 365] width 21 height 21
type input "1"
click at [966, 402] on div "+" at bounding box center [970, 409] width 21 height 21
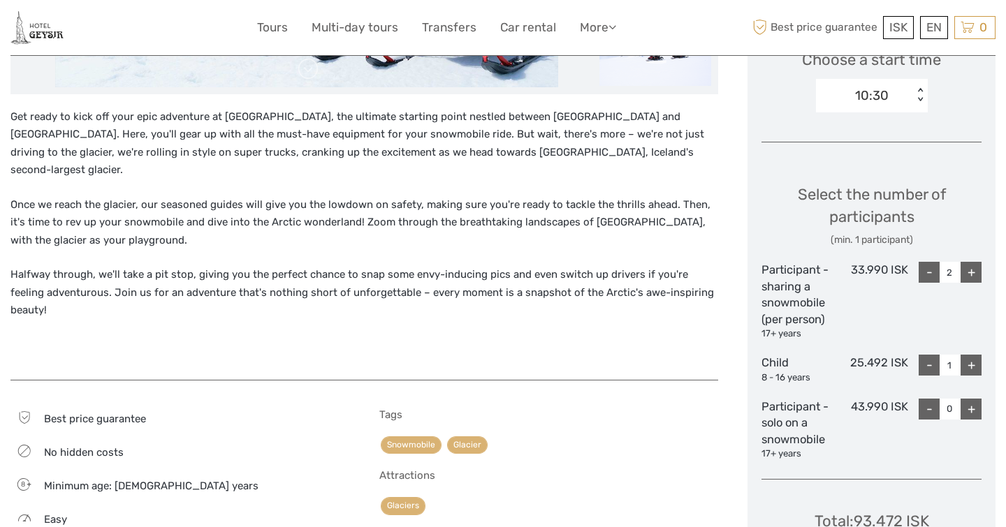
type input "1"
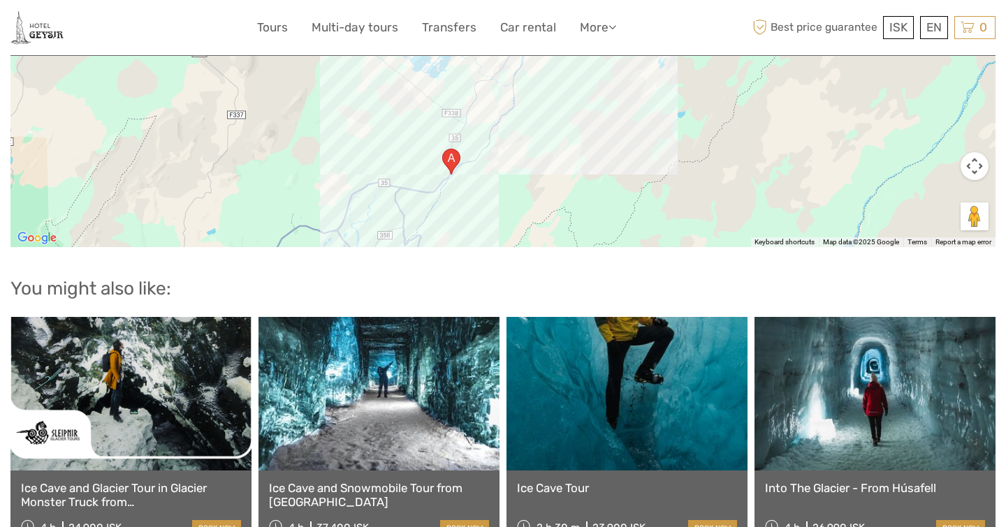
scroll to position [1722, 0]
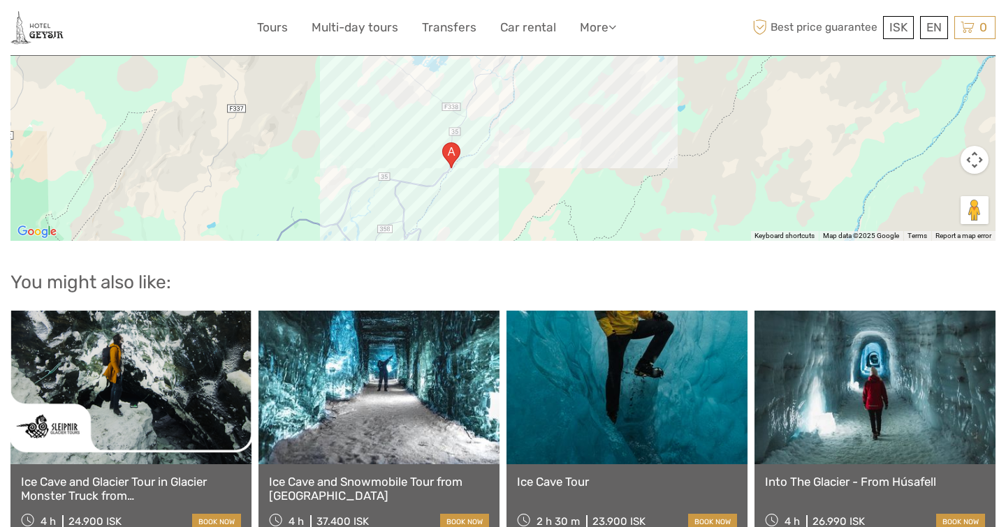
click at [133, 475] on link "Ice Cave and Glacier Tour in Glacier Monster Truck from [GEOGRAPHIC_DATA]" at bounding box center [131, 489] width 220 height 29
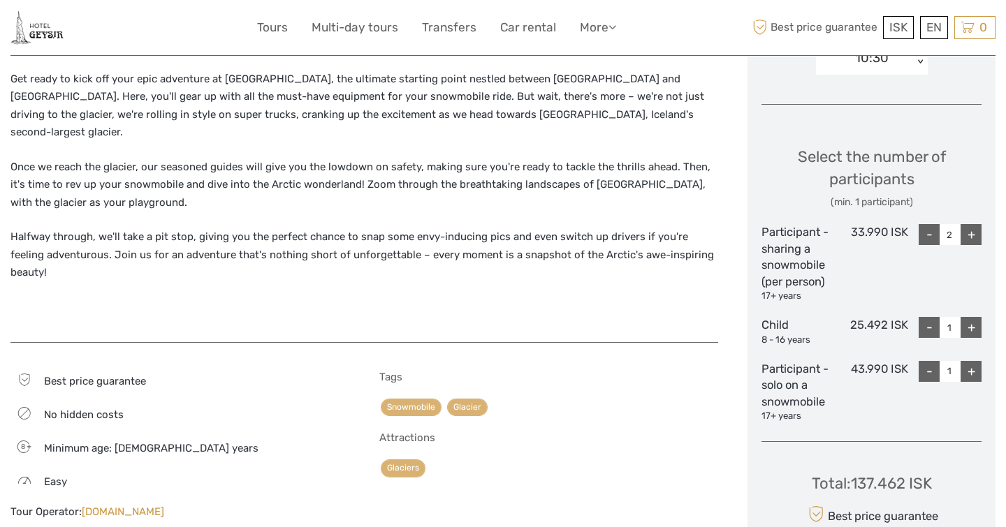
scroll to position [529, 0]
click at [932, 230] on div "-" at bounding box center [929, 234] width 21 height 21
type input "1"
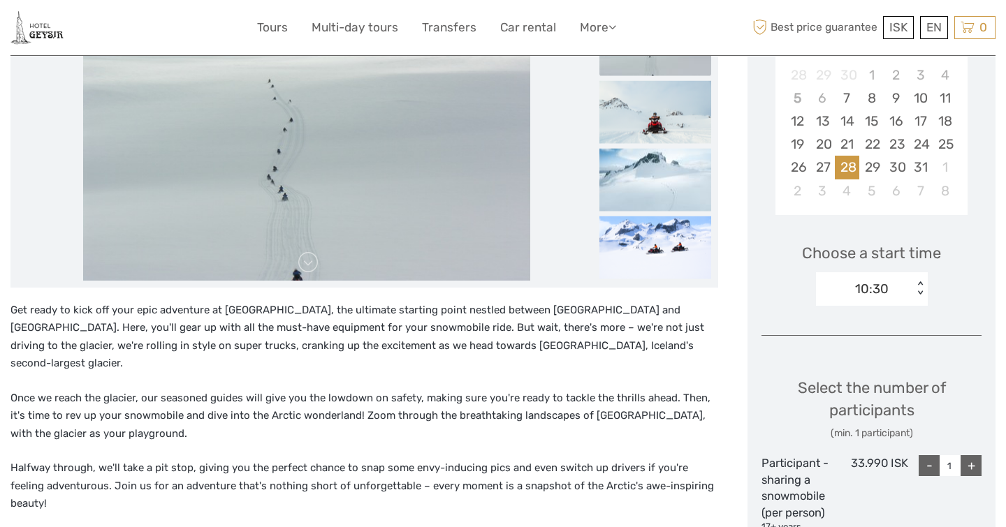
scroll to position [298, 0]
click at [901, 289] on div "10:30" at bounding box center [864, 288] width 97 height 21
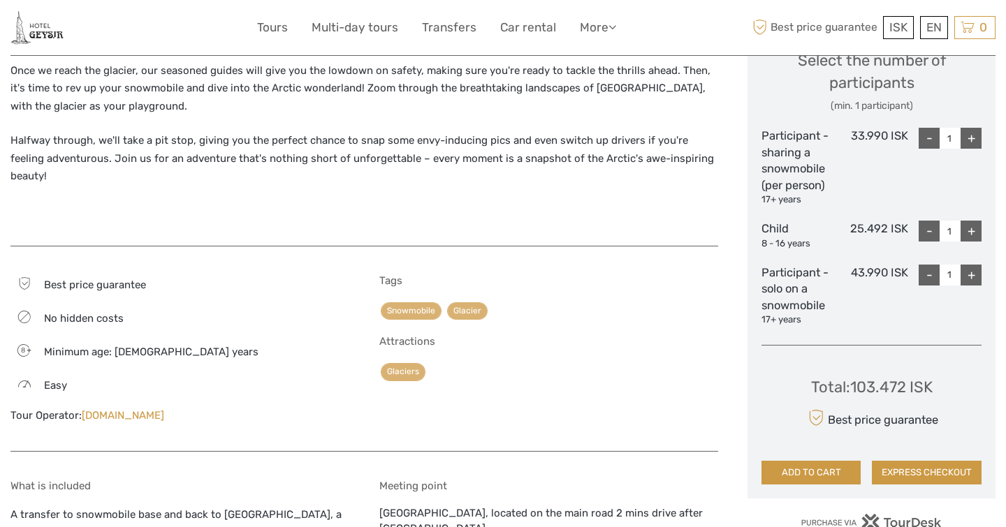
scroll to position [729, 0]
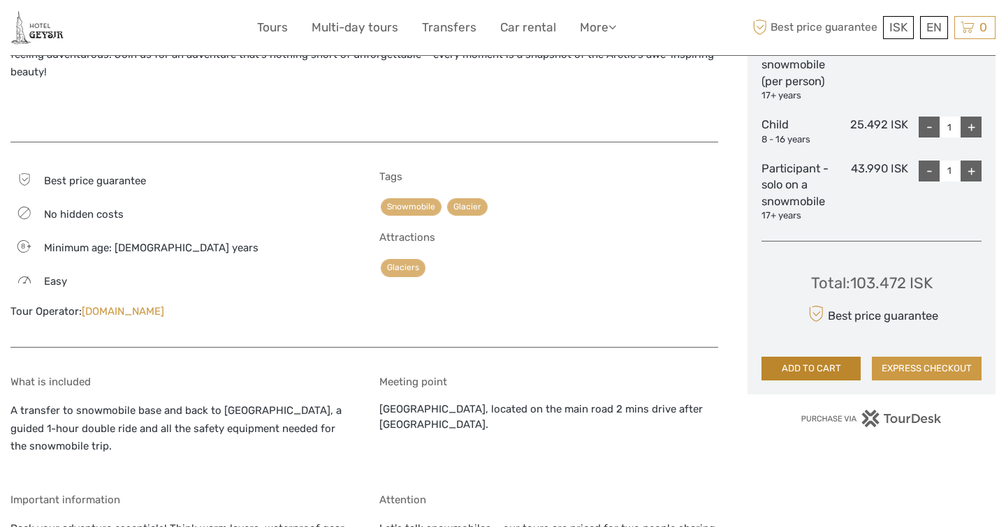
click at [814, 361] on button "ADD TO CART" at bounding box center [810, 369] width 99 height 24
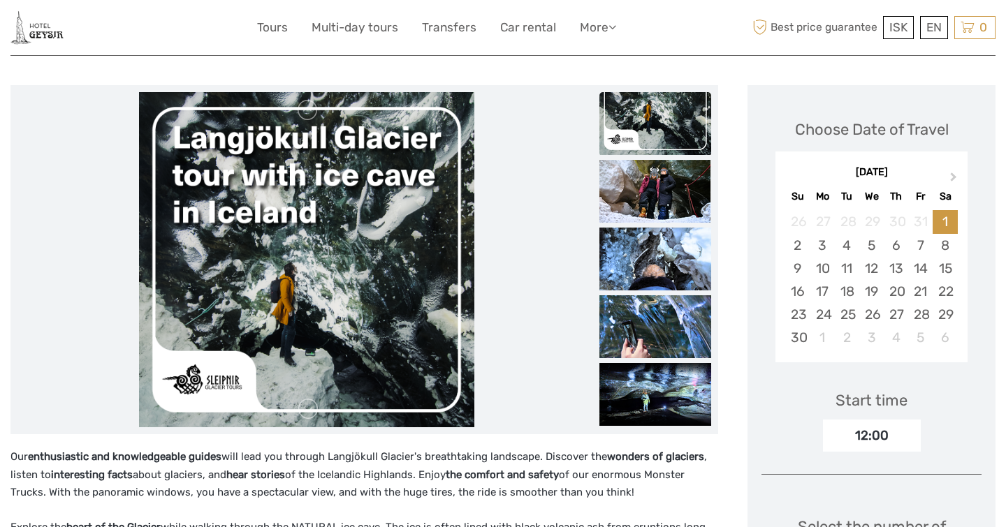
scroll to position [147, 0]
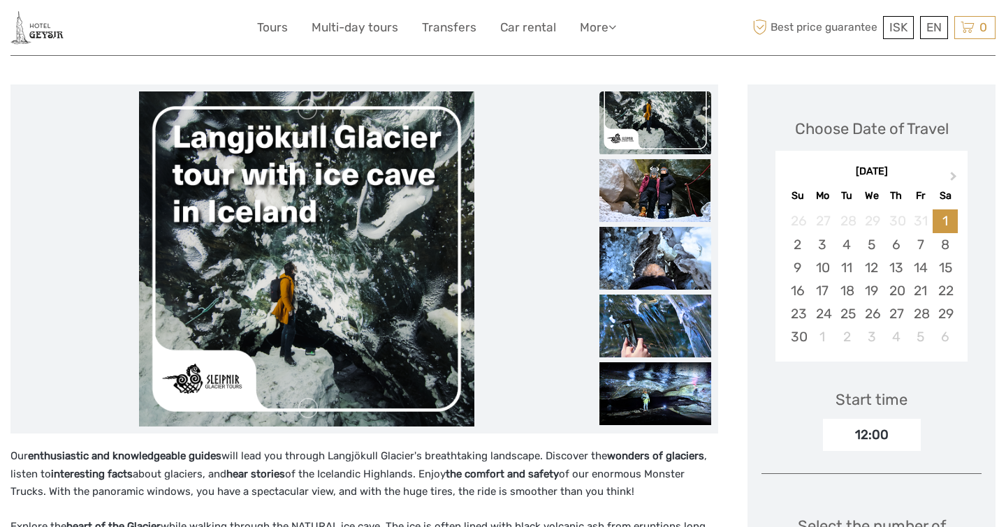
click at [396, 217] on img at bounding box center [306, 259] width 335 height 335
click at [624, 137] on img at bounding box center [655, 123] width 112 height 63
click at [622, 191] on img at bounding box center [655, 190] width 112 height 63
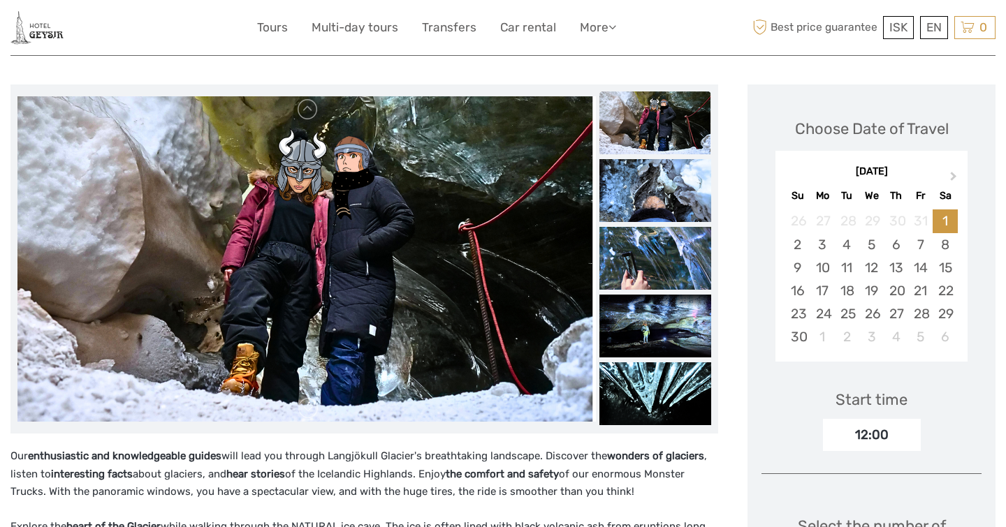
click at [626, 261] on img at bounding box center [655, 258] width 112 height 63
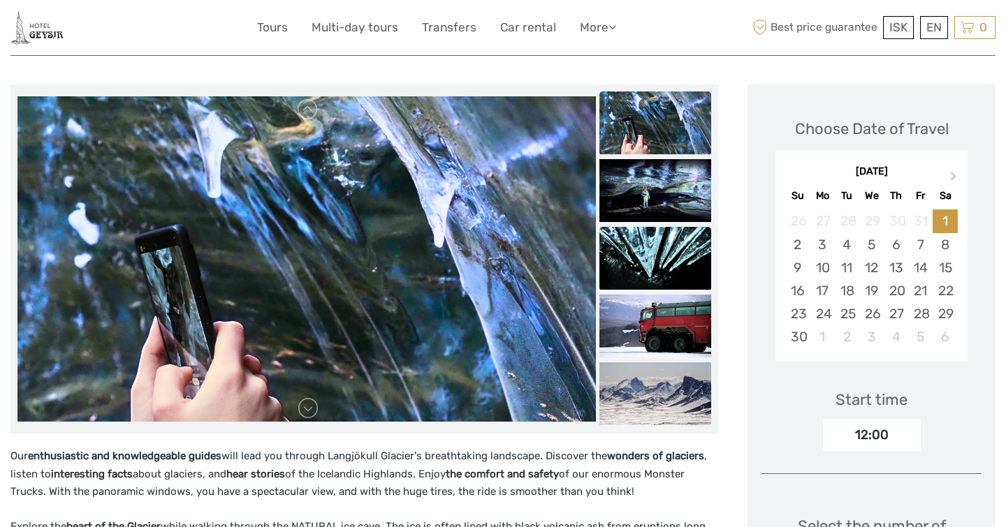
click at [624, 279] on img at bounding box center [655, 258] width 112 height 63
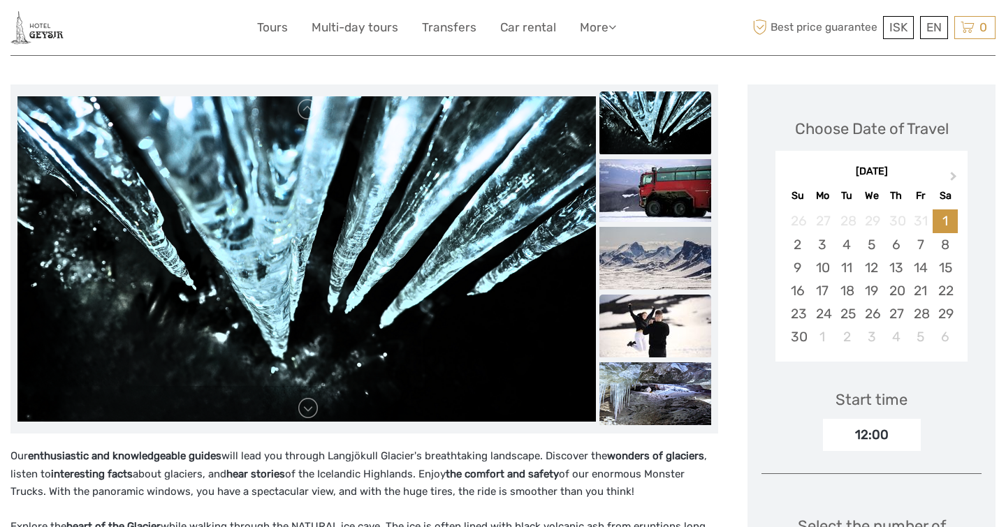
click at [628, 328] on img at bounding box center [655, 326] width 112 height 63
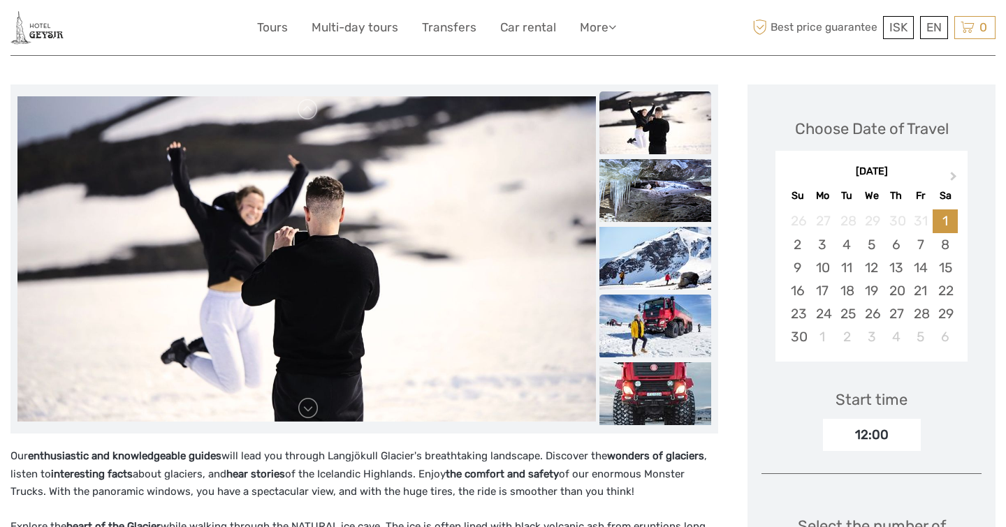
click at [634, 338] on img at bounding box center [655, 326] width 112 height 63
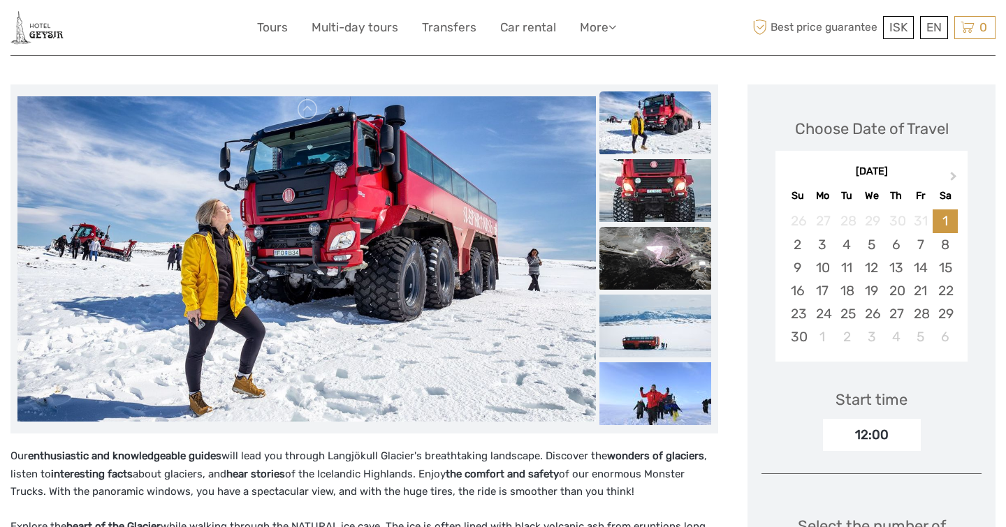
click at [638, 279] on img at bounding box center [655, 258] width 112 height 63
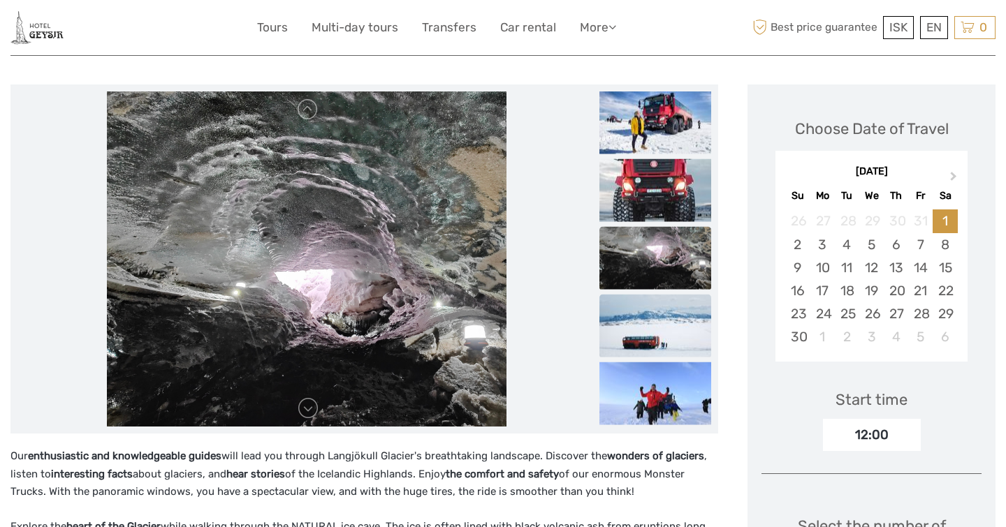
click at [630, 328] on img at bounding box center [655, 326] width 112 height 63
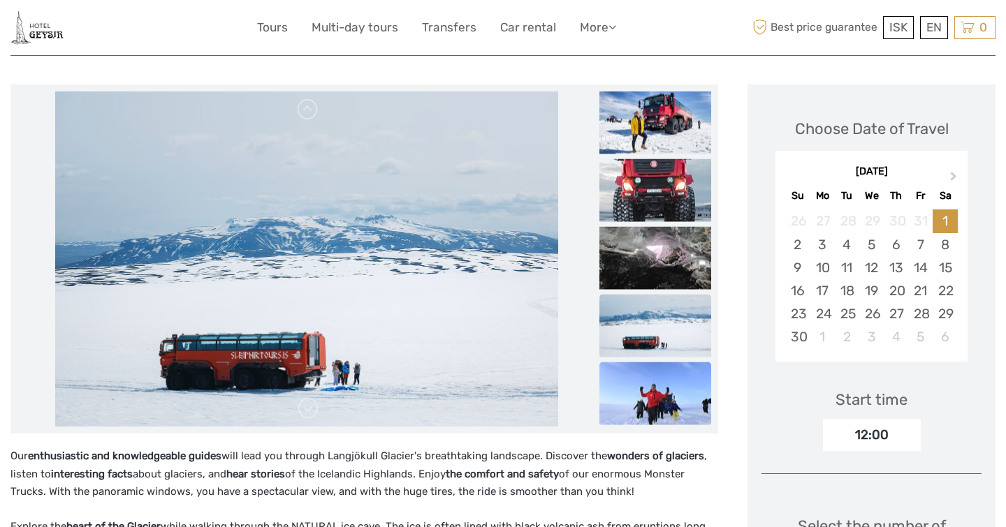
click at [631, 388] on img at bounding box center [655, 394] width 112 height 63
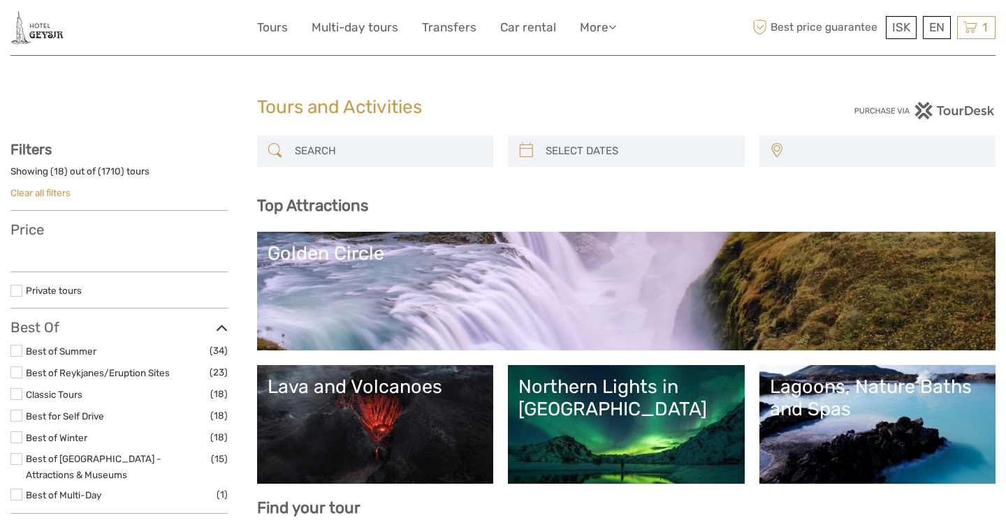
select select
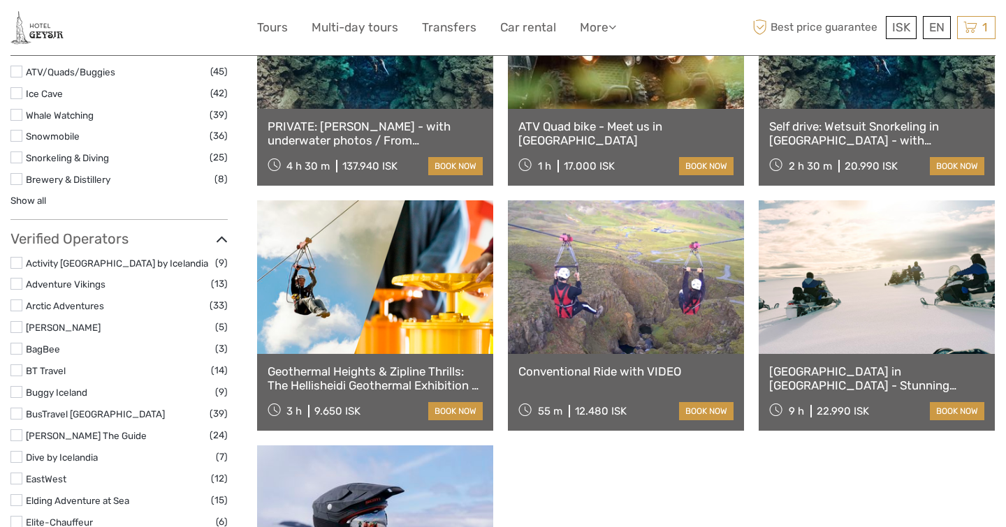
scroll to position [1573, 0]
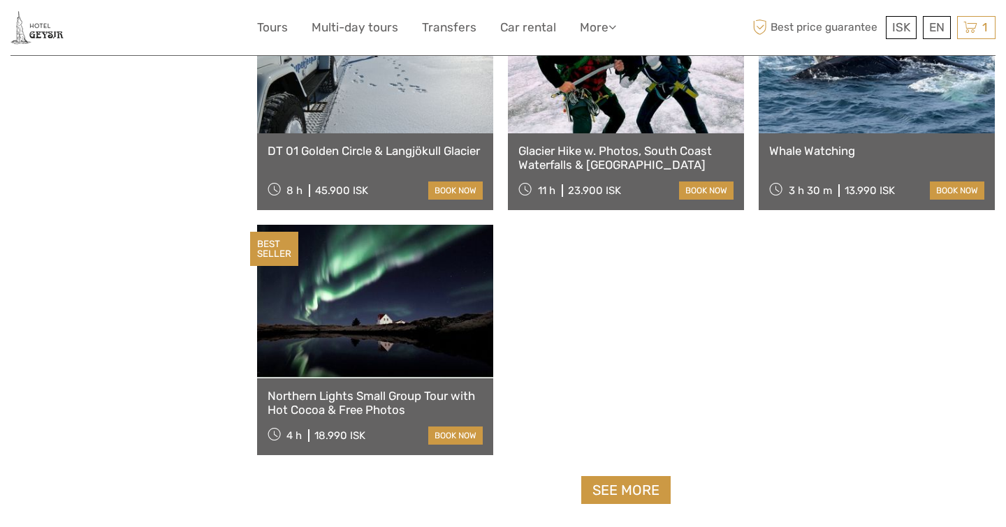
scroll to position [2917, 0]
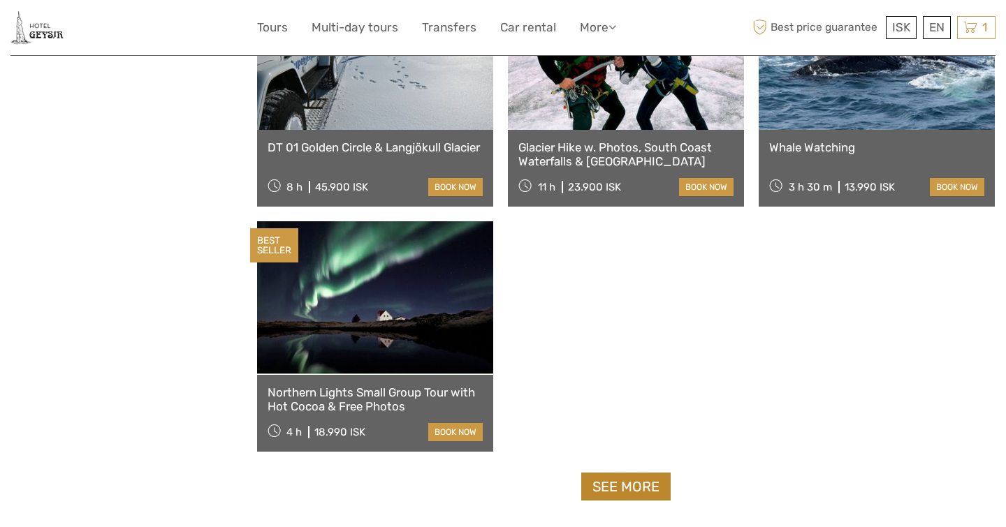
click at [606, 473] on link "See more" at bounding box center [625, 487] width 89 height 29
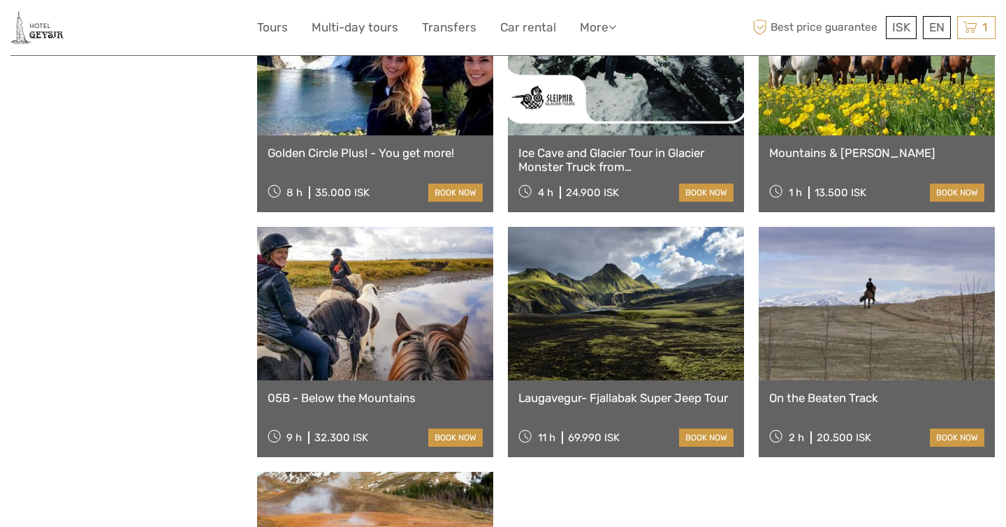
scroll to position [4137, 0]
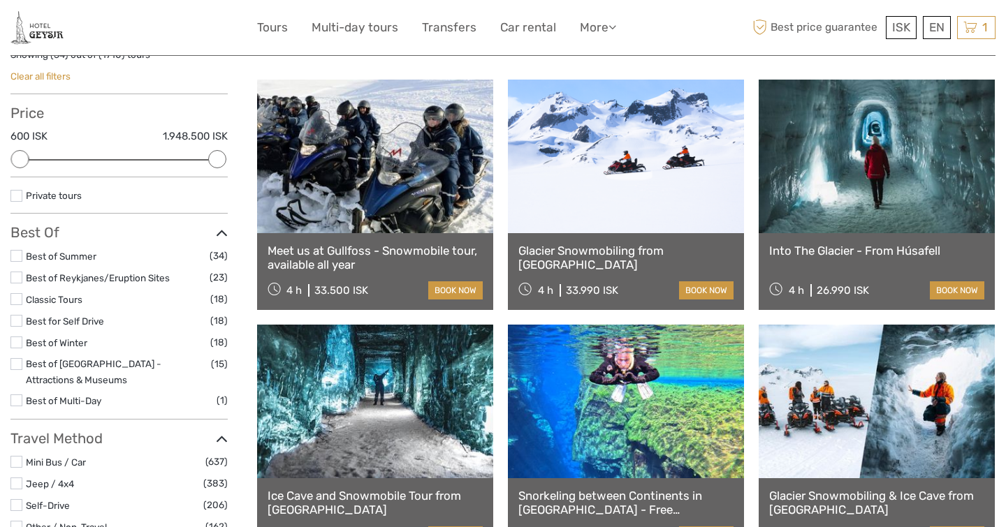
scroll to position [107, 0]
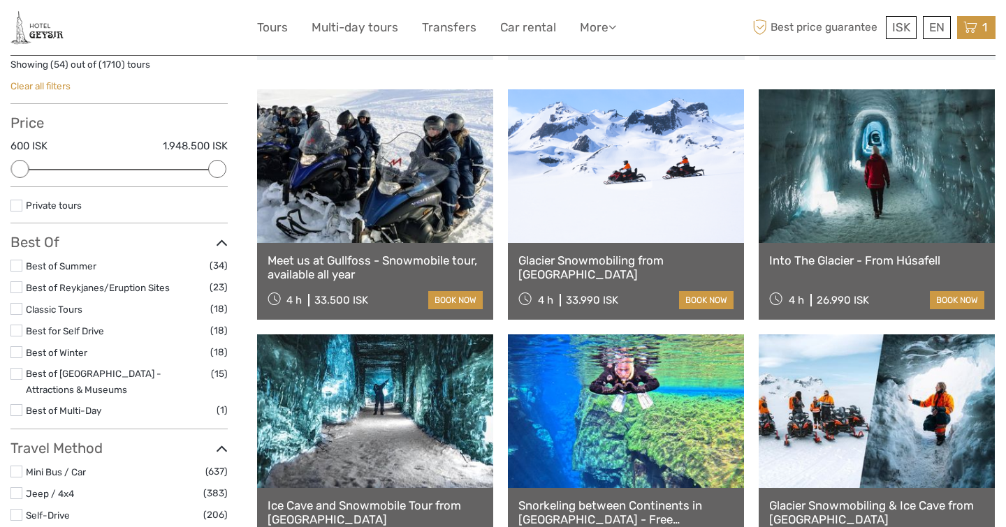
click at [973, 23] on icon at bounding box center [970, 27] width 14 height 17
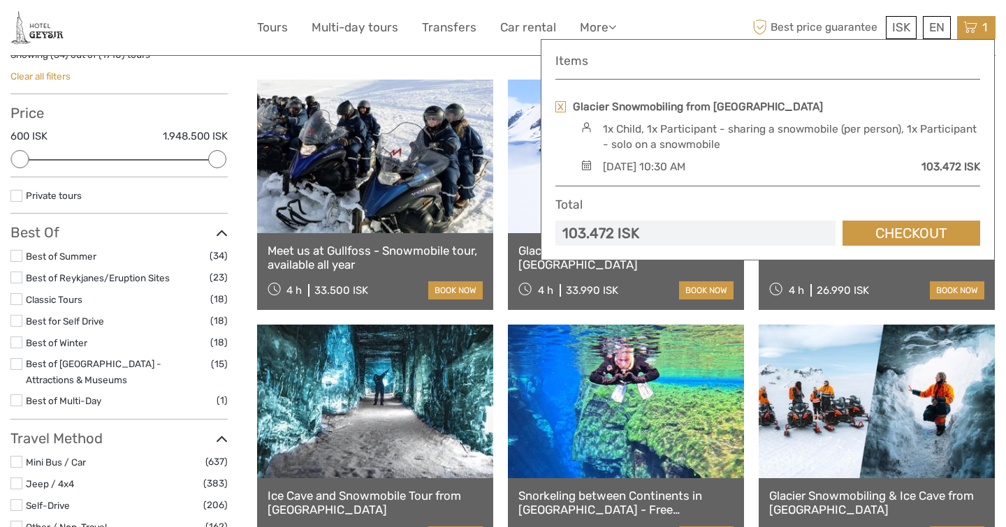
scroll to position [119, 0]
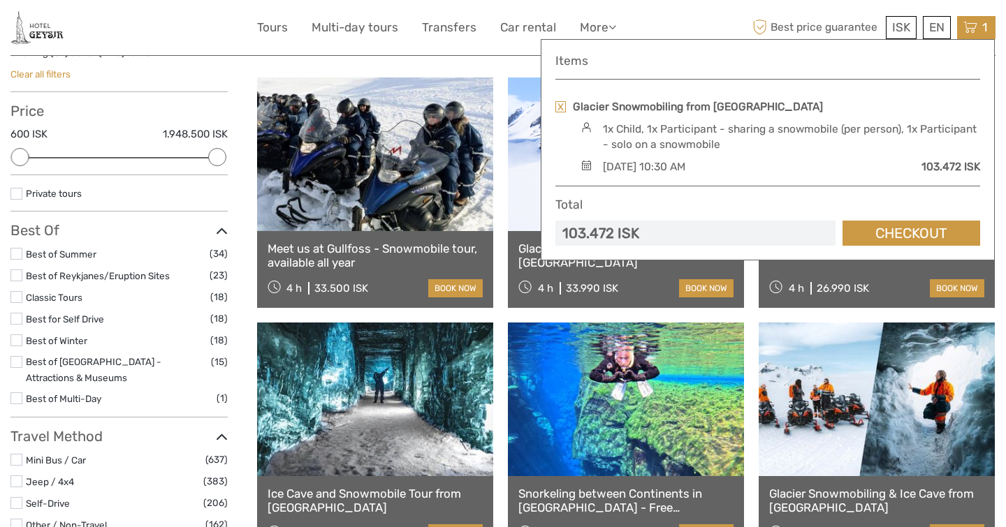
click at [493, 59] on div "REGION / STARTS FROM Capital Region East North Northeast Reykjanes / Keflavík S…" at bounding box center [626, 40] width 739 height 46
click at [963, 31] on icon at bounding box center [970, 27] width 14 height 17
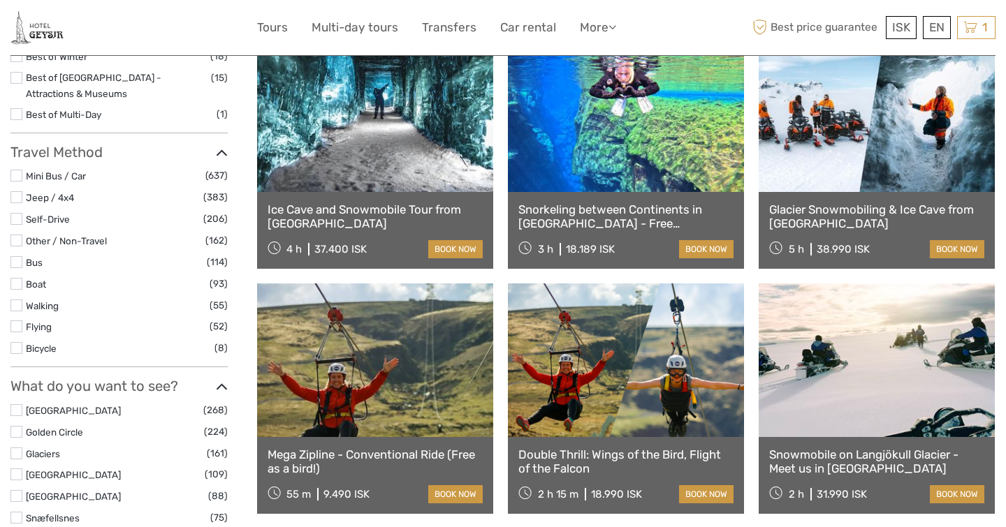
scroll to position [332, 0]
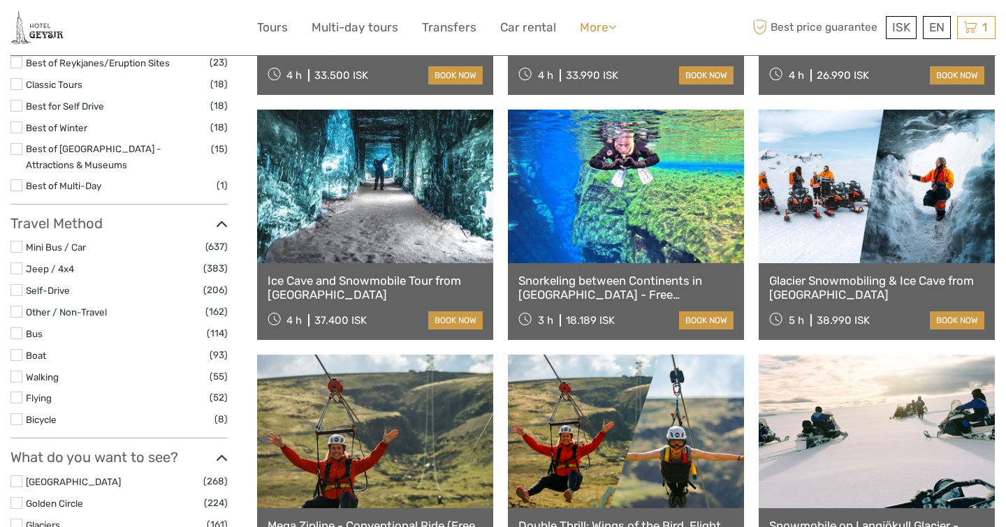
click at [600, 27] on link "More" at bounding box center [598, 27] width 36 height 20
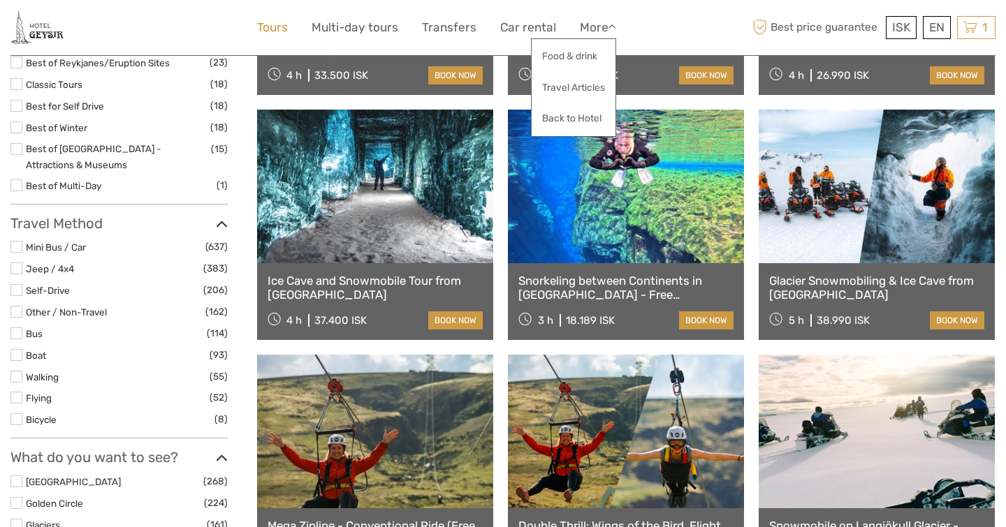
click at [270, 27] on link "Tours" at bounding box center [272, 27] width 31 height 20
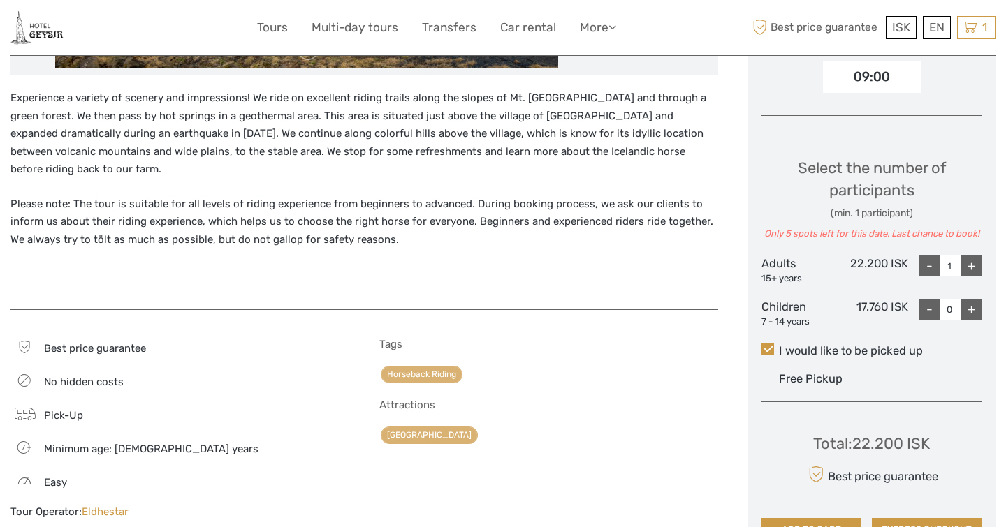
scroll to position [506, 0]
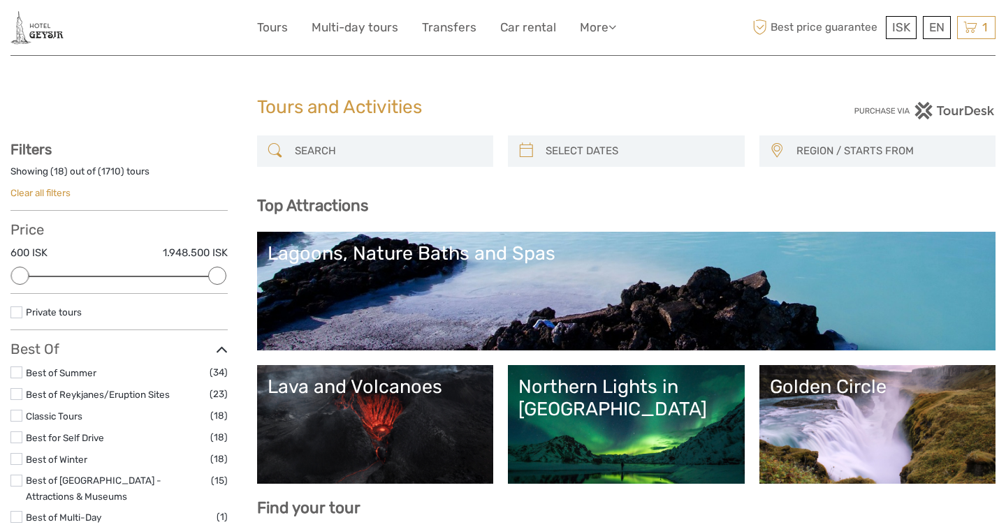
select select
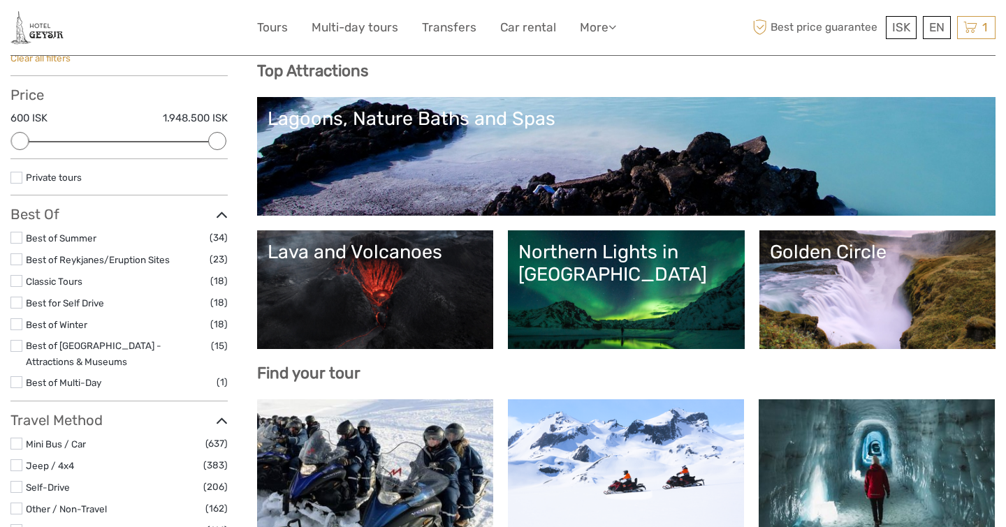
scroll to position [98, 0]
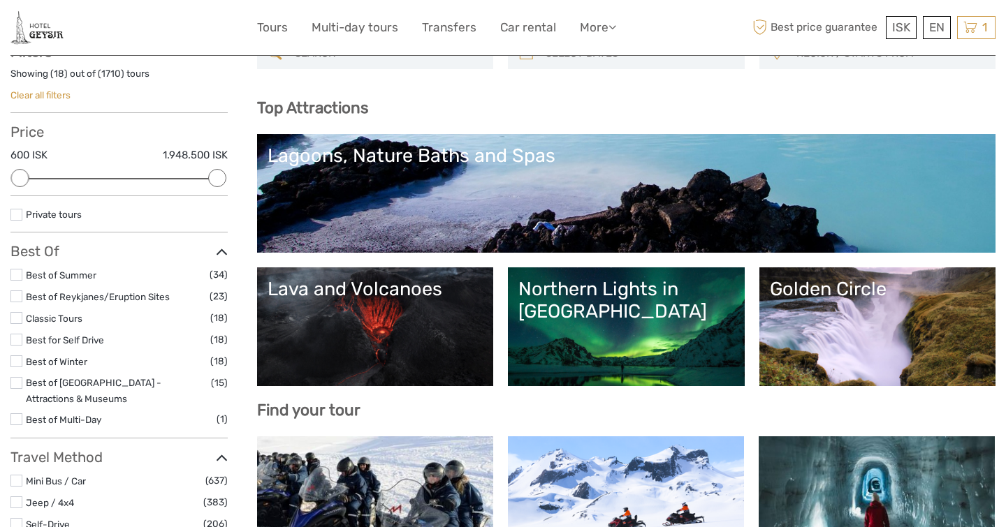
click at [367, 342] on link "Lava and Volcanoes" at bounding box center [376, 327] width 216 height 98
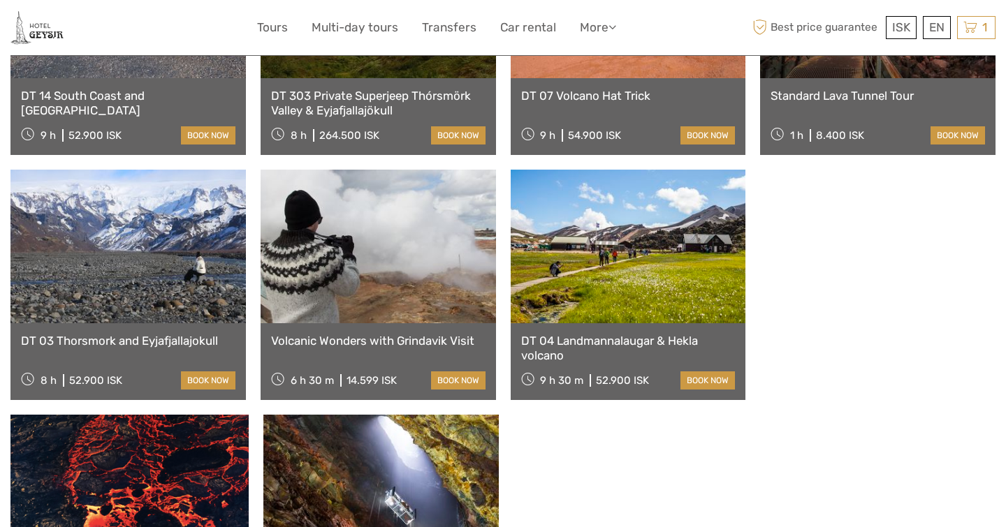
scroll to position [962, 0]
click at [404, 249] on link at bounding box center [378, 247] width 235 height 154
click at [249, 415] on link at bounding box center [129, 488] width 238 height 147
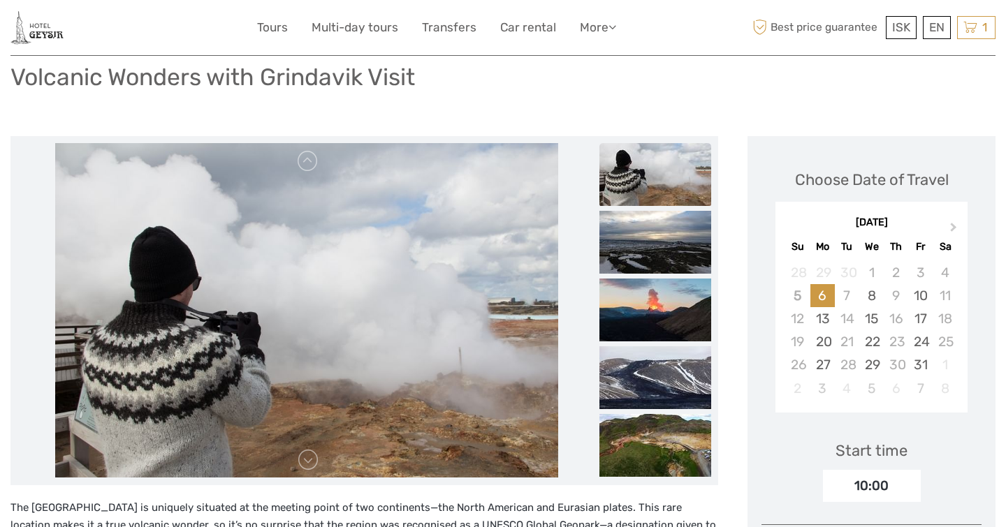
scroll to position [99, 0]
click at [630, 249] on img at bounding box center [655, 242] width 112 height 63
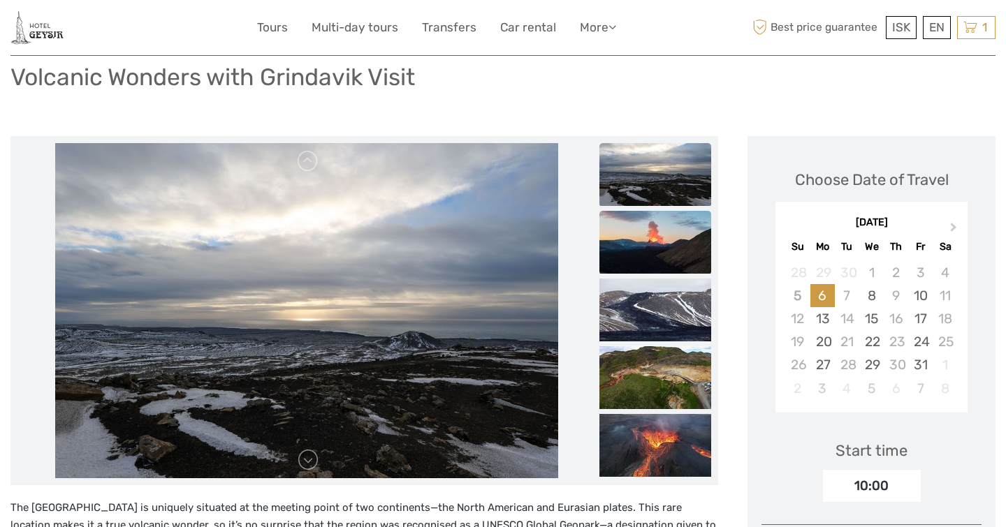
click at [631, 269] on img at bounding box center [655, 242] width 112 height 63
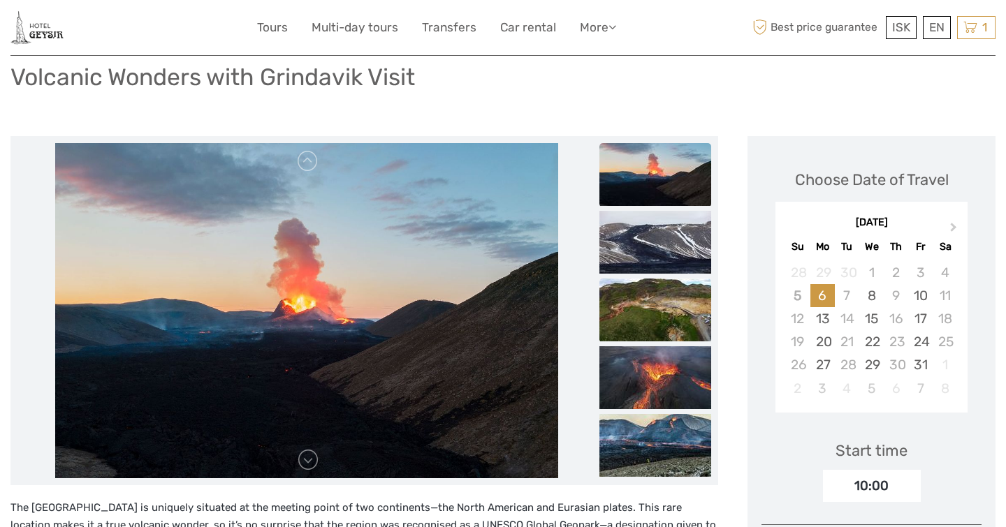
click at [629, 279] on img at bounding box center [655, 310] width 112 height 63
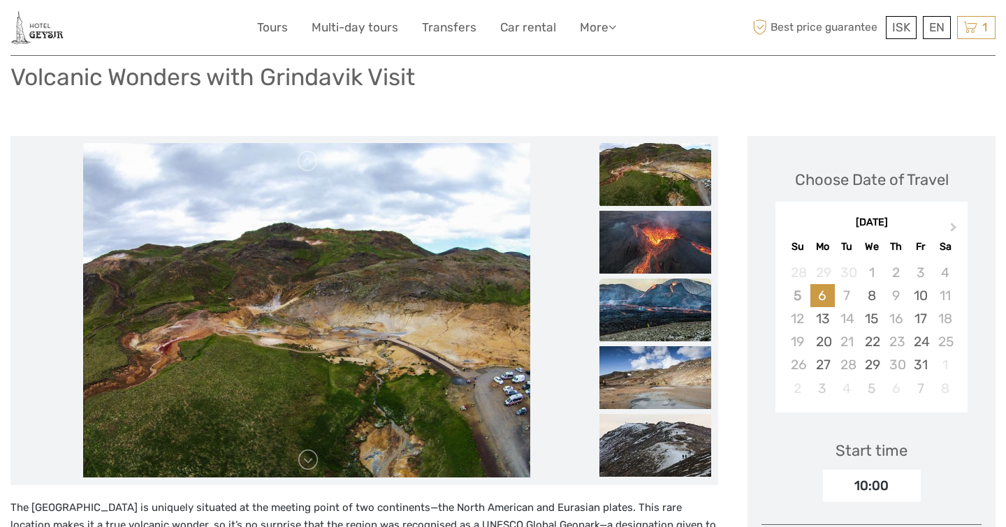
click at [629, 314] on img at bounding box center [655, 310] width 112 height 63
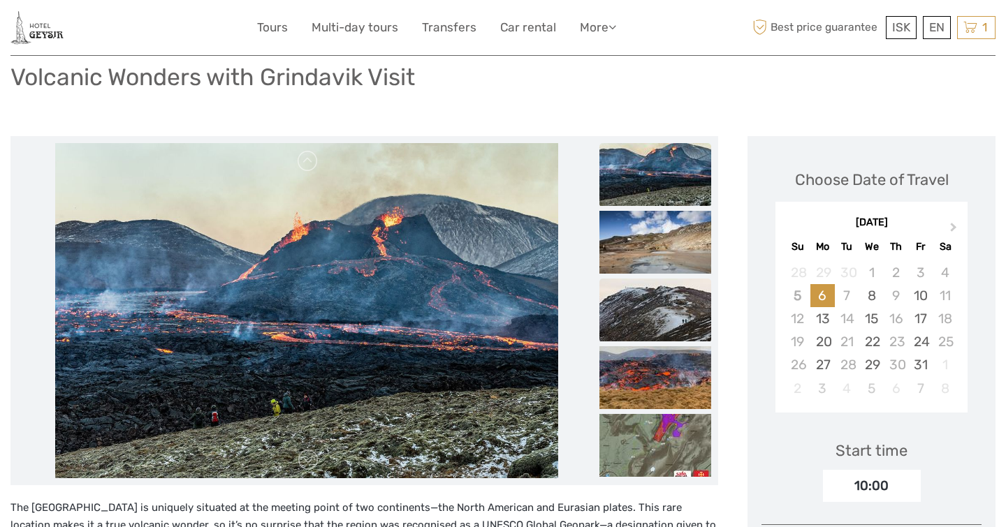
click at [629, 333] on img at bounding box center [655, 310] width 112 height 63
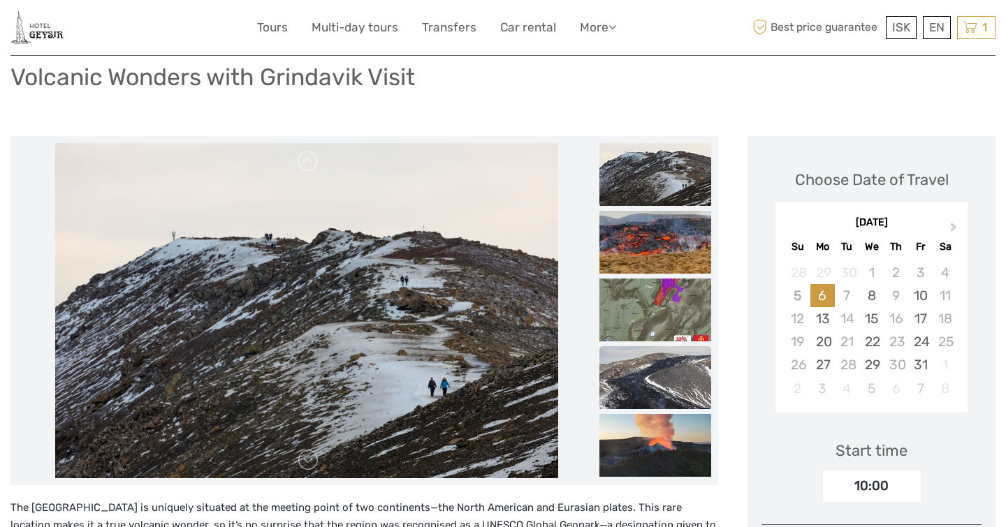
click at [630, 367] on img at bounding box center [655, 377] width 112 height 63
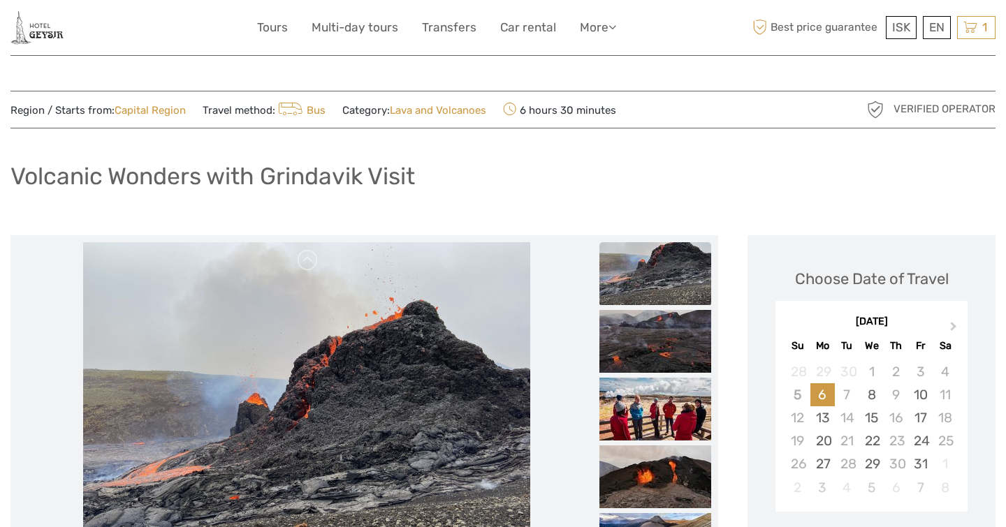
scroll to position [0, 0]
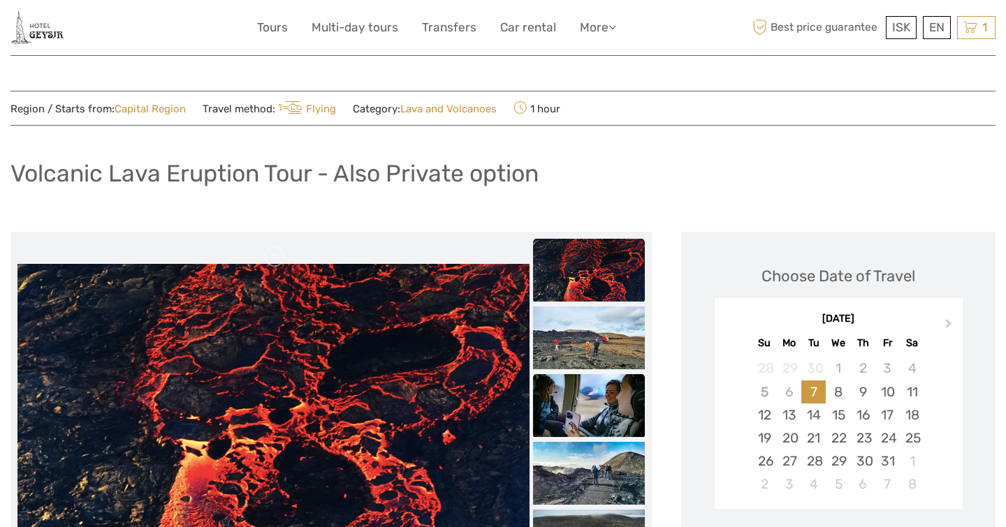
click at [645, 397] on img at bounding box center [589, 405] width 112 height 63
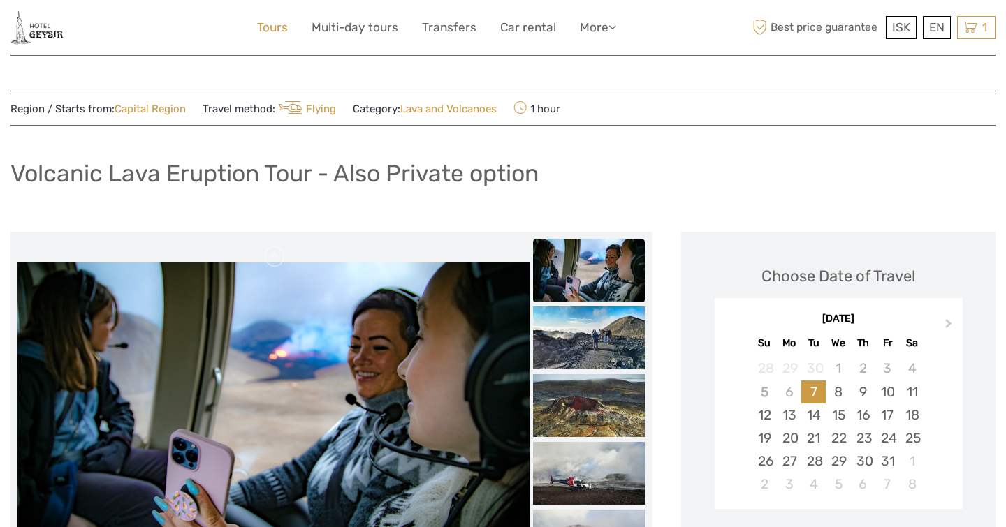
click at [263, 28] on link "Tours" at bounding box center [272, 27] width 31 height 20
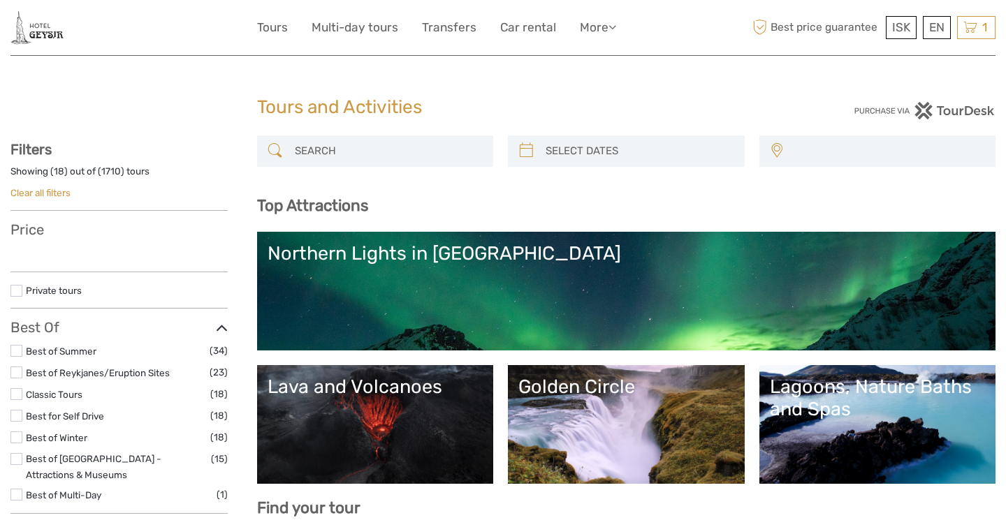
select select
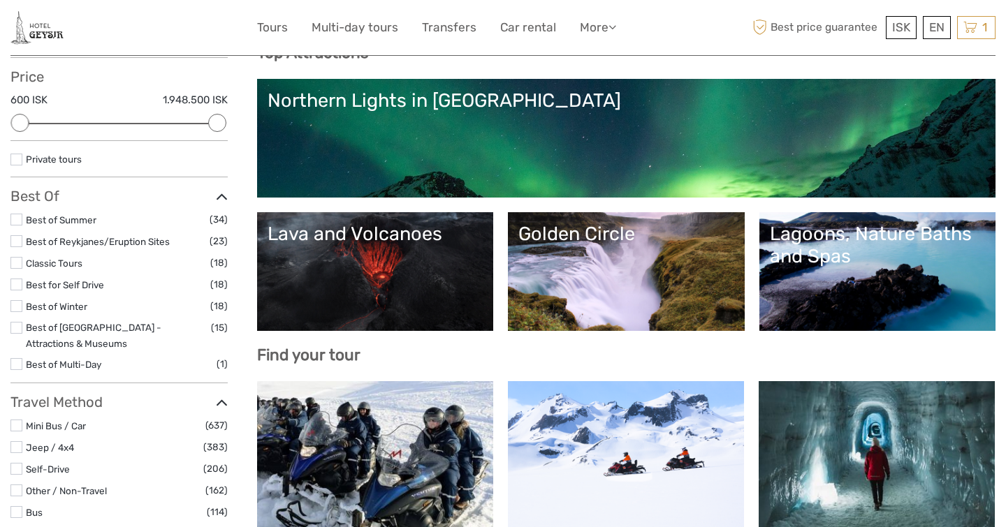
scroll to position [153, 0]
click at [854, 272] on link "Lagoons, Nature Baths and Spas" at bounding box center [878, 272] width 216 height 98
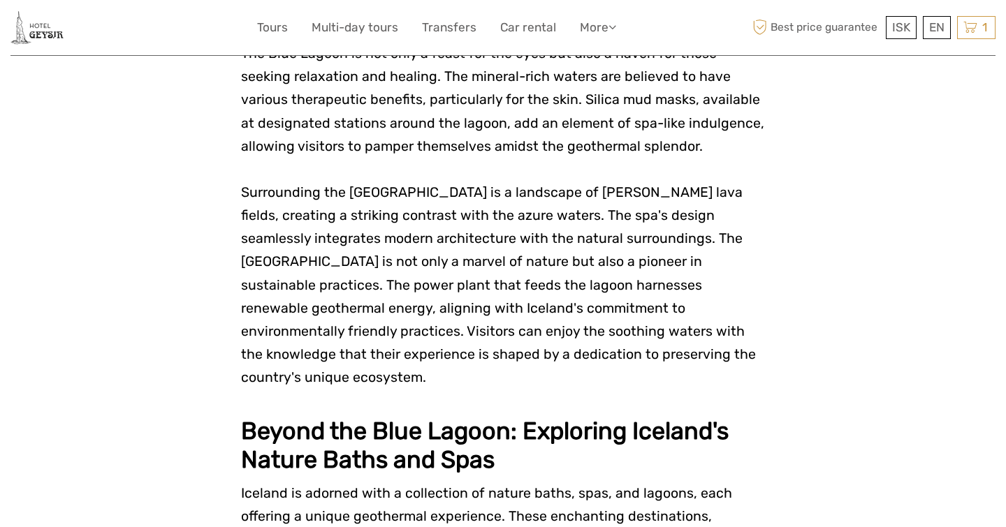
scroll to position [1791, 0]
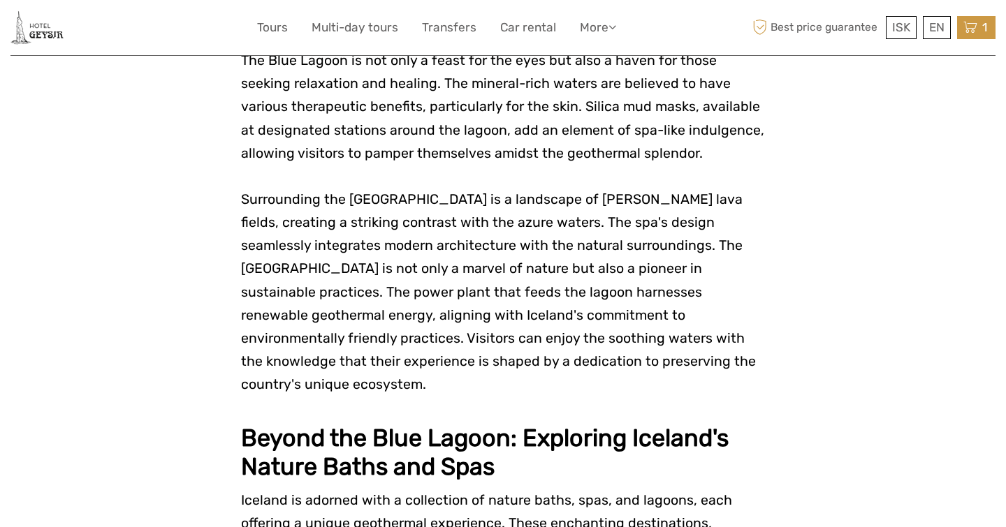
click at [969, 27] on icon at bounding box center [970, 27] width 14 height 17
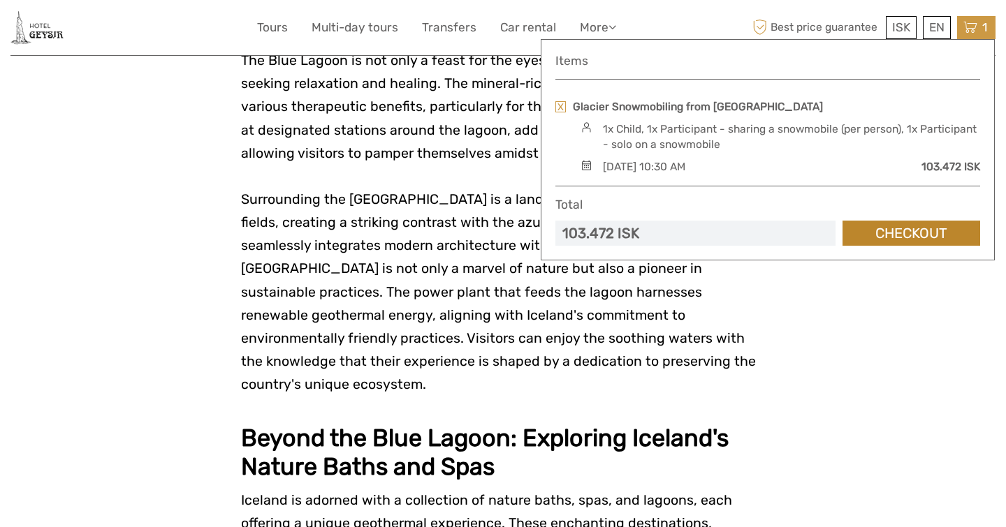
click at [901, 228] on link "Checkout" at bounding box center [911, 234] width 138 height 26
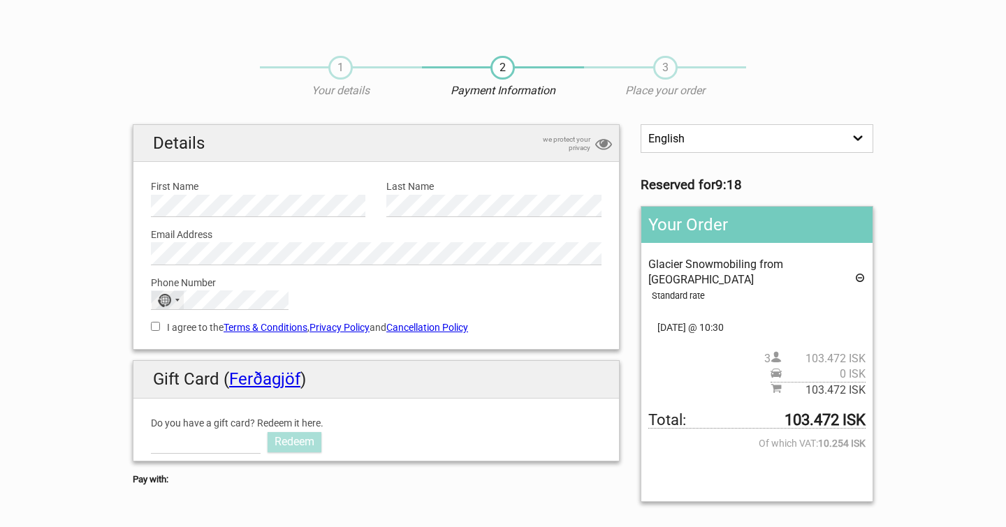
click at [178, 300] on div "No country selected" at bounding box center [168, 300] width 32 height 18
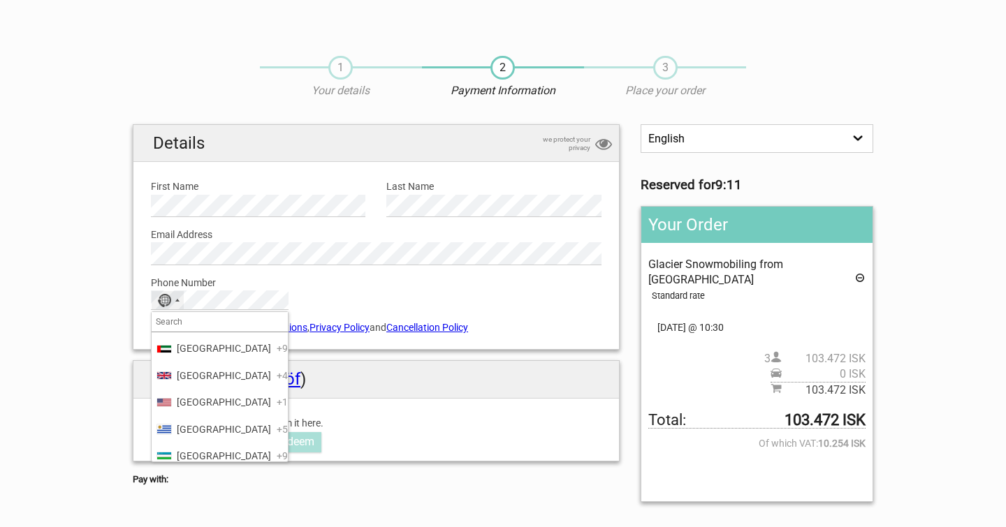
scroll to position [6354, 0]
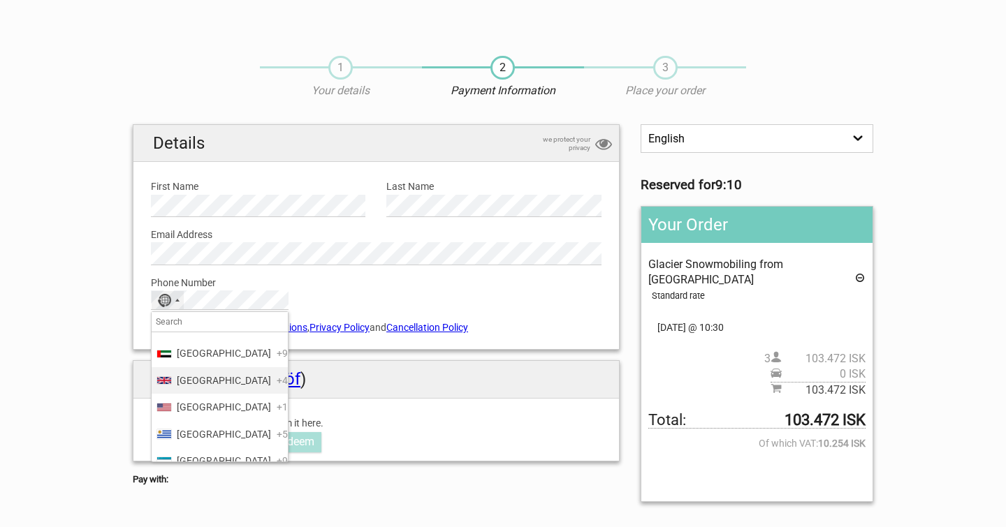
click at [201, 373] on span "United Kingdom" at bounding box center [224, 380] width 94 height 15
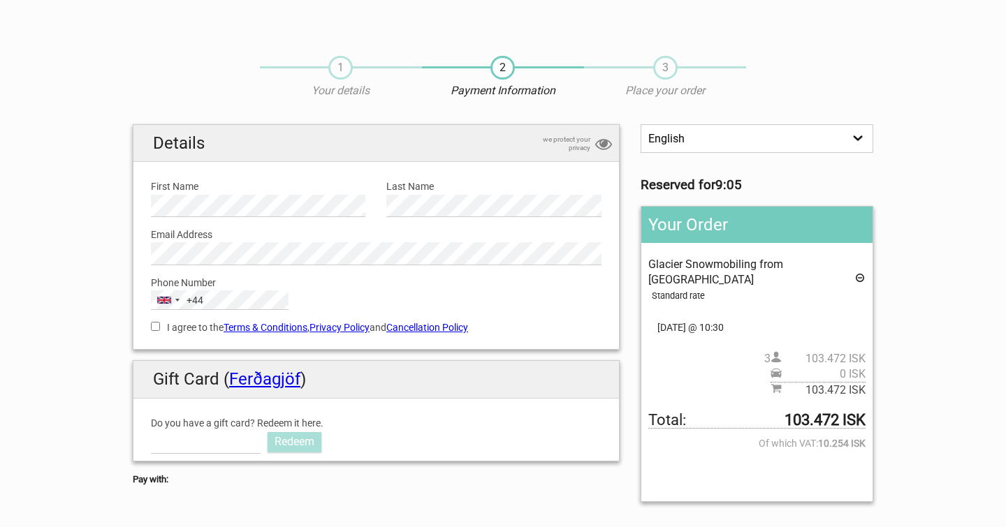
click at [154, 322] on input "I agree to the Terms & Conditions , Privacy Policy and Cancellation Policy" at bounding box center [155, 326] width 9 height 9
checkbox input "true"
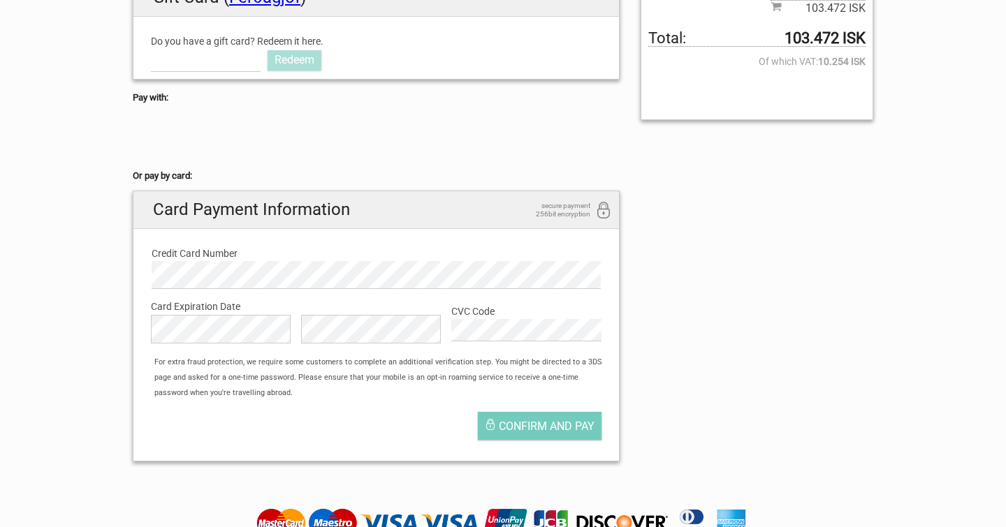
scroll to position [383, 0]
click at [522, 418] on span "Confirm and pay" at bounding box center [547, 424] width 96 height 13
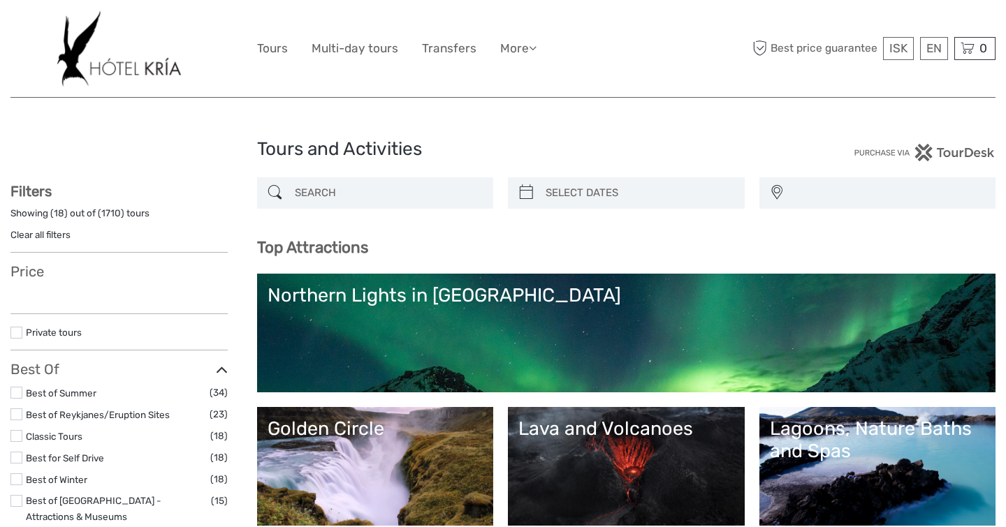
select select
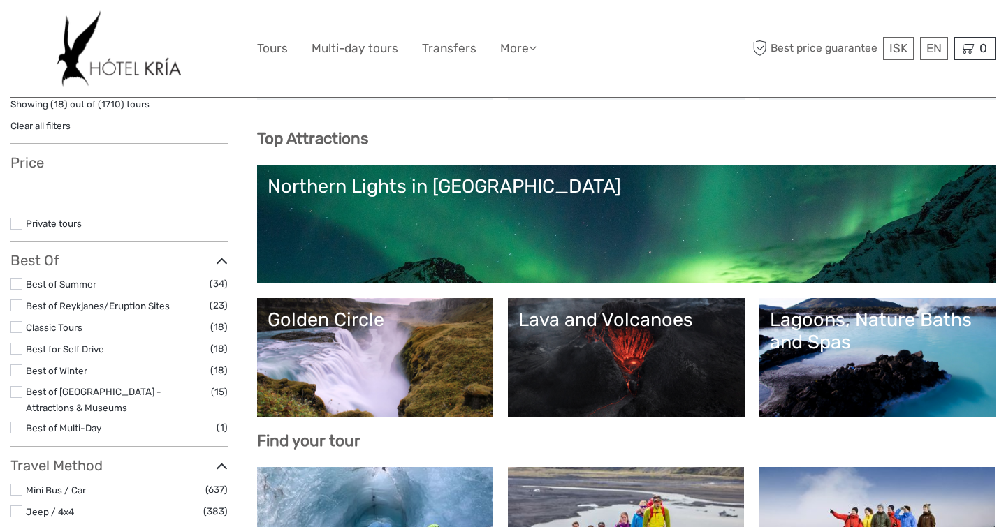
select select
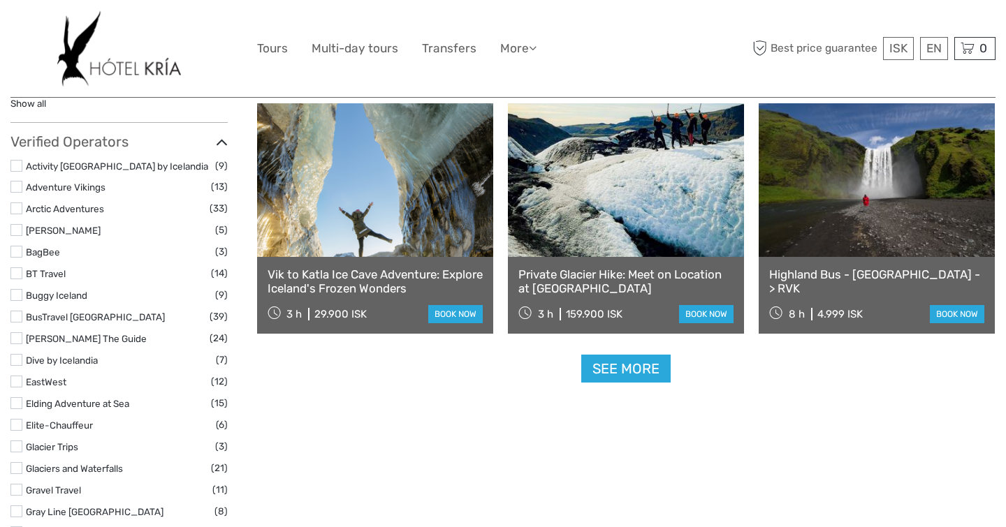
scroll to position [1701, 0]
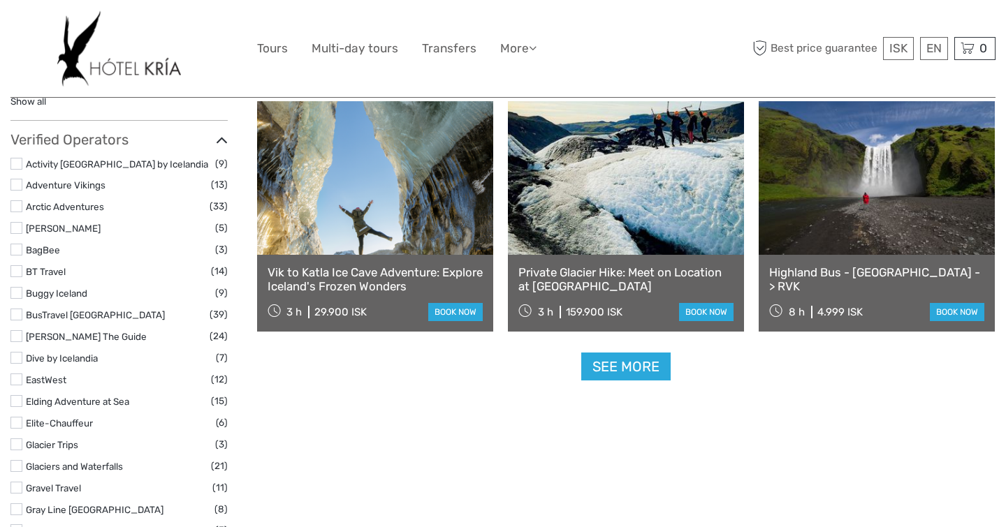
click at [620, 367] on link "See more" at bounding box center [625, 367] width 89 height 29
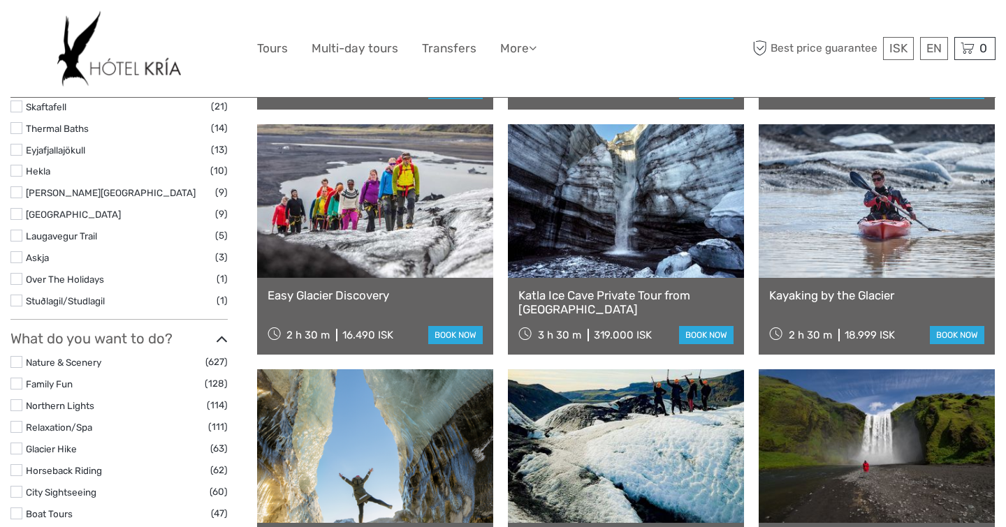
scroll to position [897, 0]
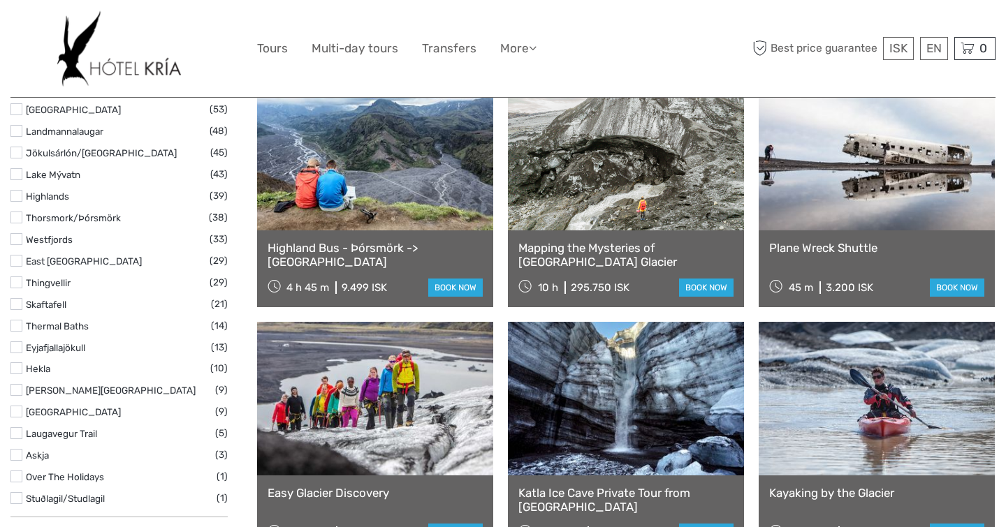
click at [816, 190] on link at bounding box center [877, 154] width 236 height 154
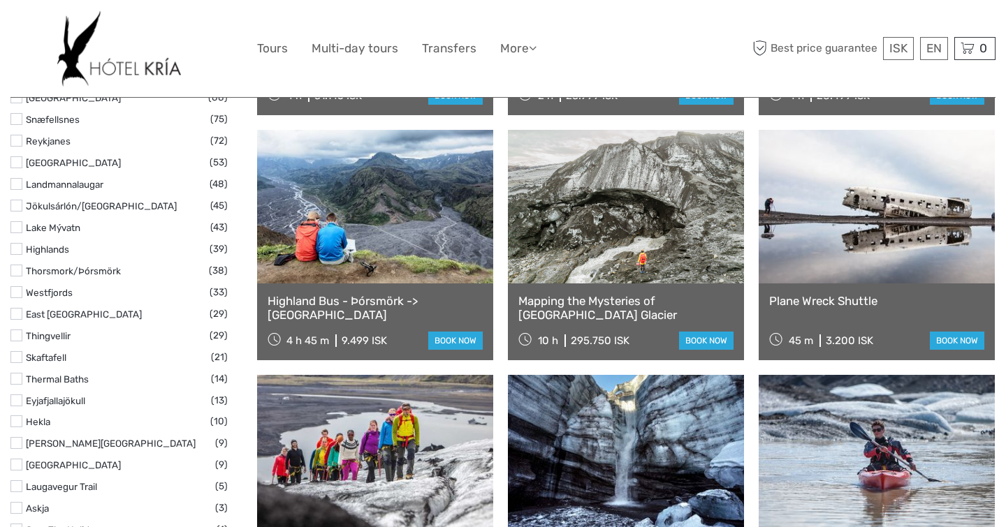
scroll to position [441, 0]
